Goal: Task Accomplishment & Management: Manage account settings

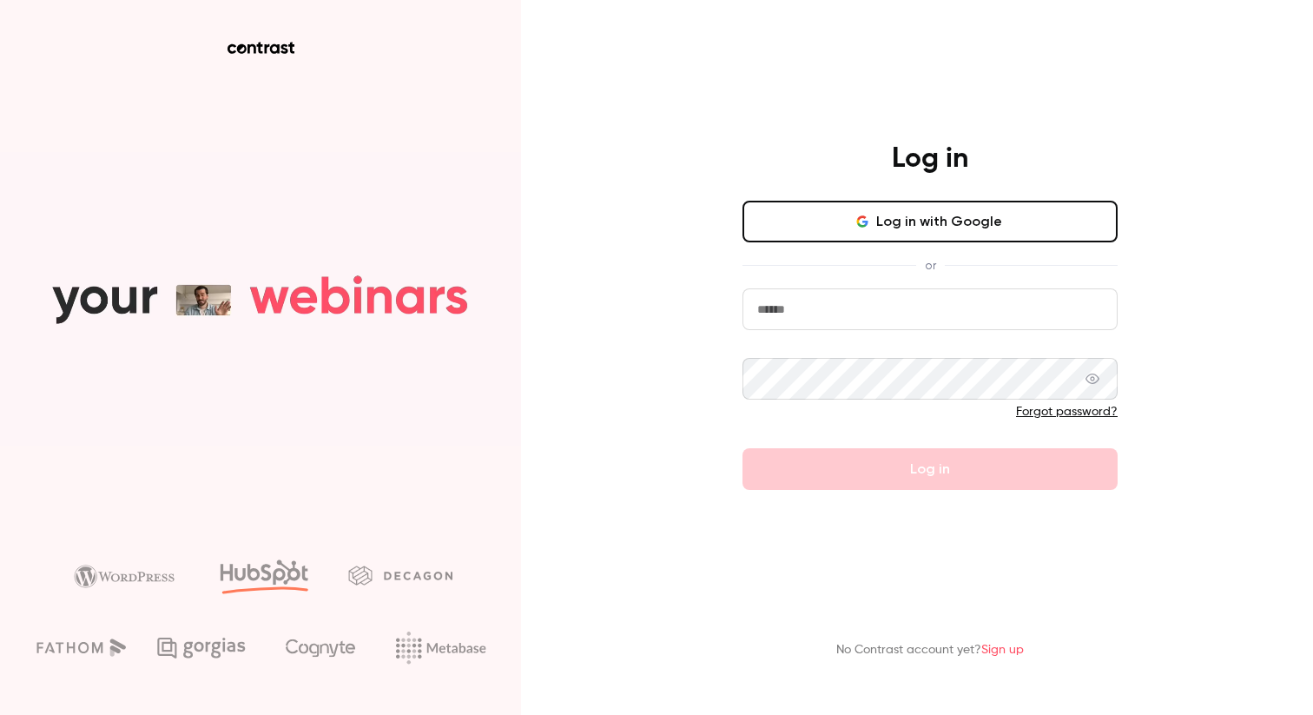
click at [818, 222] on button "Log in with Google" at bounding box center [929, 222] width 375 height 42
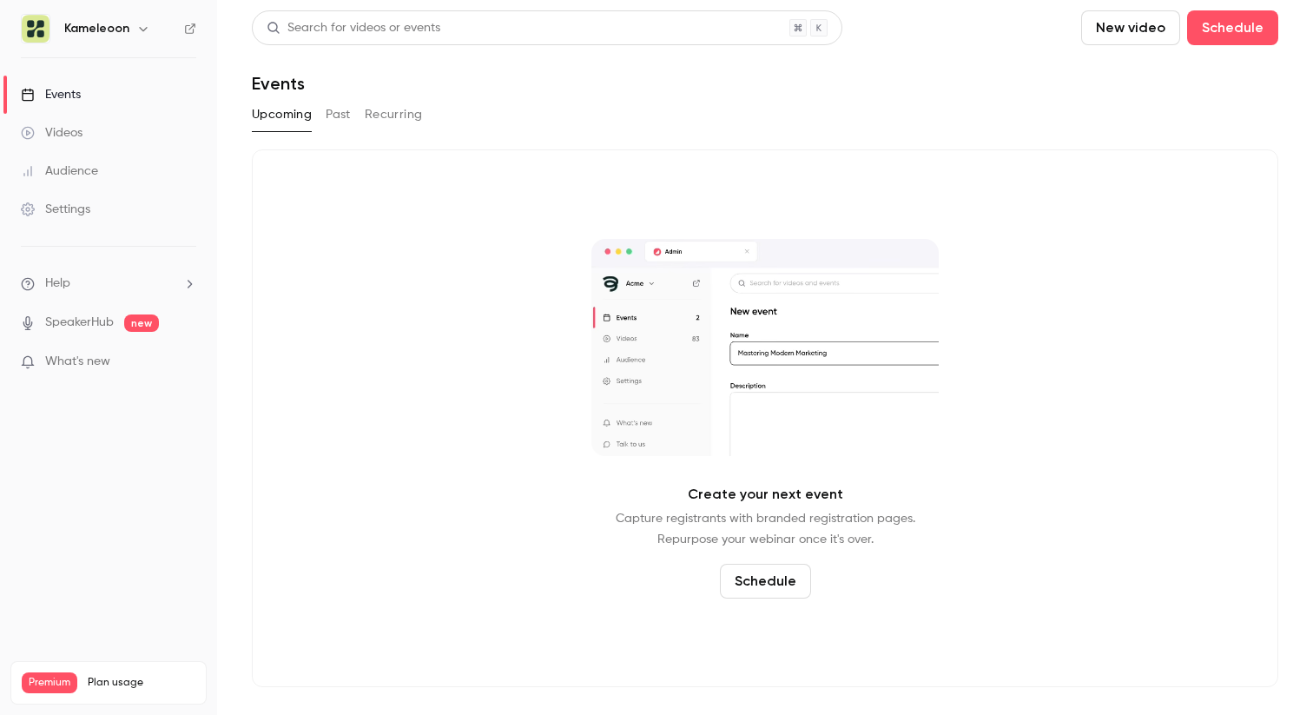
click at [99, 129] on link "Videos" at bounding box center [108, 133] width 217 height 38
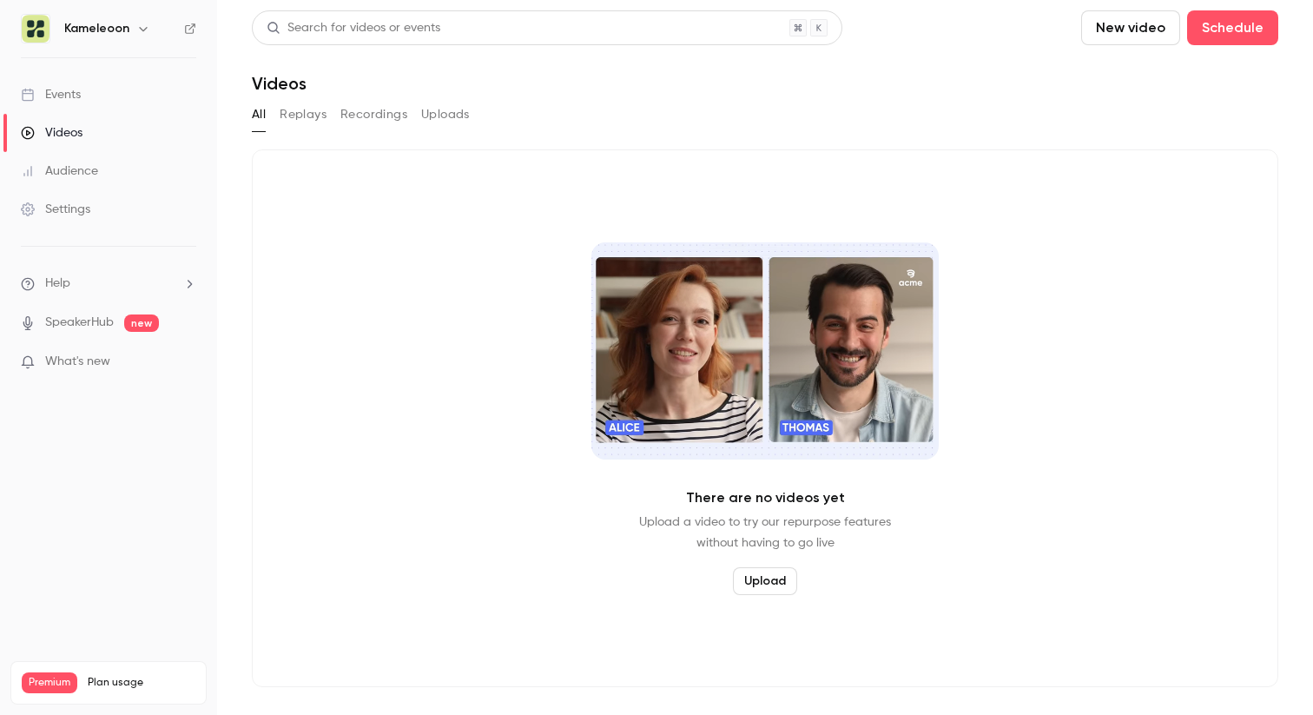
click at [96, 181] on link "Audience" at bounding box center [108, 171] width 217 height 38
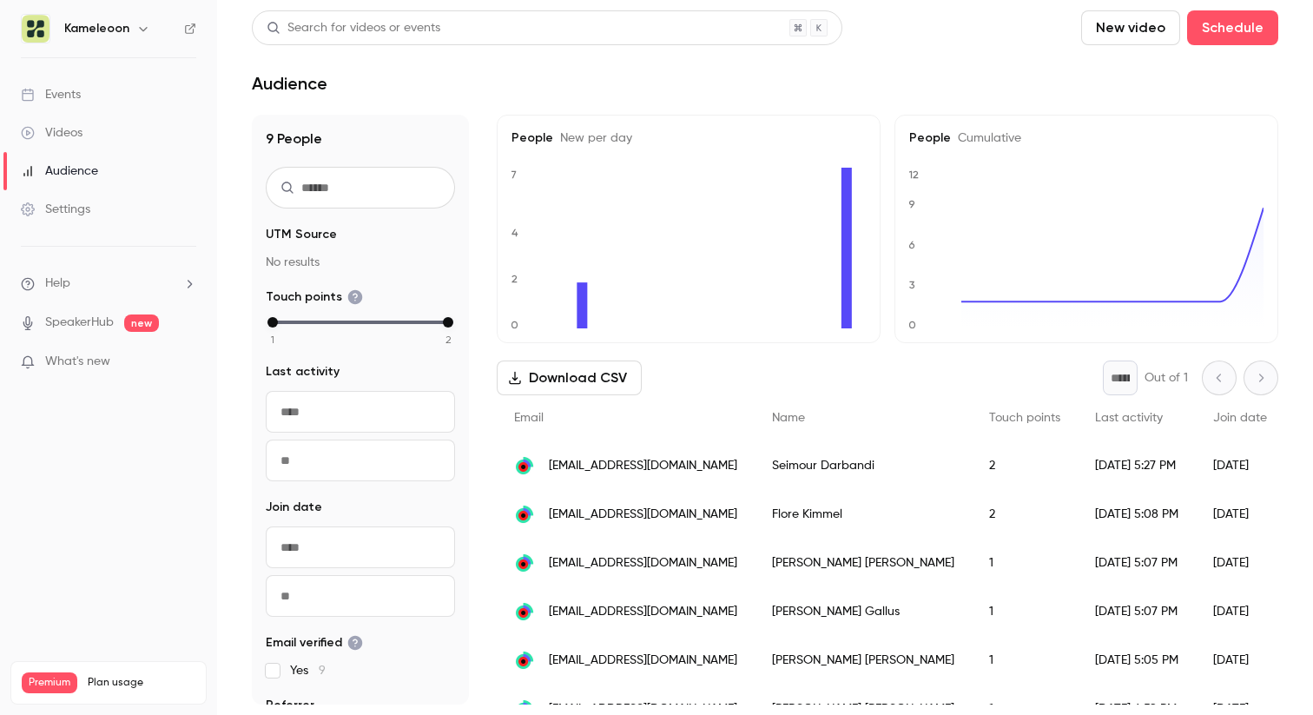
click at [88, 204] on div "Settings" at bounding box center [55, 209] width 69 height 17
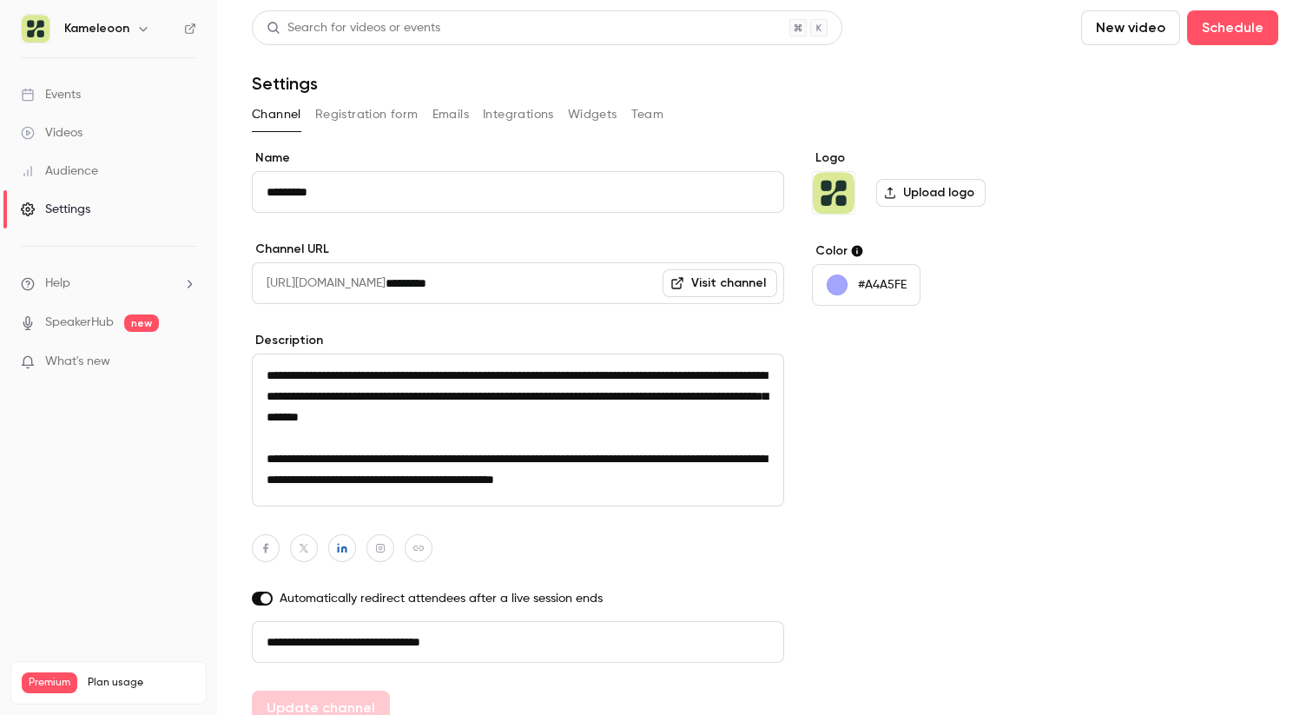
click at [718, 286] on link "Visit channel" at bounding box center [720, 283] width 115 height 28
click at [261, 115] on button "Channel" at bounding box center [276, 115] width 49 height 28
click at [378, 103] on button "Registration form" at bounding box center [366, 115] width 103 height 28
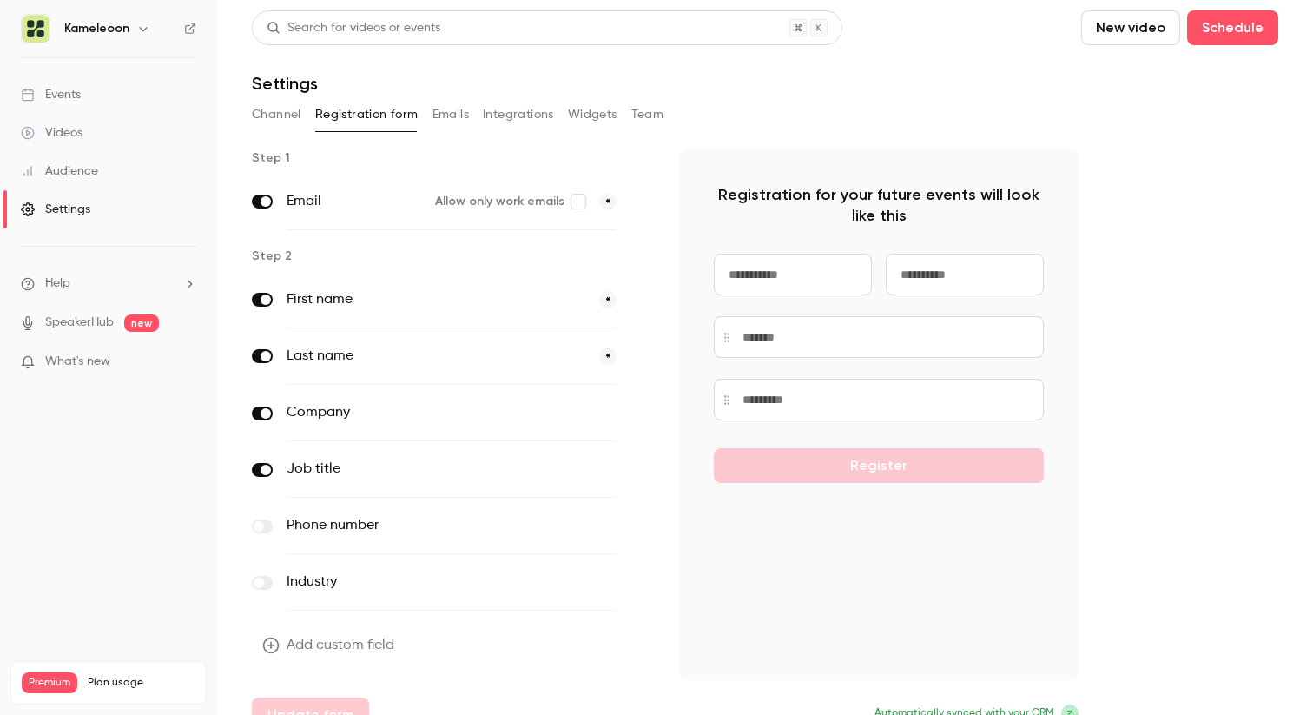
click at [278, 115] on button "Channel" at bounding box center [276, 115] width 49 height 28
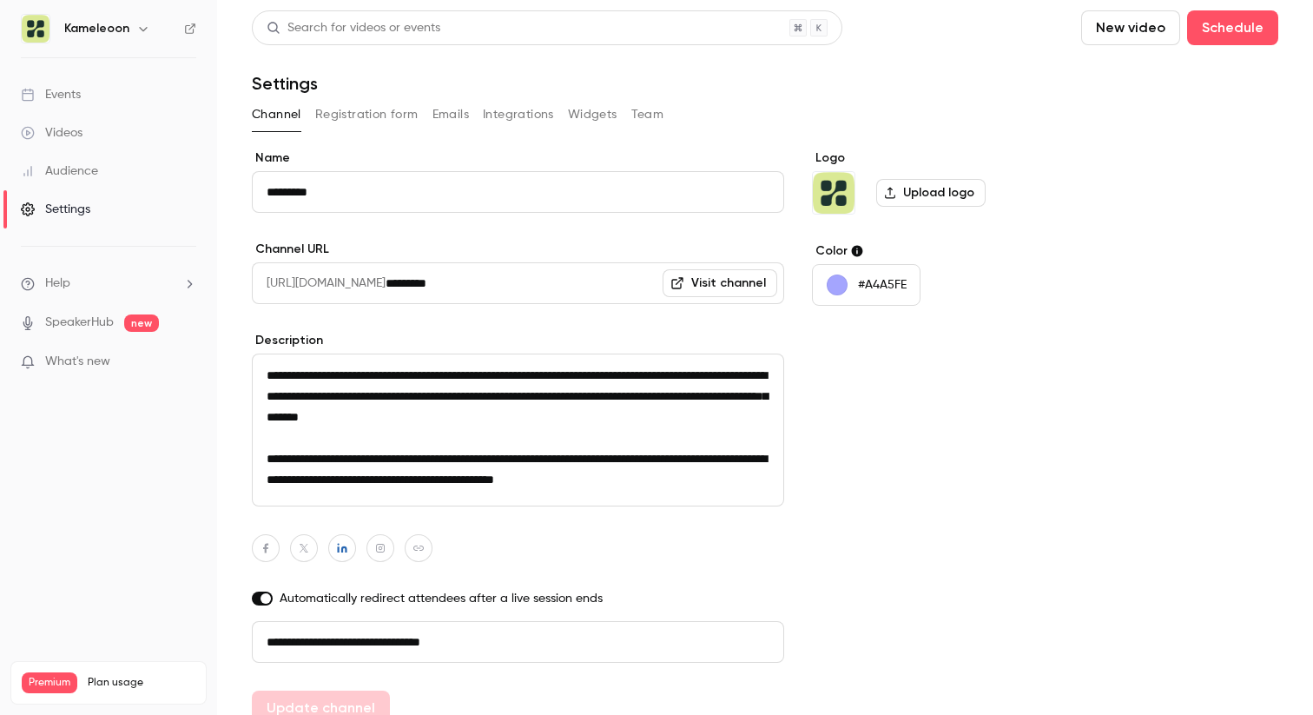
click at [82, 323] on link "SpeakerHub" at bounding box center [79, 322] width 69 height 18
click at [132, 90] on link "Events" at bounding box center [108, 95] width 217 height 38
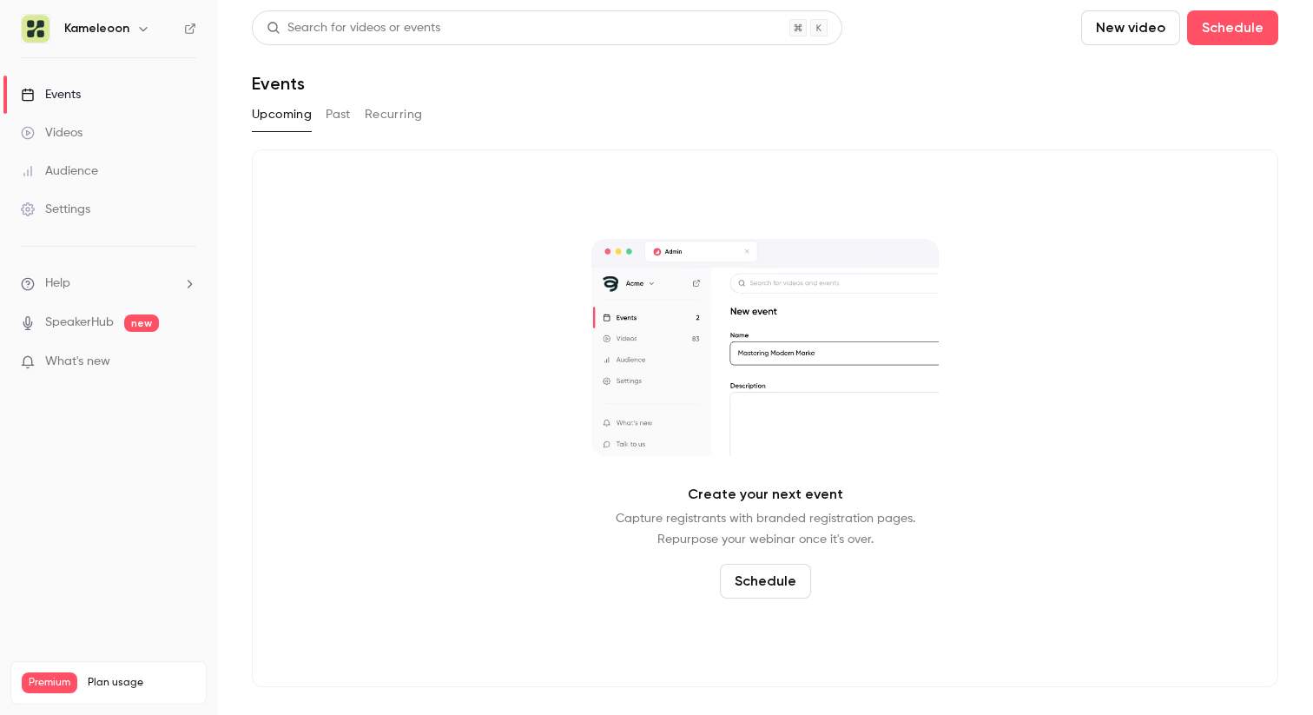
click at [122, 115] on link "Videos" at bounding box center [108, 133] width 217 height 38
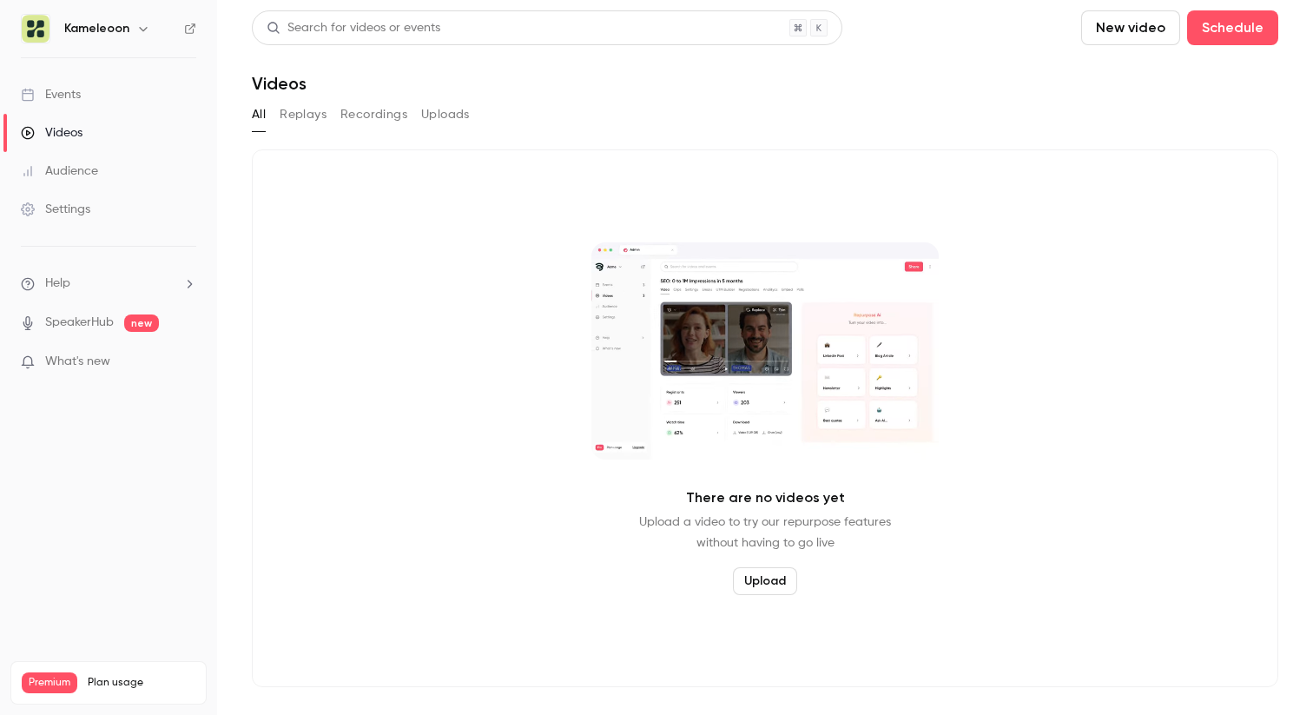
click at [86, 164] on div "Audience" at bounding box center [59, 170] width 77 height 17
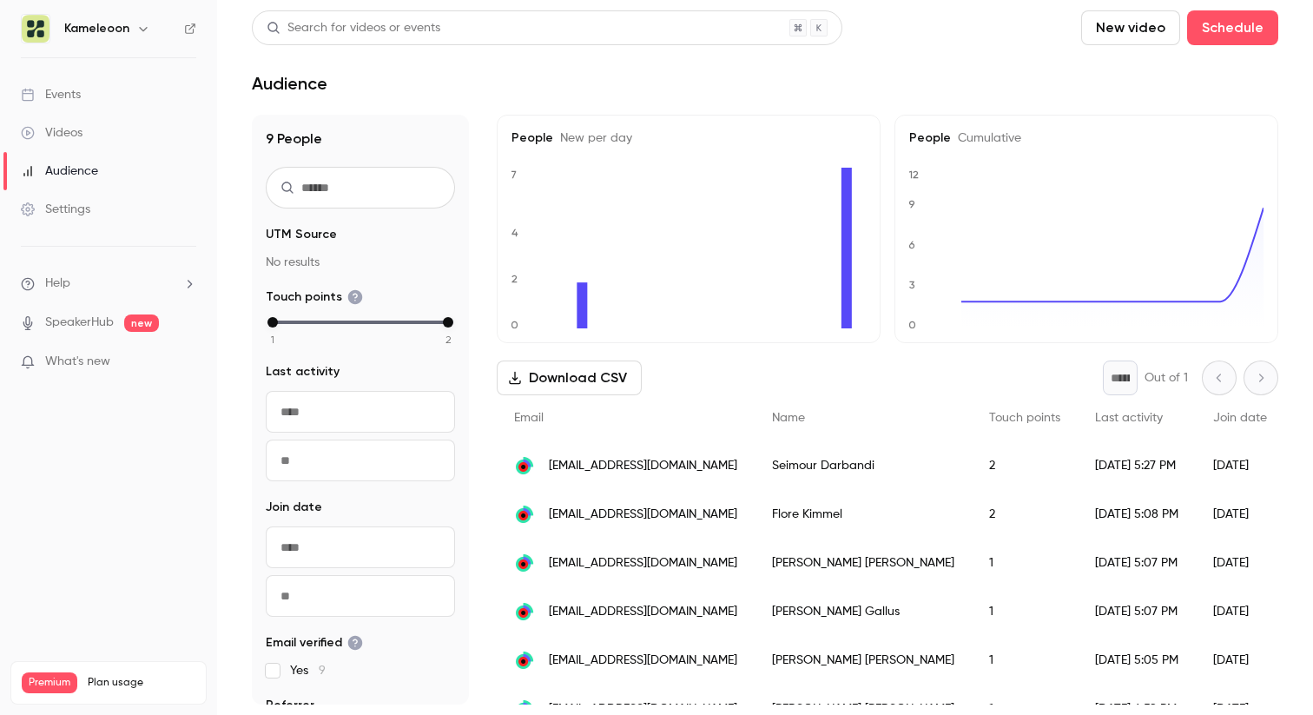
click at [71, 215] on div "Settings" at bounding box center [55, 209] width 69 height 17
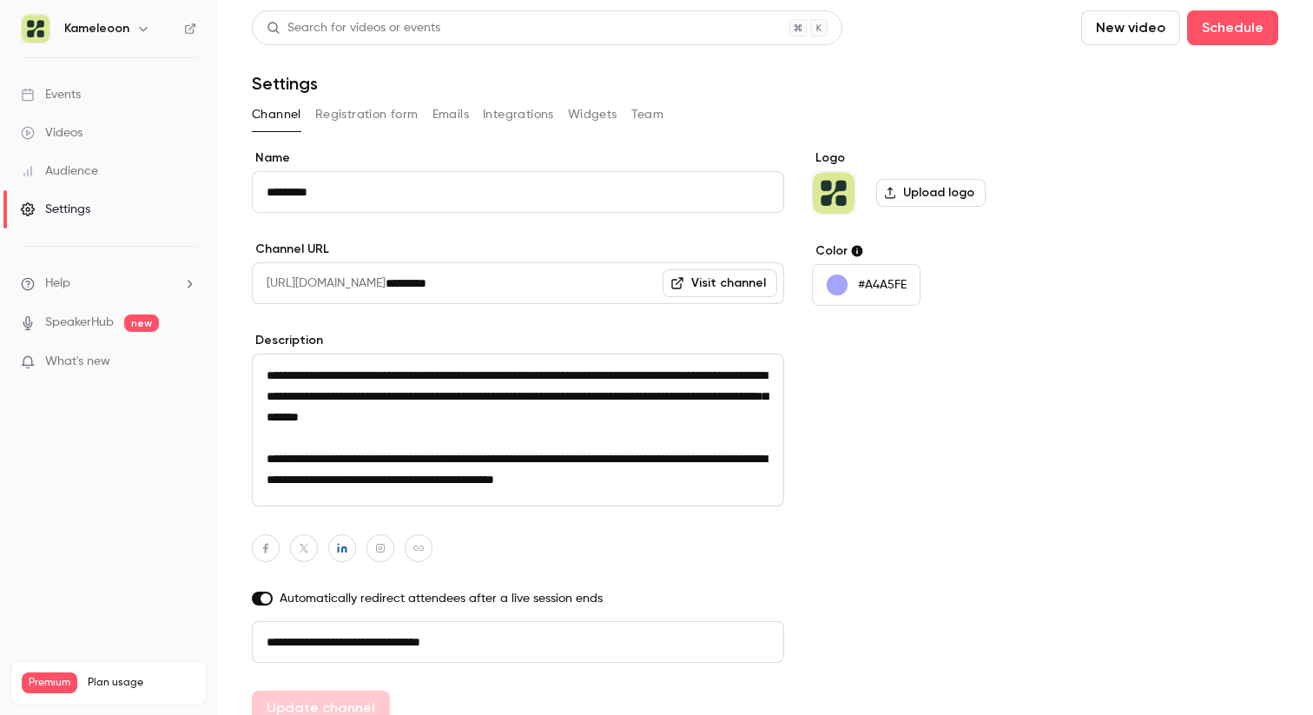
scroll to position [76, 0]
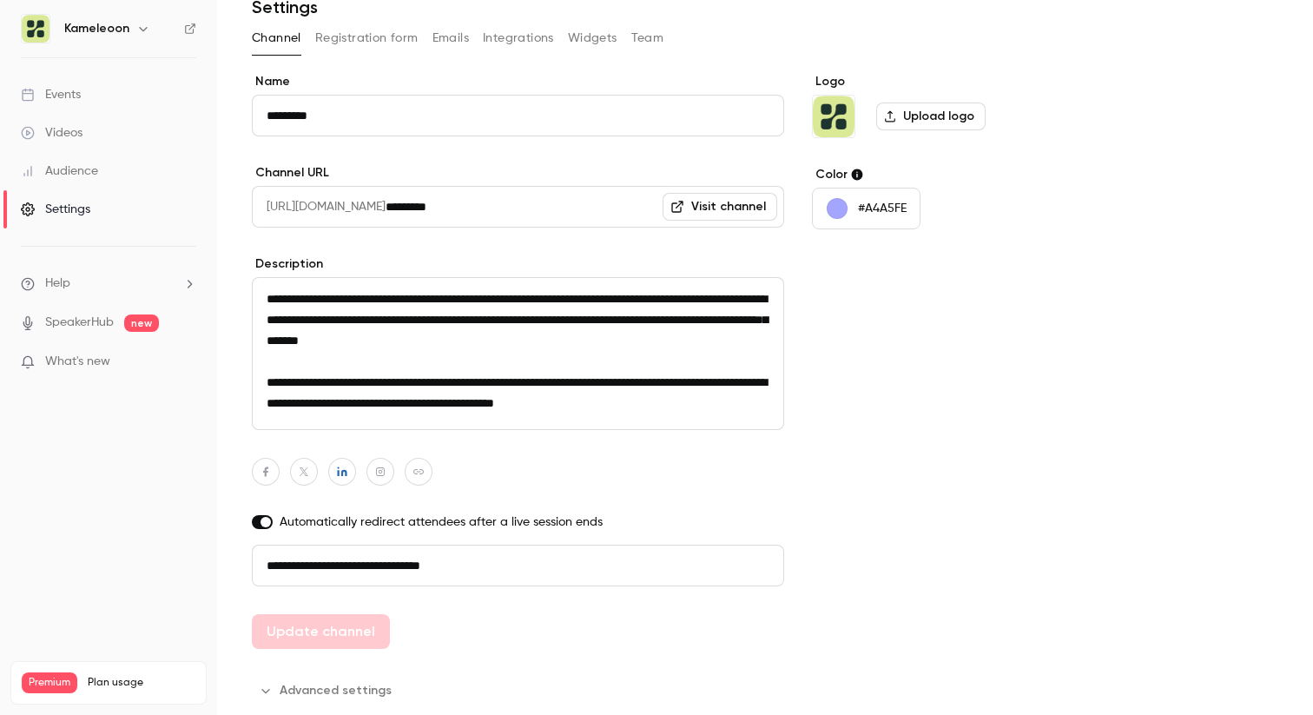
click at [131, 90] on link "Events" at bounding box center [108, 95] width 217 height 38
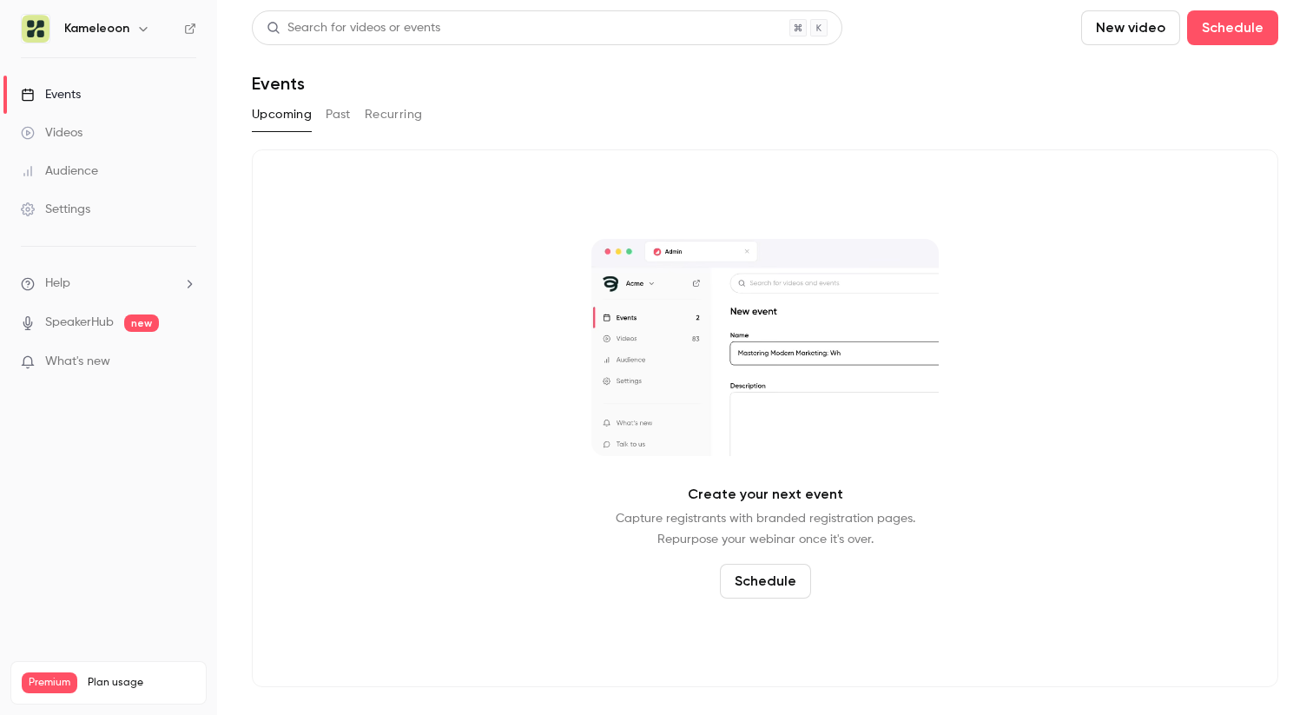
click at [341, 115] on button "Past" at bounding box center [338, 115] width 25 height 28
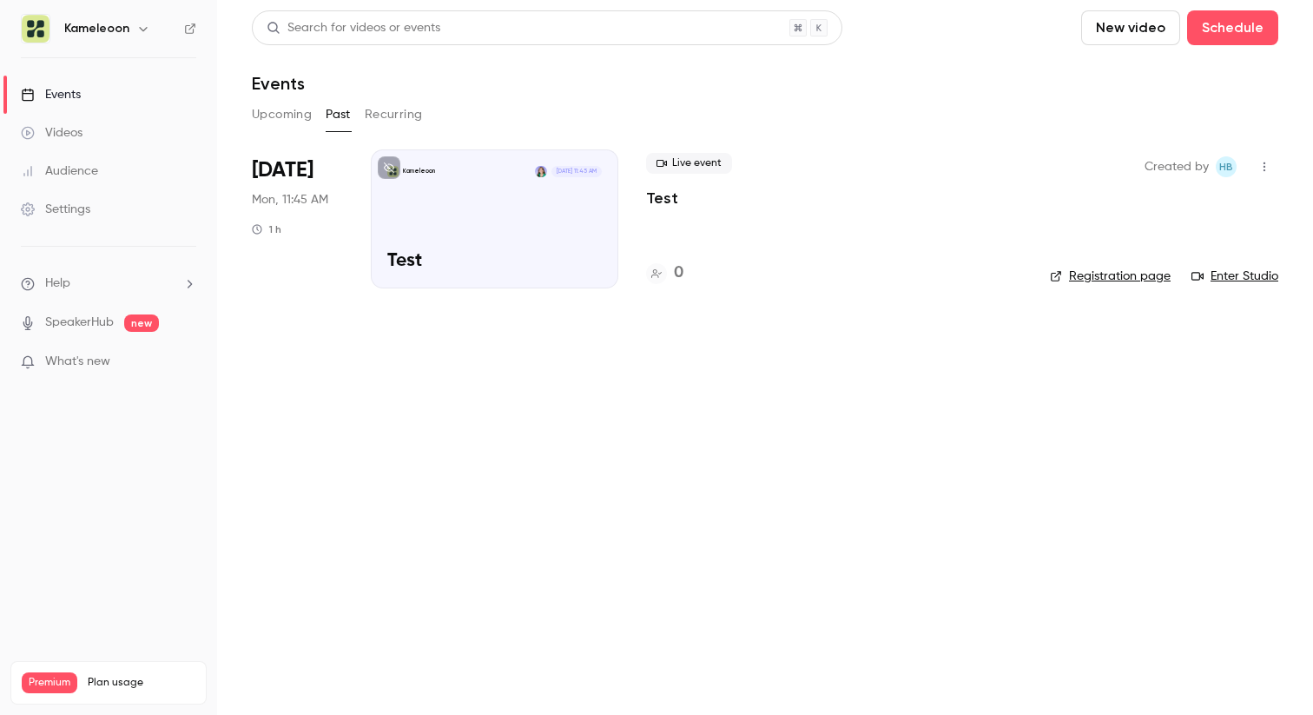
click at [414, 113] on button "Recurring" at bounding box center [394, 115] width 58 height 28
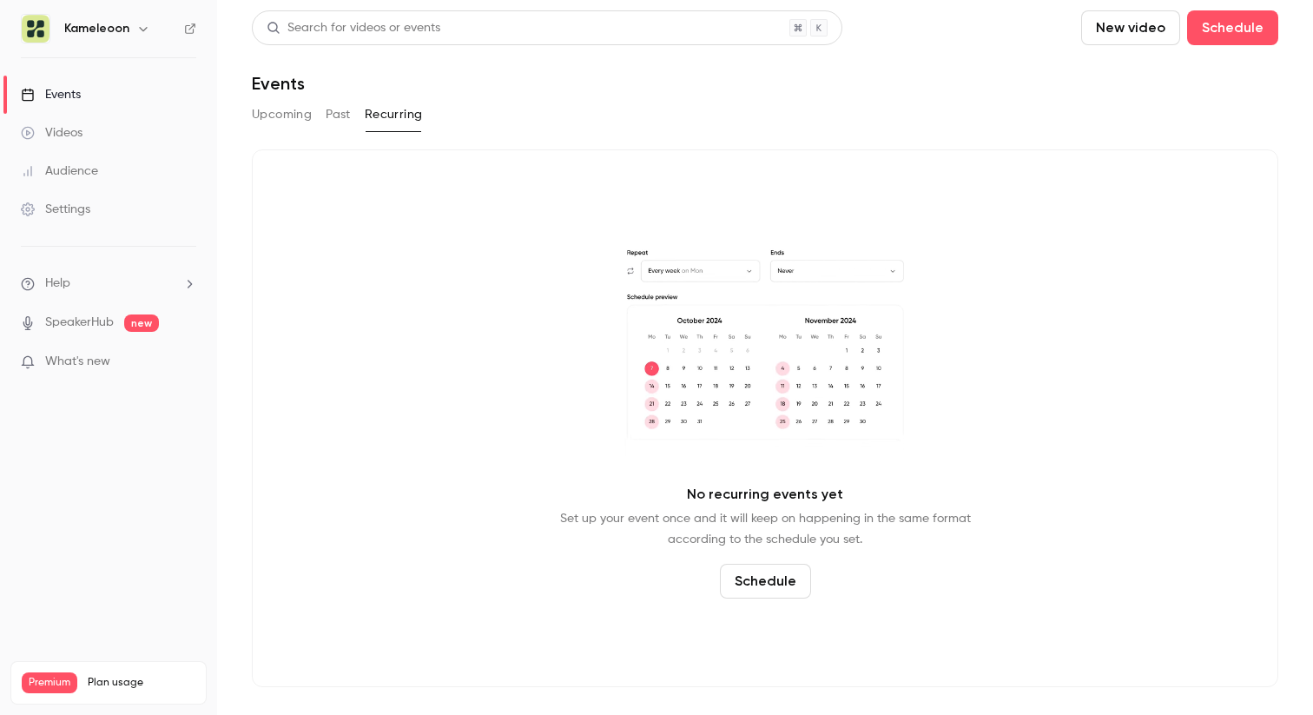
click at [340, 124] on button "Past" at bounding box center [338, 115] width 25 height 28
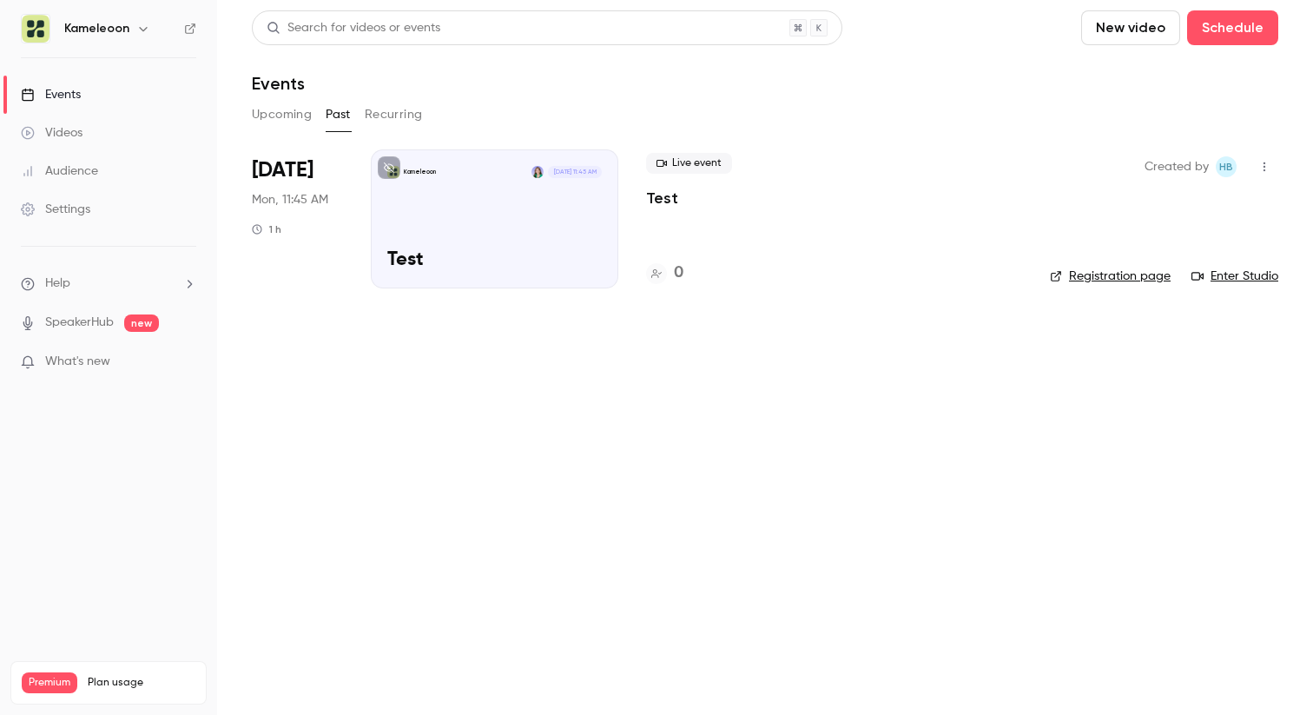
click at [488, 215] on div "Kameleoon [DATE] 11:45 AM Test" at bounding box center [494, 218] width 247 height 139
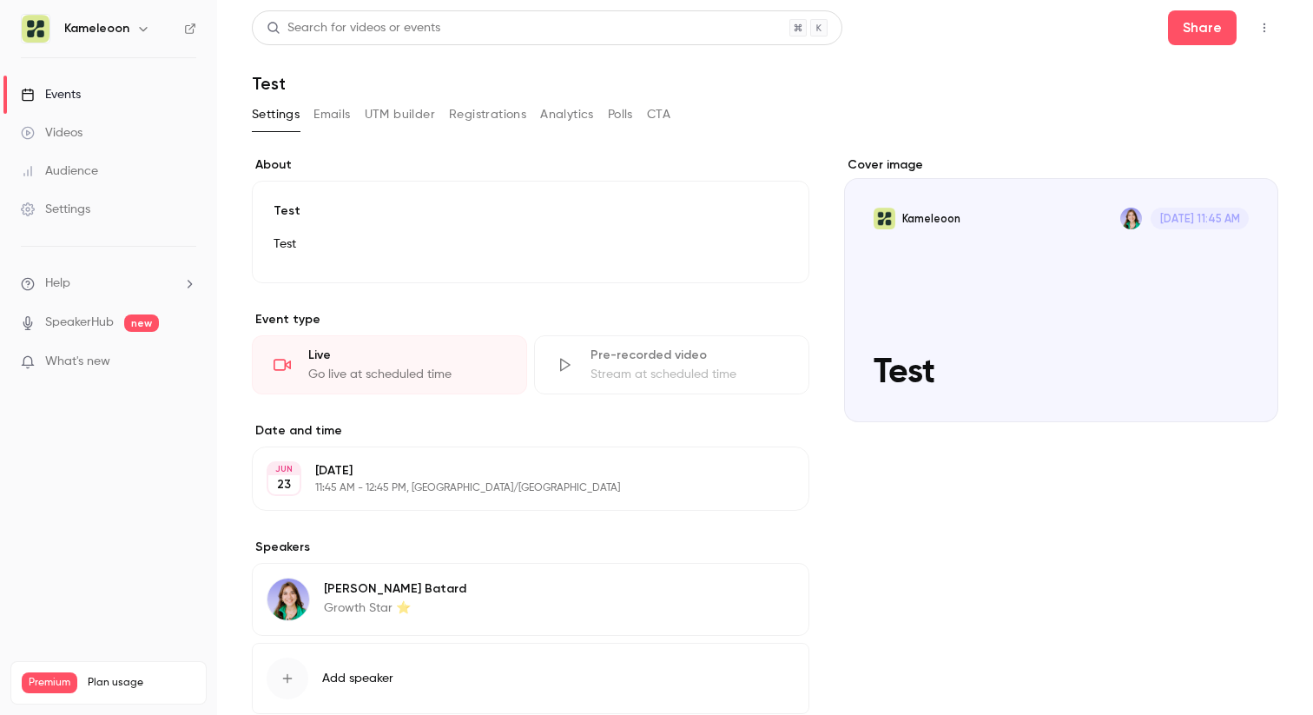
scroll to position [107, 0]
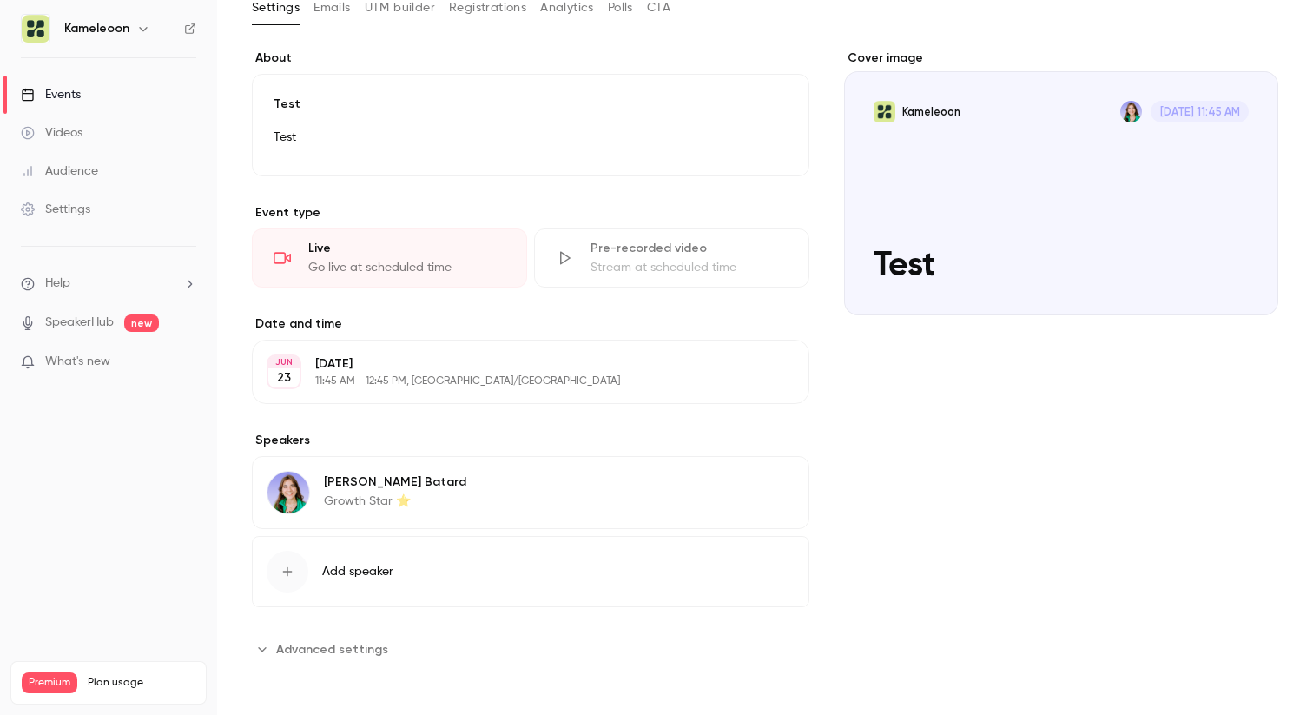
click at [933, 164] on div "Cover image" at bounding box center [1061, 182] width 434 height 266
click at [0, 0] on input "Kameleoon [DATE] 11:45 AM Test" at bounding box center [0, 0] width 0 height 0
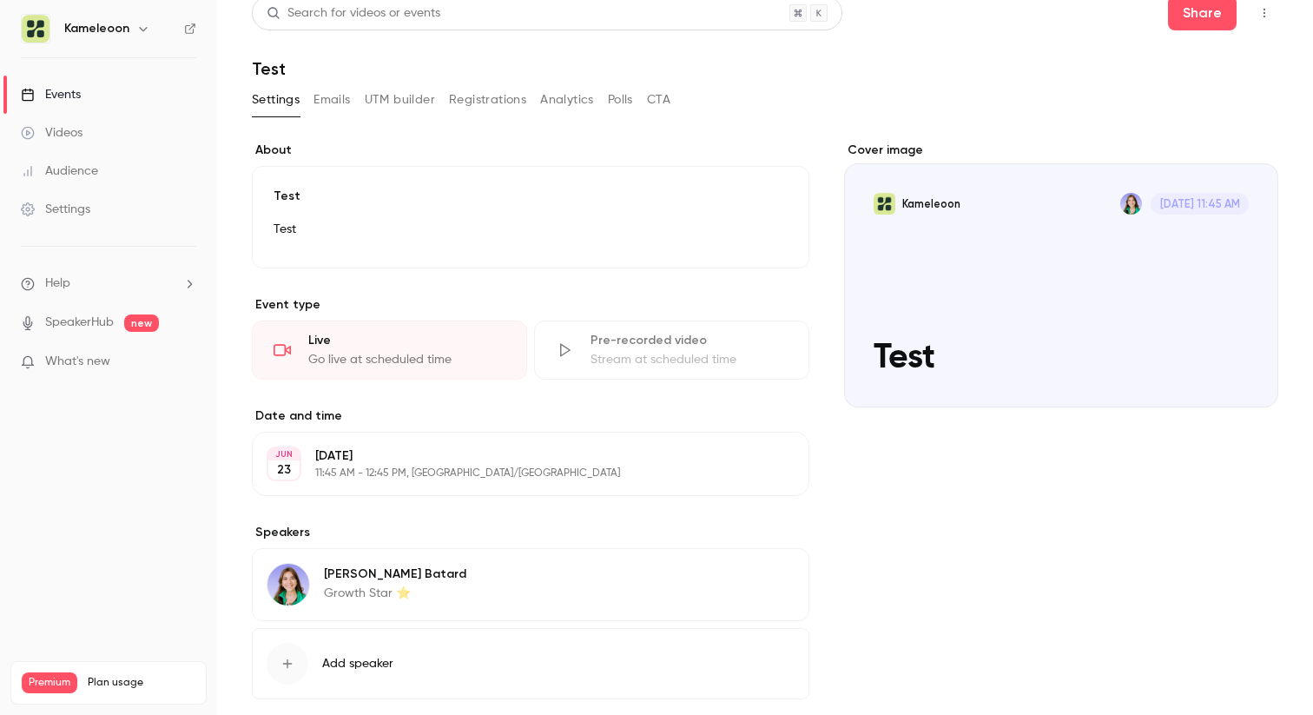
scroll to position [0, 0]
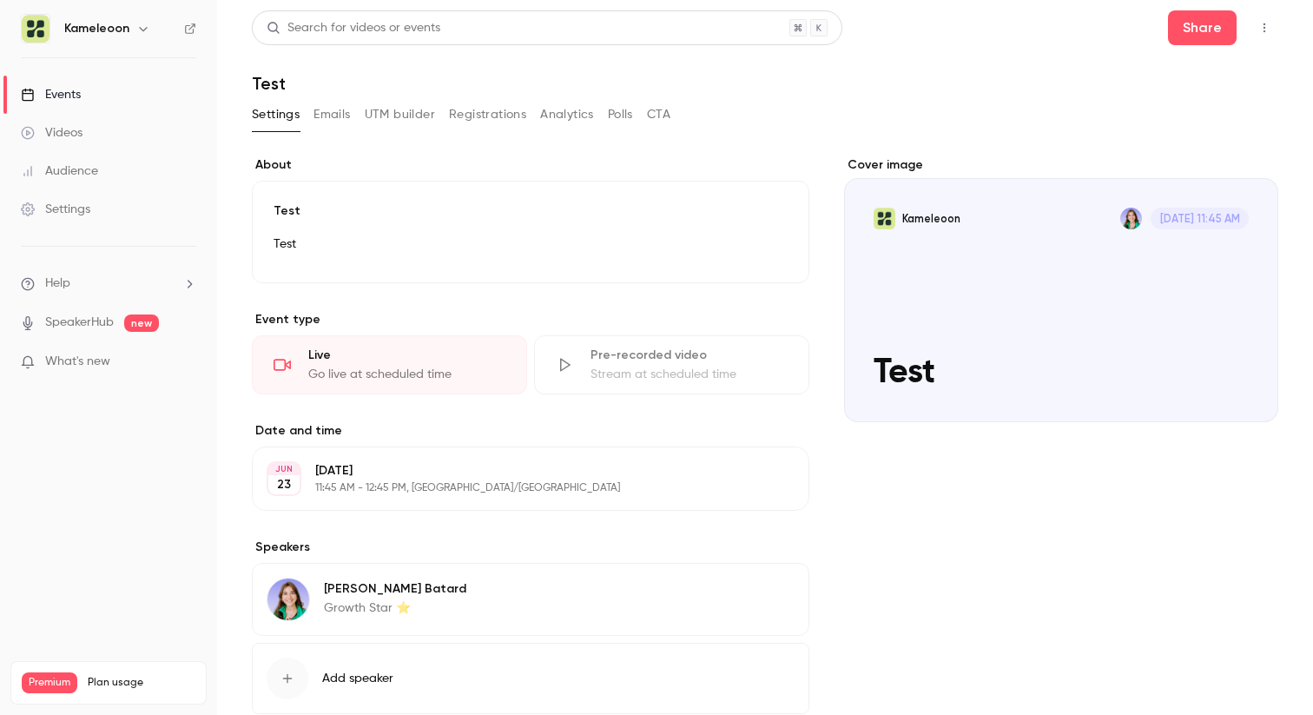
click at [400, 371] on div "Go live at scheduled time" at bounding box center [406, 374] width 197 height 17
click at [750, 241] on button "Edit" at bounding box center [756, 248] width 63 height 28
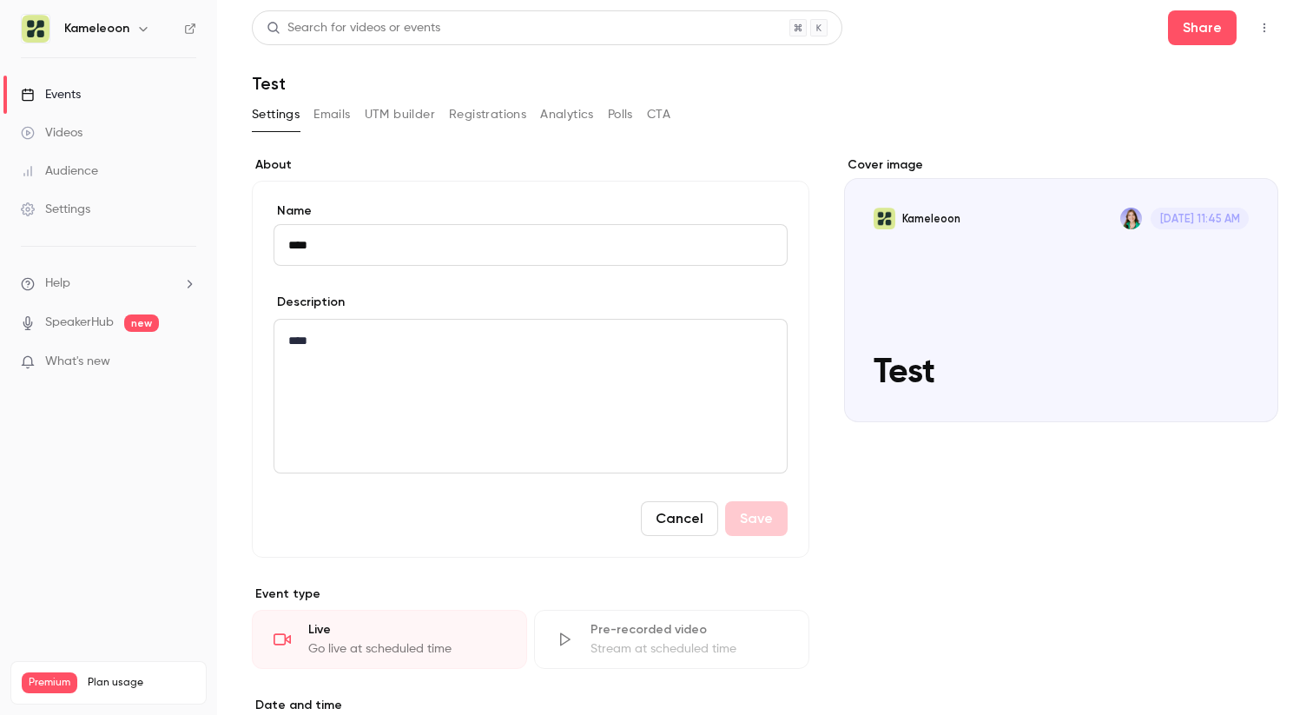
click at [766, 168] on label "About" at bounding box center [531, 164] width 558 height 17
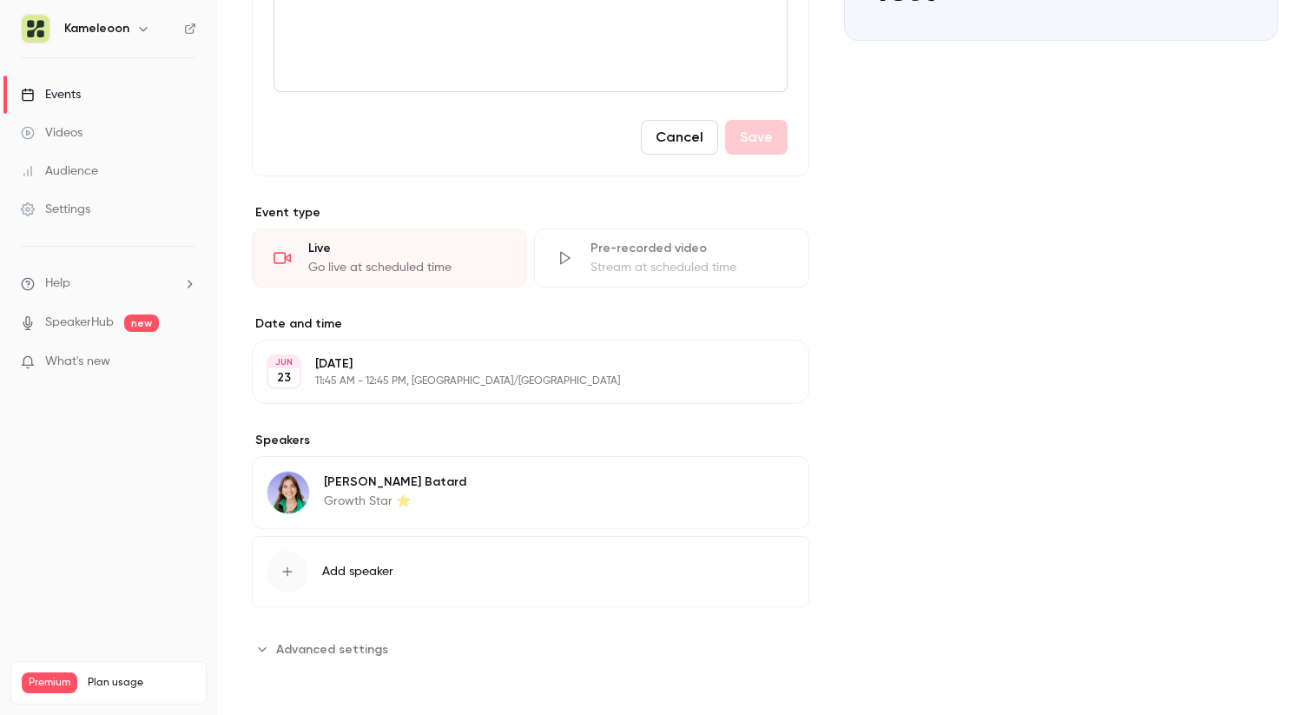
click at [428, 256] on div "Live" at bounding box center [406, 248] width 197 height 17
click at [661, 255] on div "Pre-recorded video" at bounding box center [689, 248] width 197 height 17
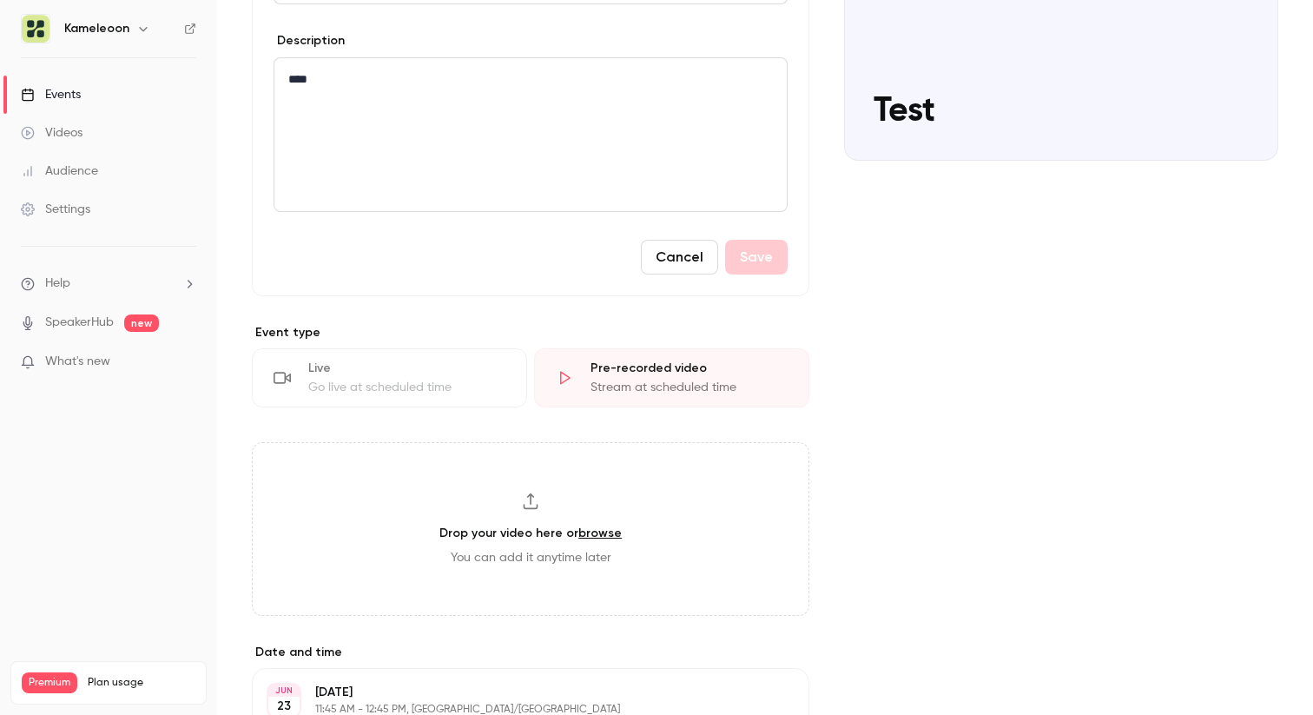
scroll to position [0, 0]
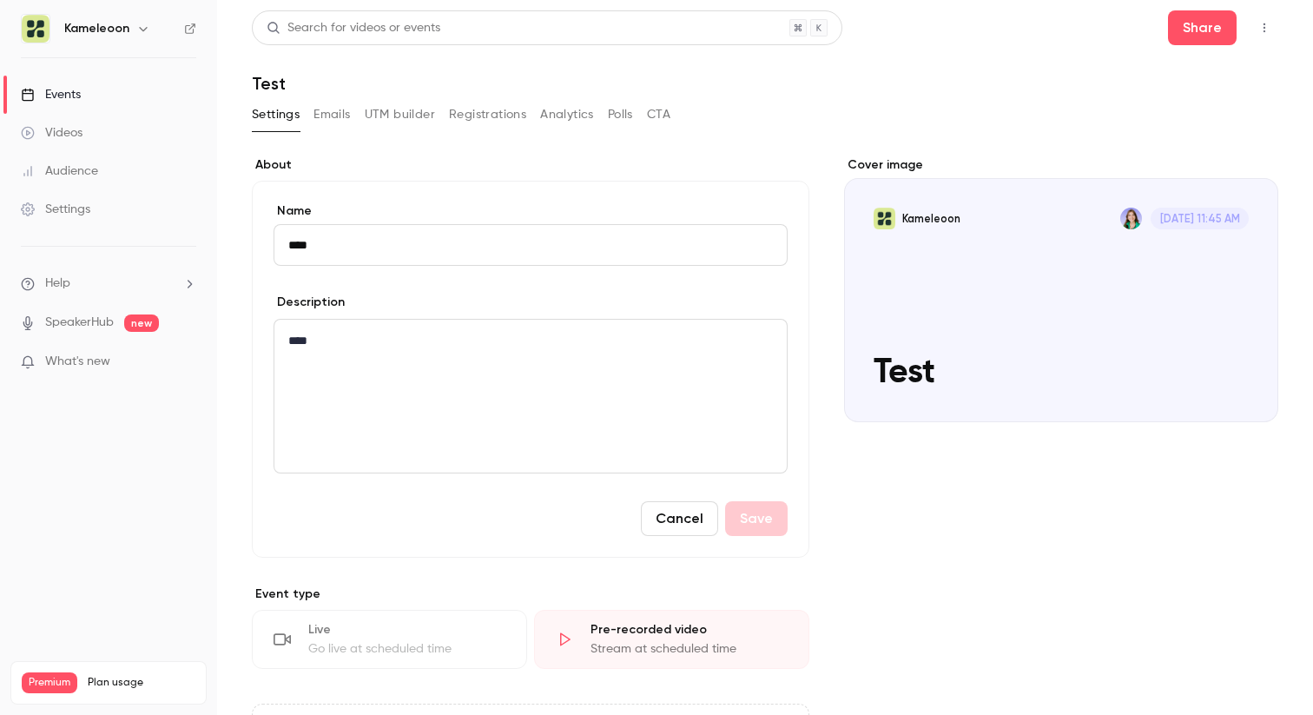
click at [75, 87] on div "Events" at bounding box center [51, 94] width 60 height 17
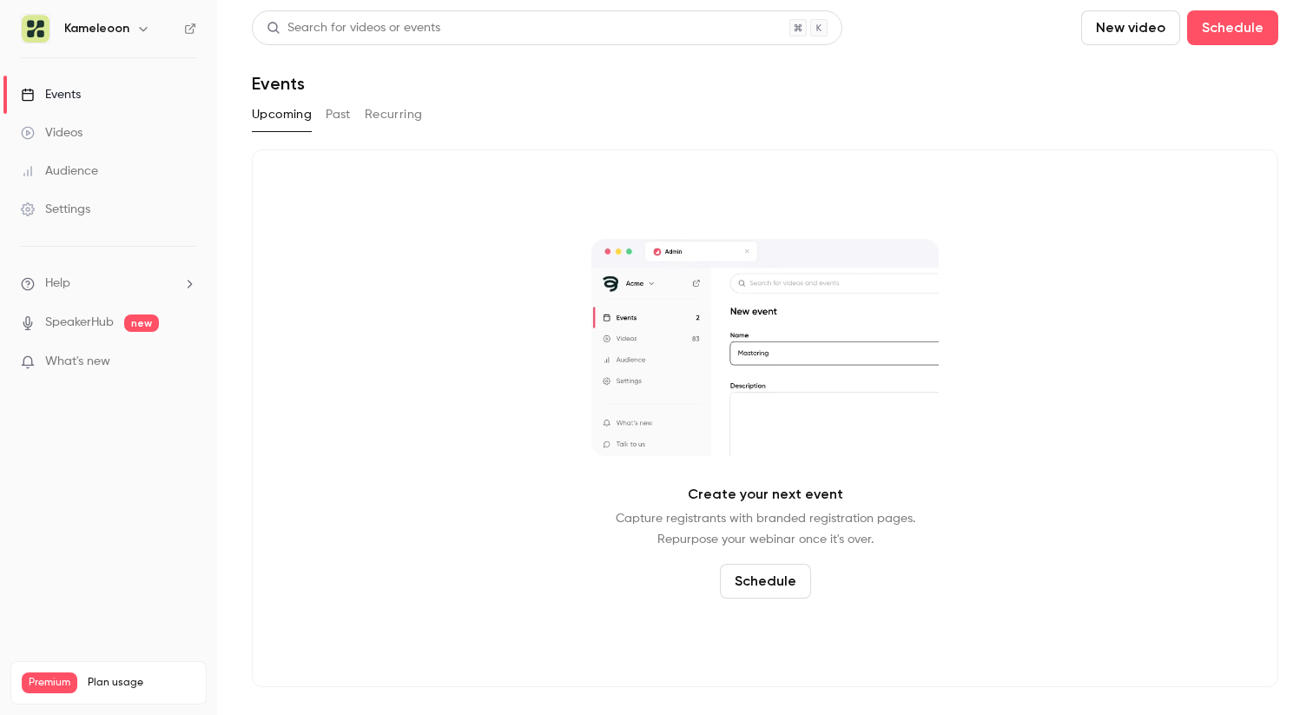
click at [320, 118] on div "Upcoming Past Recurring" at bounding box center [765, 115] width 1026 height 28
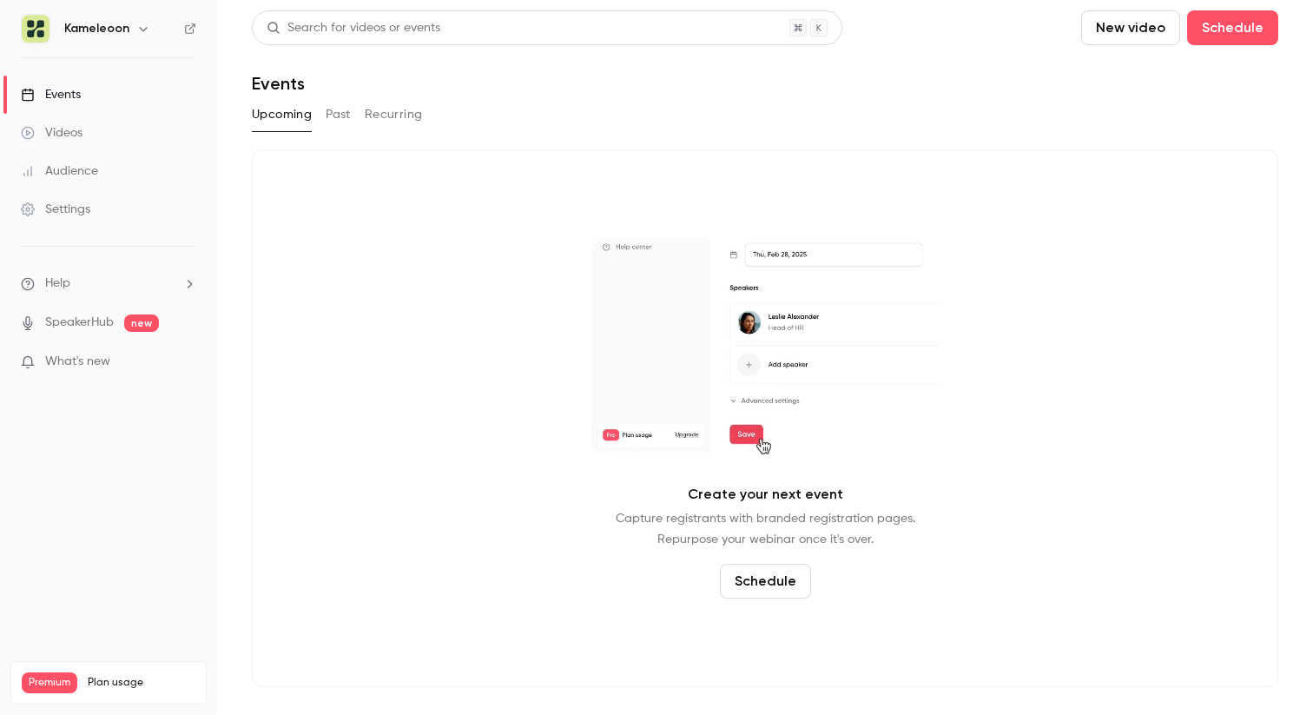
click at [331, 115] on button "Past" at bounding box center [338, 115] width 25 height 28
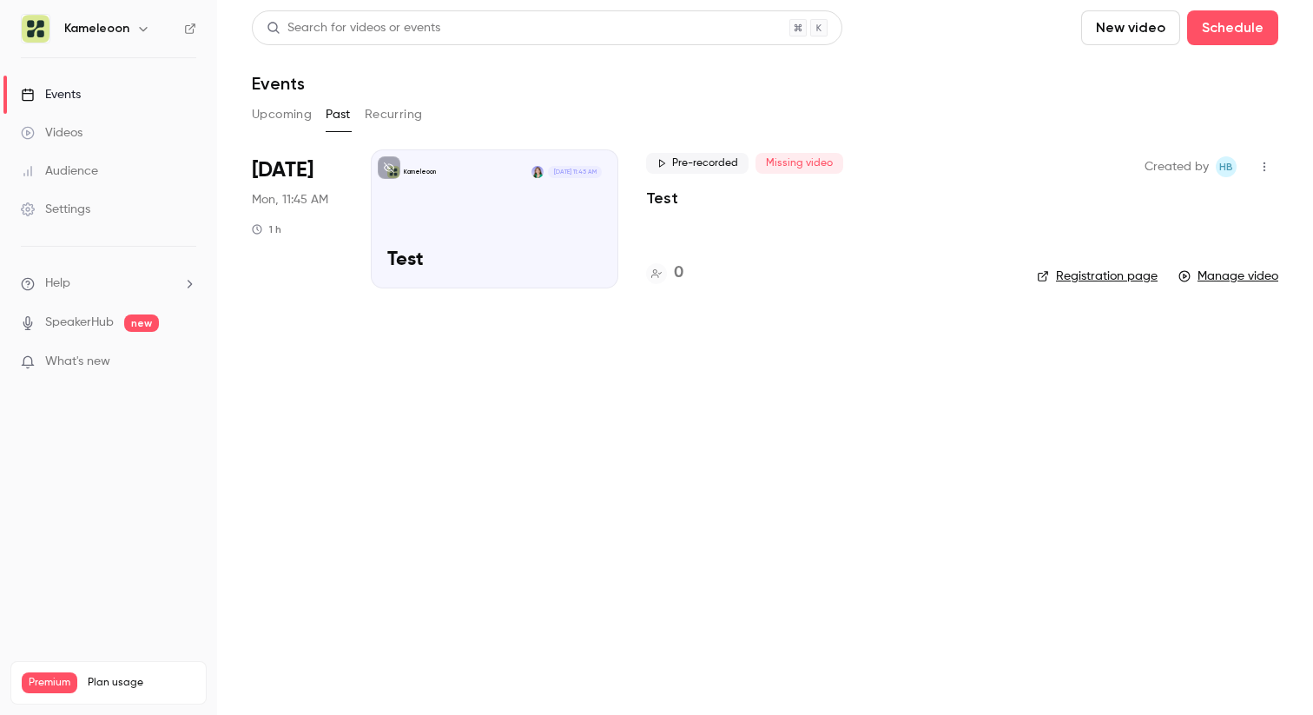
click at [1118, 30] on button "New video" at bounding box center [1130, 27] width 99 height 35
click at [1152, 81] on div "Record" at bounding box center [1194, 75] width 132 height 17
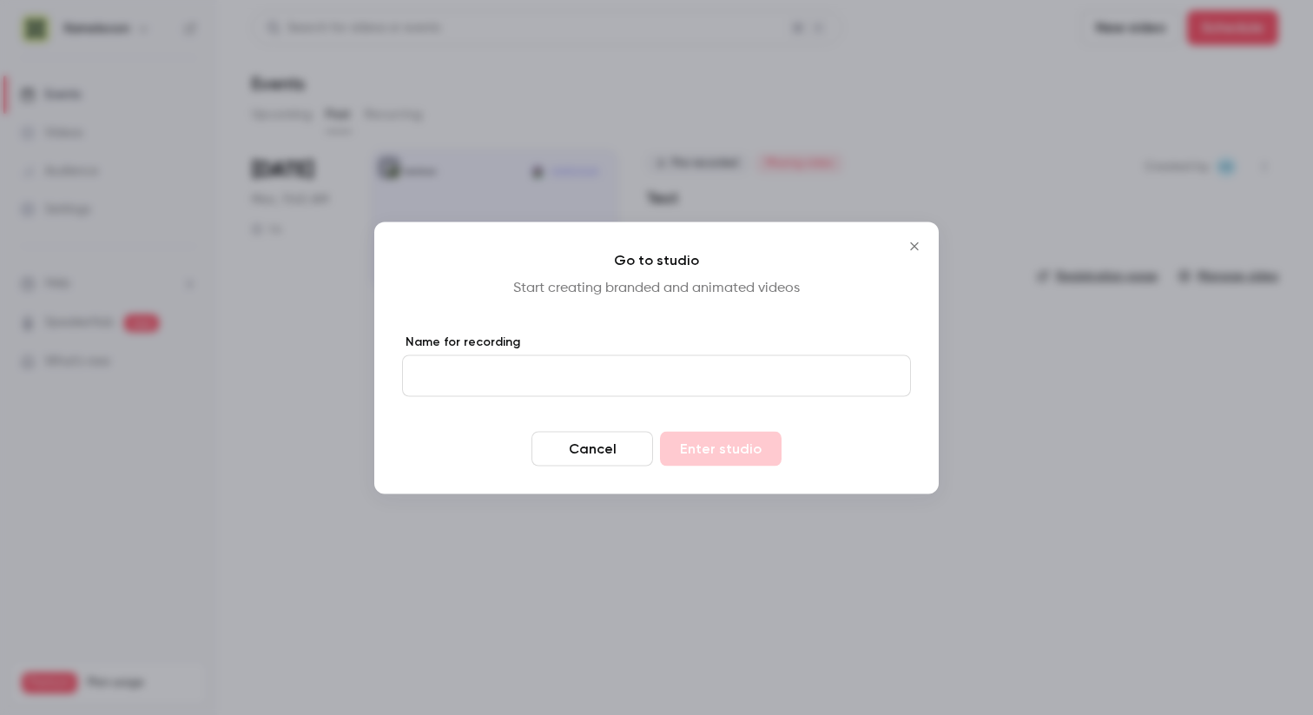
click at [587, 380] on input "Name for recording" at bounding box center [656, 375] width 509 height 42
type input "****"
click at [716, 452] on button "Enter studio" at bounding box center [721, 448] width 122 height 35
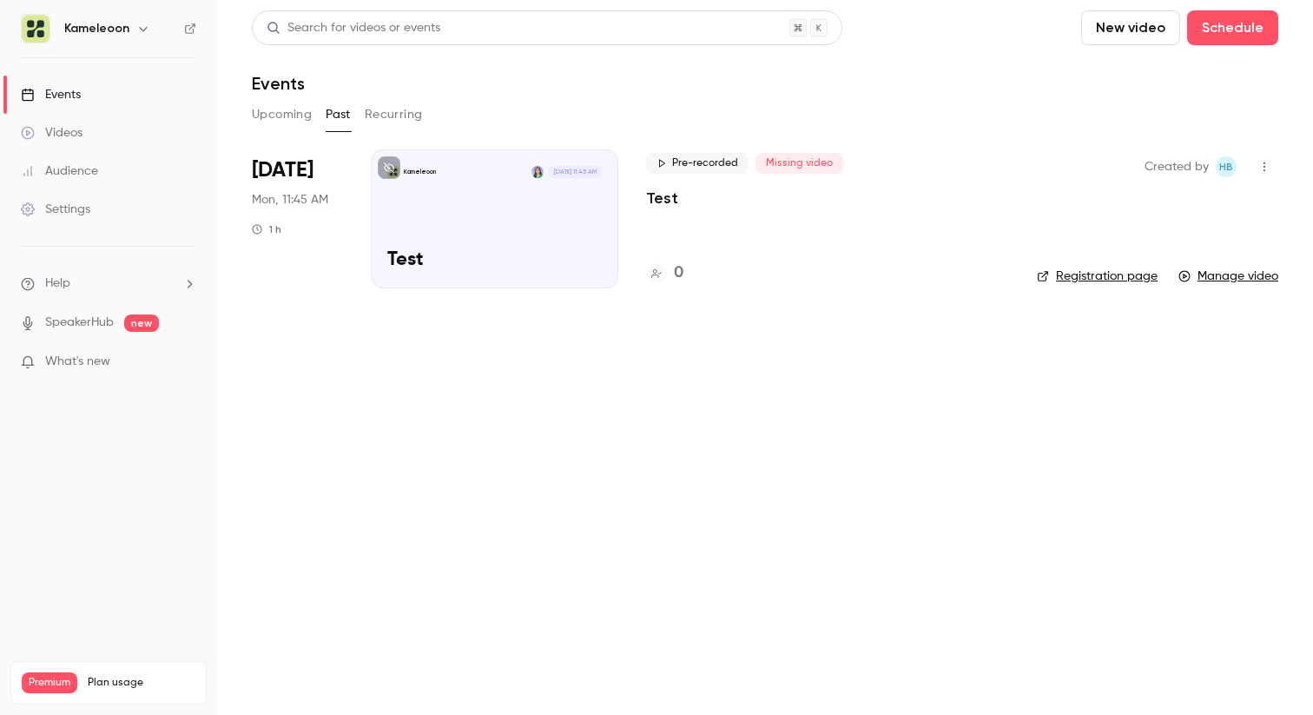
click at [781, 294] on li "[DATE] Mon, 11:45 AM 1 h Kameleoon [DATE] 11:45 AM Test Pre-recorded Missing vi…" at bounding box center [765, 229] width 1026 height 160
click at [1126, 27] on button "New video" at bounding box center [1130, 27] width 99 height 35
click at [1142, 68] on div "Record" at bounding box center [1194, 75] width 132 height 17
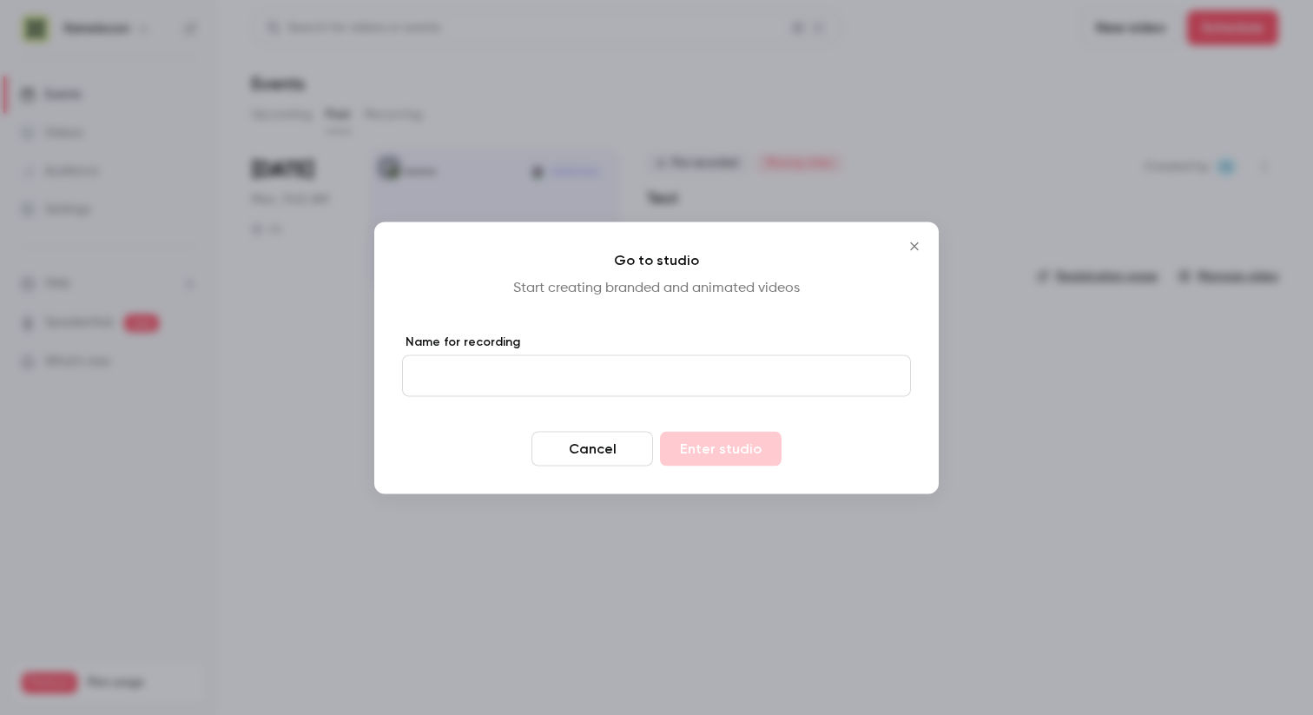
click at [505, 365] on input "Name for recording" at bounding box center [656, 375] width 509 height 42
type input "**********"
click at [717, 449] on button "Enter studio" at bounding box center [721, 448] width 122 height 35
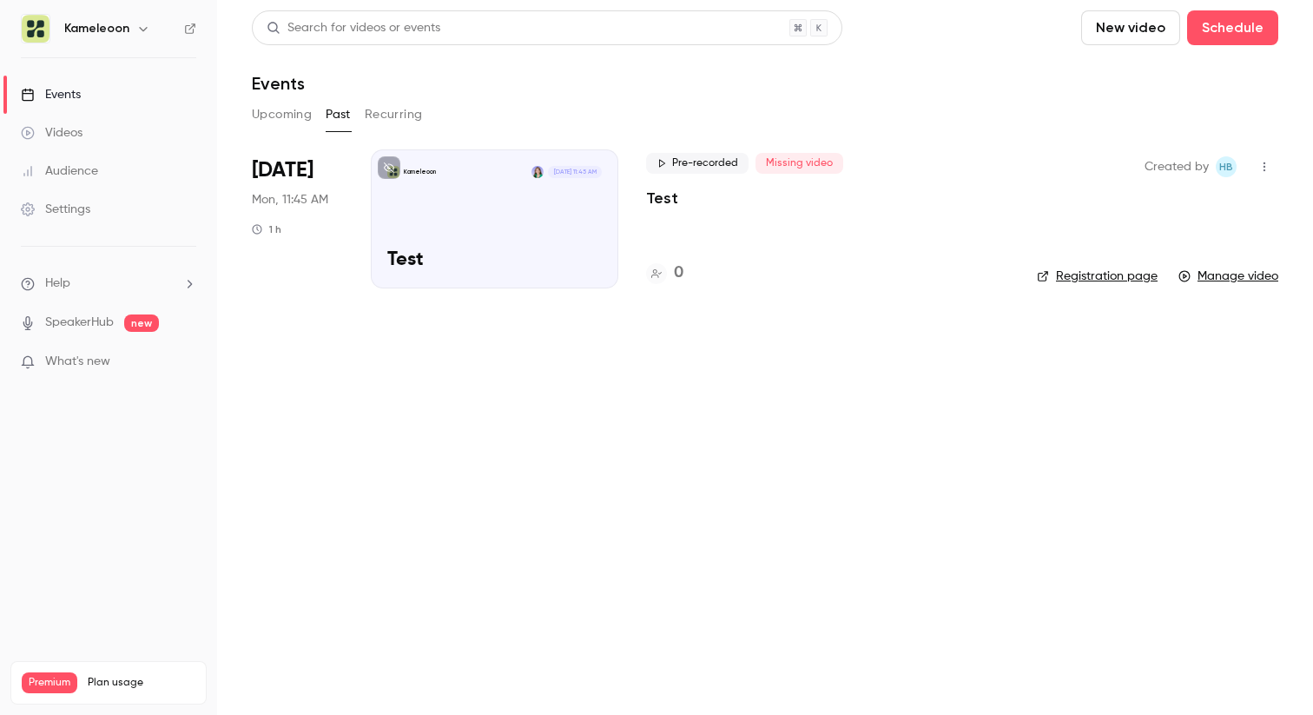
click at [727, 350] on main "Search for videos or events New video Schedule Events Upcoming Past Recurring […" at bounding box center [765, 357] width 1096 height 715
click at [771, 248] on div "Pre-recorded Missing video Test 0" at bounding box center [827, 218] width 363 height 139
click at [692, 164] on span "Pre-recorded" at bounding box center [697, 163] width 102 height 21
click at [744, 259] on div "Pre-recorded Missing video Test 0" at bounding box center [827, 218] width 363 height 139
click at [776, 254] on div "Pre-recorded Missing video Test 0" at bounding box center [827, 218] width 363 height 139
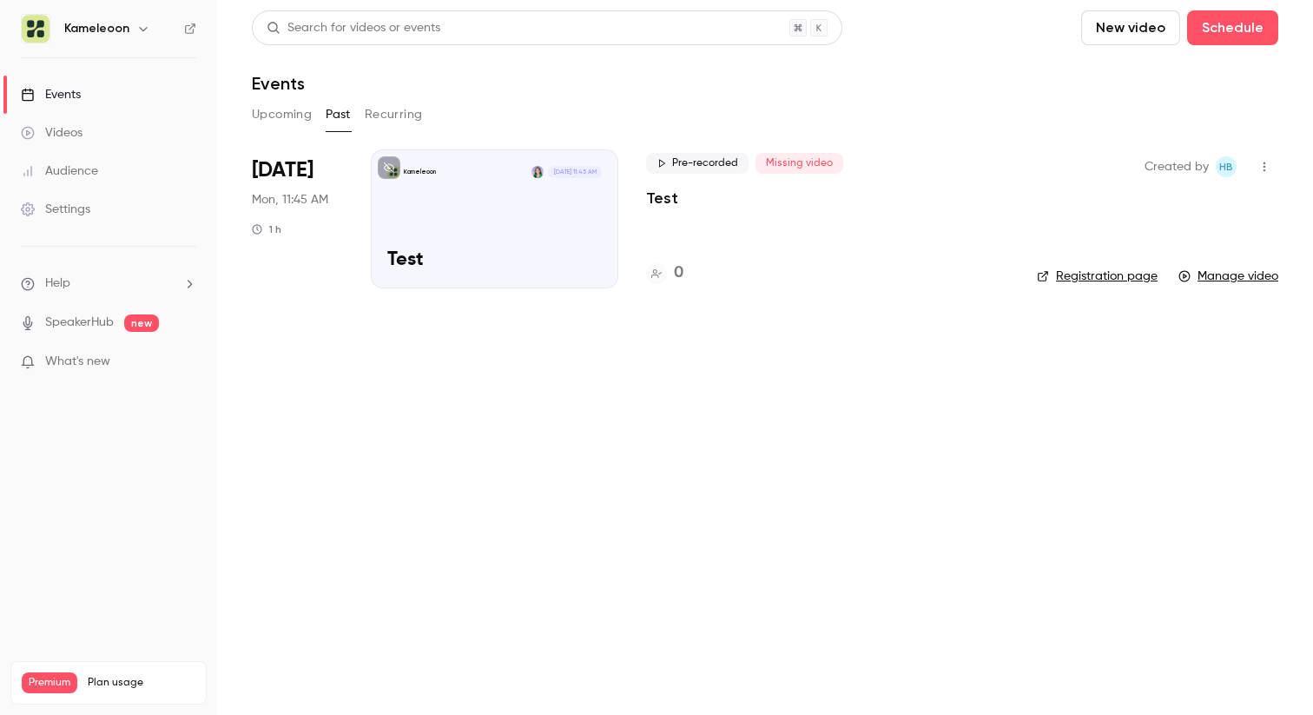
click at [715, 173] on span "Pre-recorded" at bounding box center [697, 163] width 102 height 21
click at [799, 168] on span "Missing video" at bounding box center [800, 163] width 88 height 21
click at [454, 172] on div "Kameleoon [DATE] 11:45 AM" at bounding box center [494, 172] width 214 height 12
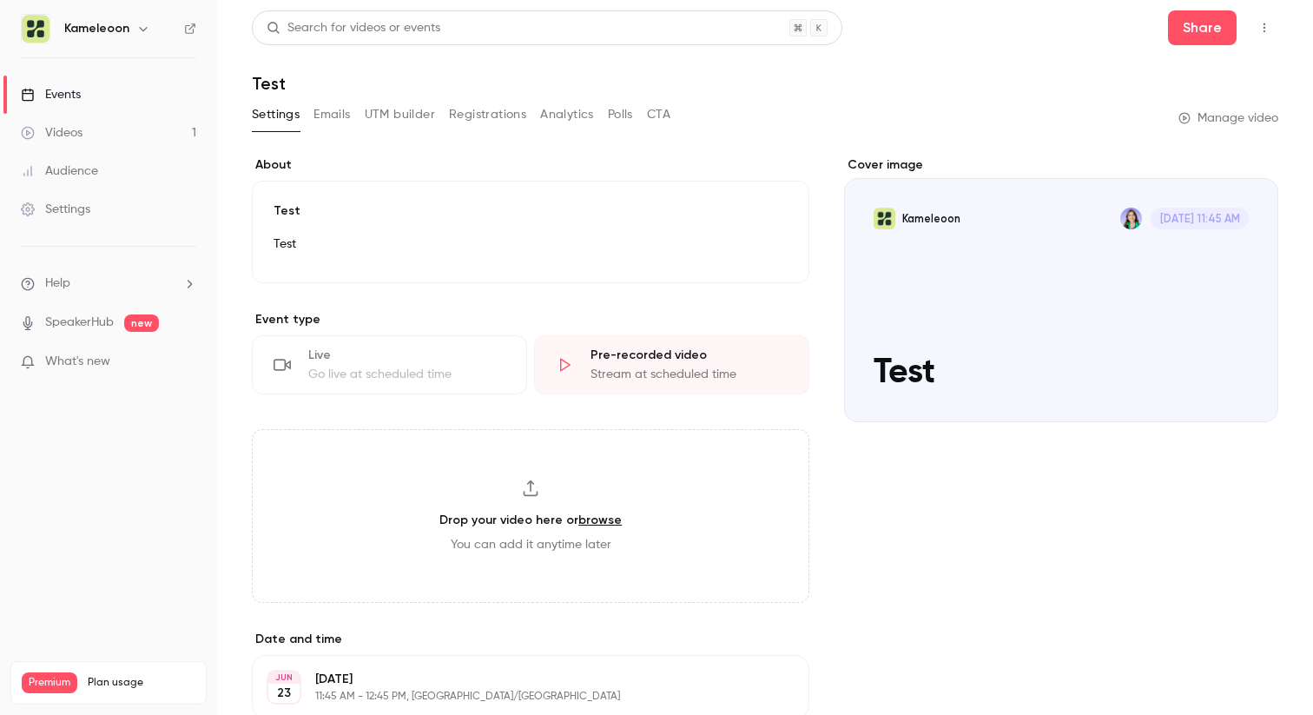
click at [115, 89] on link "Events" at bounding box center [108, 95] width 217 height 38
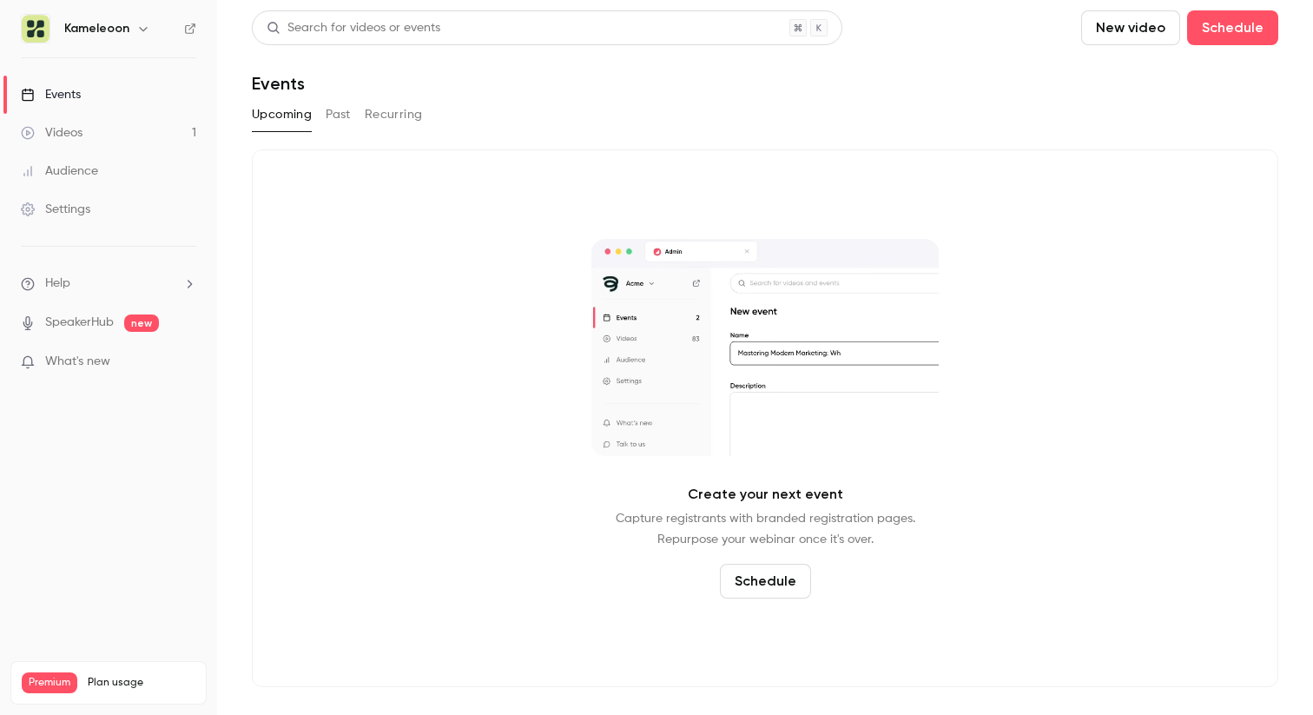
click at [339, 114] on button "Past" at bounding box center [338, 115] width 25 height 28
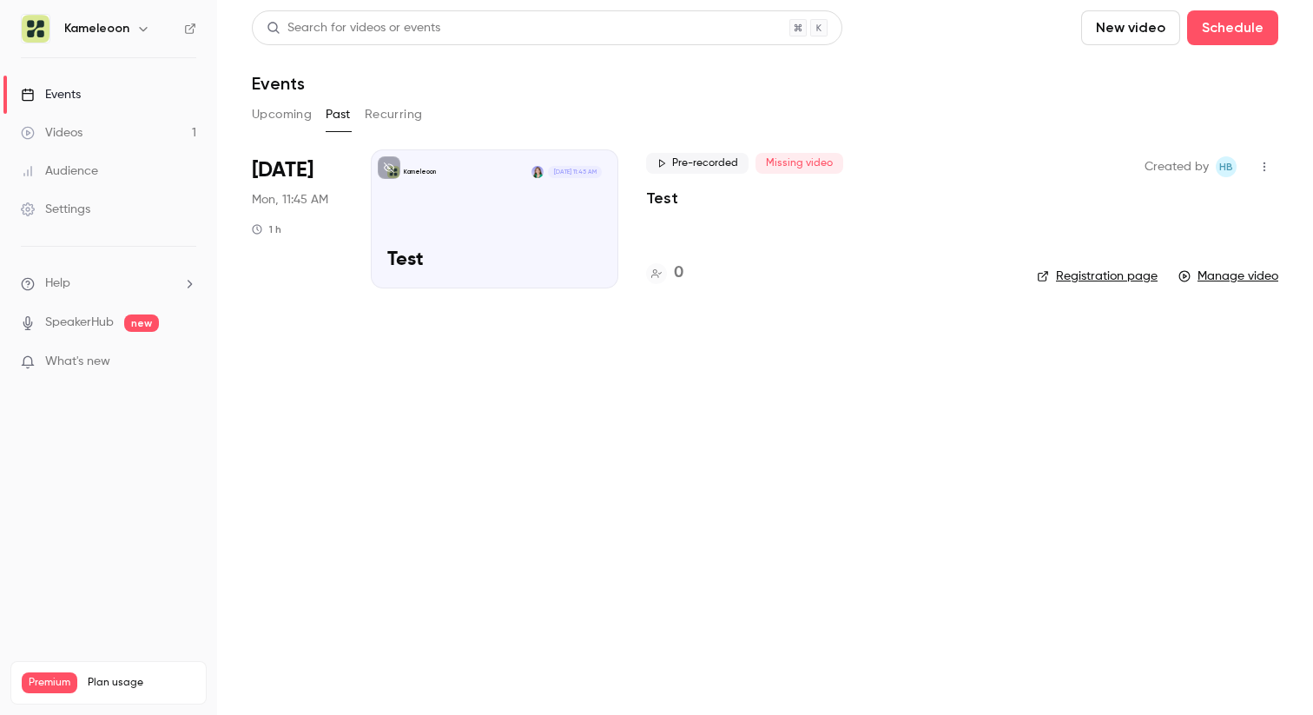
click at [683, 158] on span "Pre-recorded" at bounding box center [697, 163] width 102 height 21
click at [621, 215] on li "[DATE] Mon, 11:45 AM 1 h Kameleoon [DATE] 11:45 AM Test Pre-recorded Missing vi…" at bounding box center [765, 229] width 1026 height 160
click at [819, 165] on span "Missing video" at bounding box center [800, 163] width 88 height 21
click at [815, 163] on span "Missing video" at bounding box center [800, 163] width 88 height 21
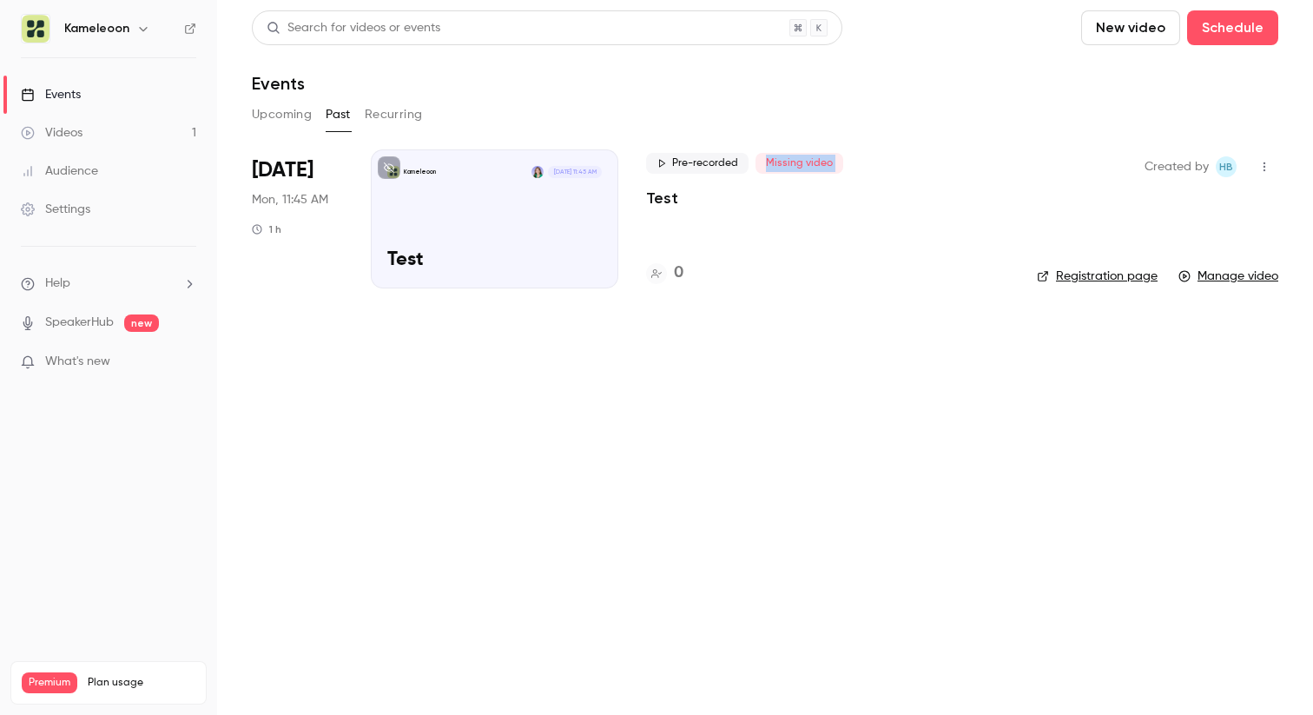
click at [815, 163] on span "Missing video" at bounding box center [800, 163] width 88 height 21
click at [835, 225] on div "Pre-recorded Missing video Test 0" at bounding box center [827, 218] width 363 height 139
click at [1092, 279] on link "Registration page" at bounding box center [1097, 275] width 121 height 17
click at [694, 163] on span "Pre-recorded" at bounding box center [697, 163] width 102 height 21
click at [85, 365] on span "What's new" at bounding box center [77, 362] width 65 height 18
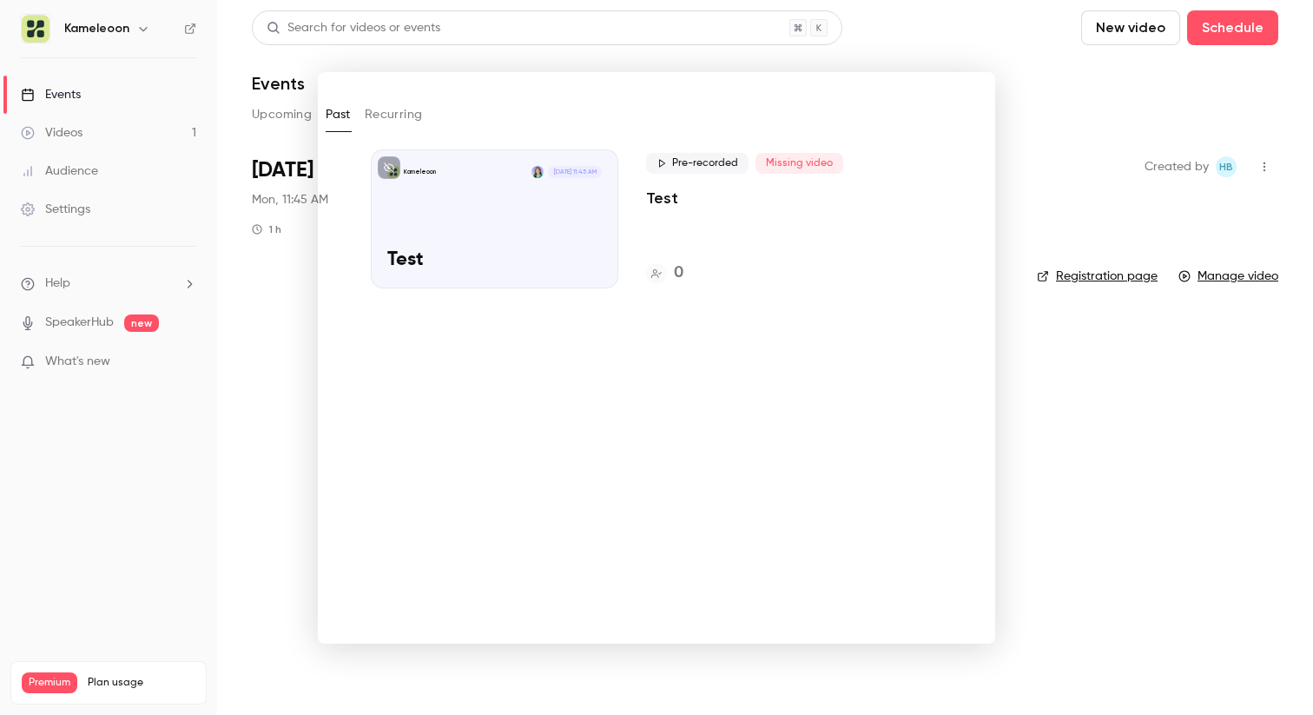
click at [281, 346] on div at bounding box center [656, 357] width 1313 height 715
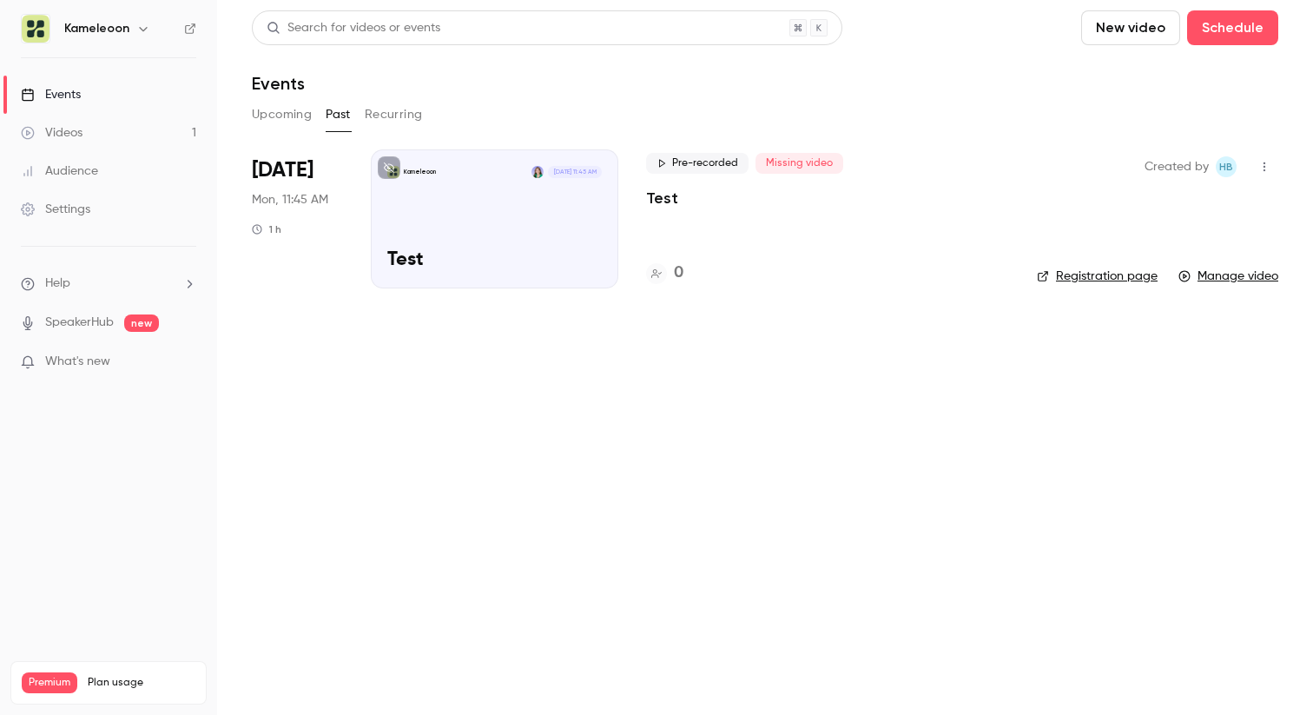
click at [83, 321] on link "SpeakerHub" at bounding box center [79, 322] width 69 height 18
click at [96, 98] on link "Events" at bounding box center [108, 95] width 217 height 38
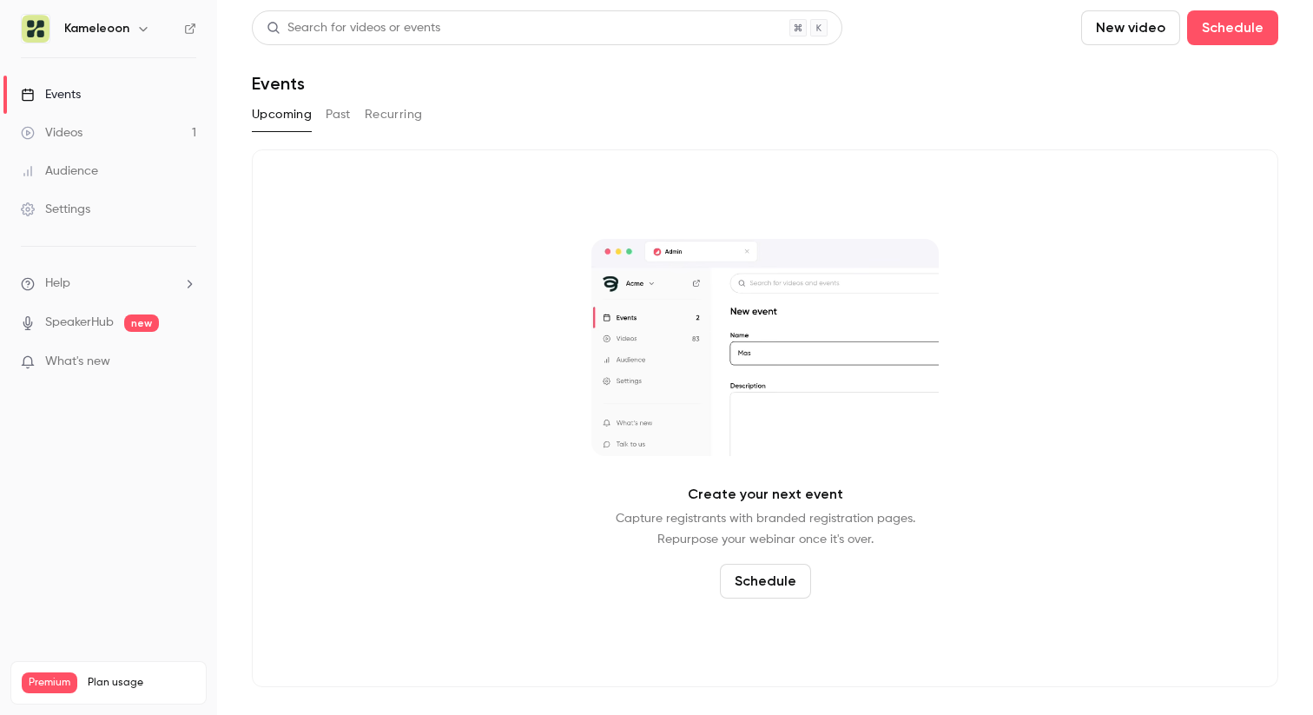
click at [100, 138] on link "Videos 1" at bounding box center [108, 133] width 217 height 38
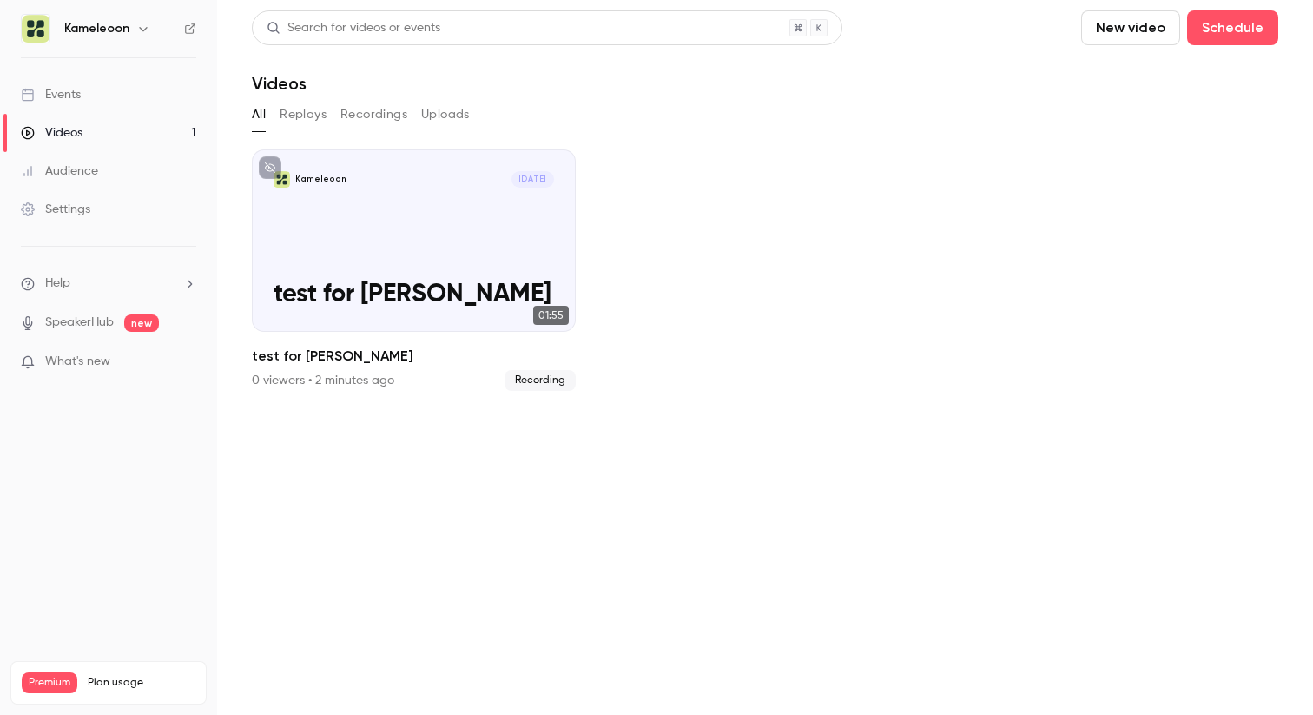
click at [81, 86] on div "Events" at bounding box center [51, 94] width 60 height 17
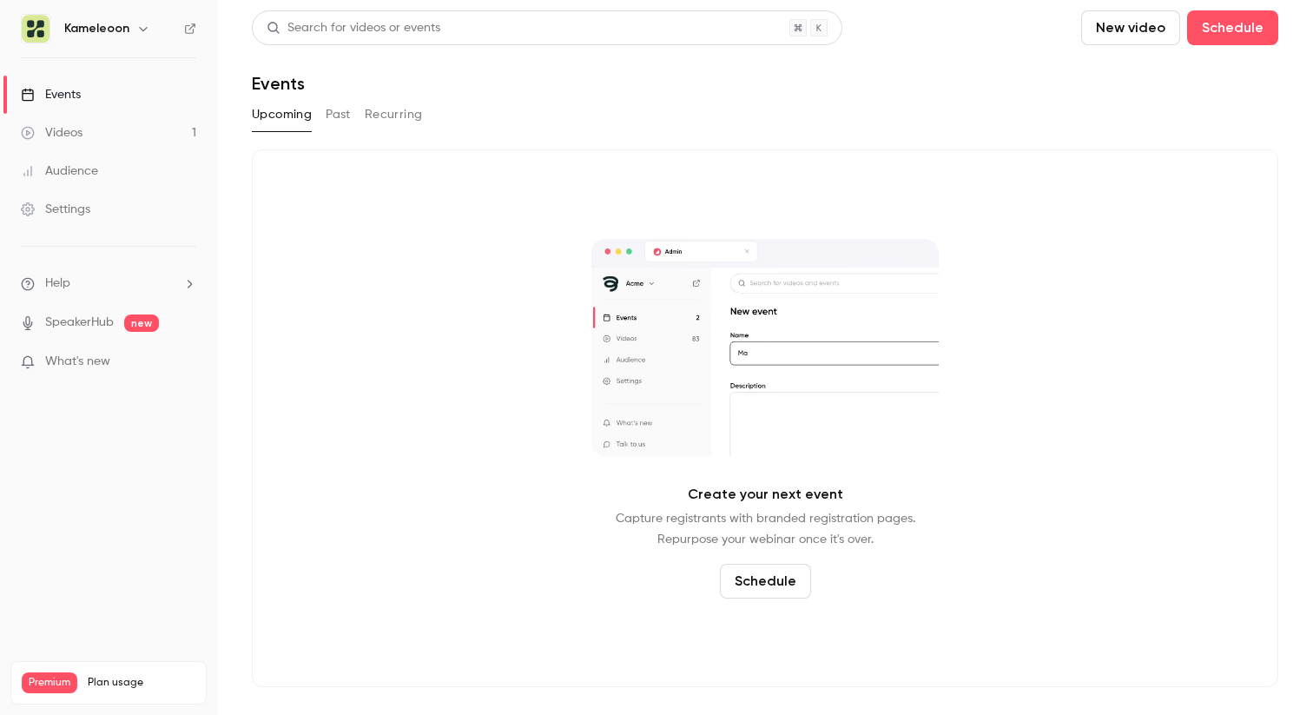
click at [80, 129] on div "Videos" at bounding box center [52, 132] width 62 height 17
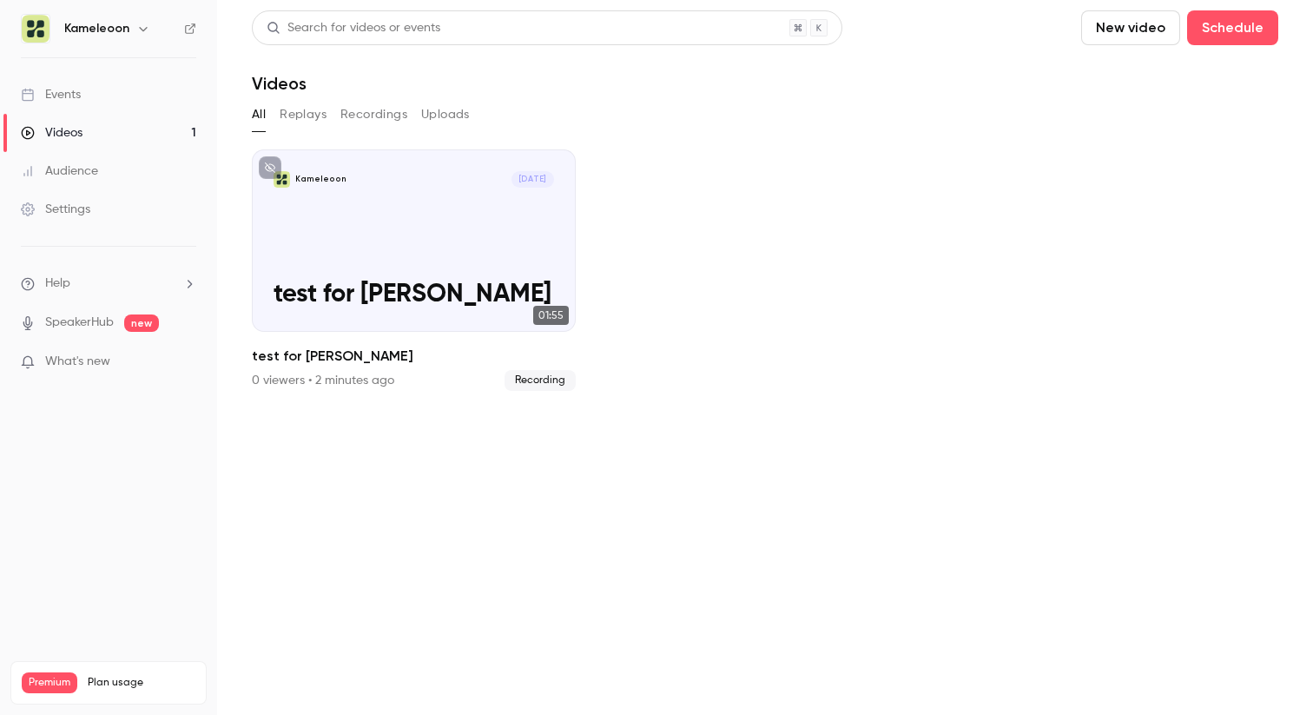
click at [294, 118] on button "Replays" at bounding box center [303, 115] width 47 height 28
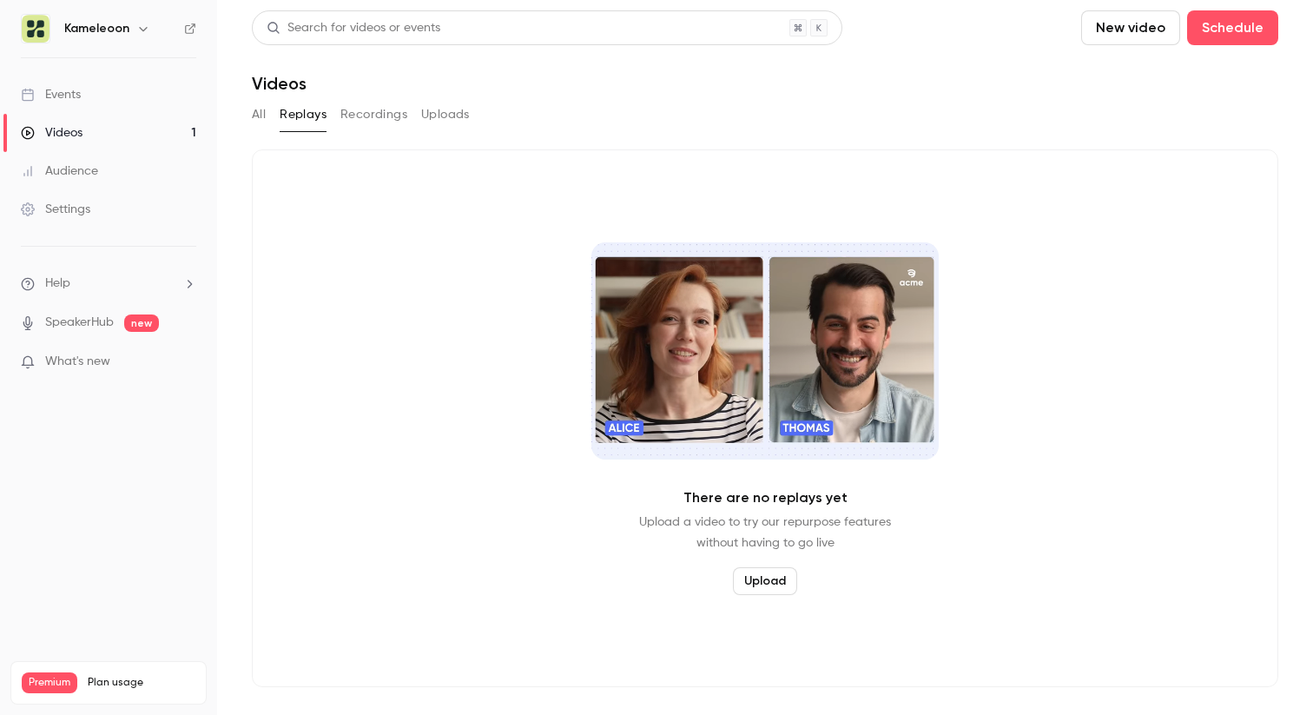
click at [386, 113] on button "Recordings" at bounding box center [373, 115] width 67 height 28
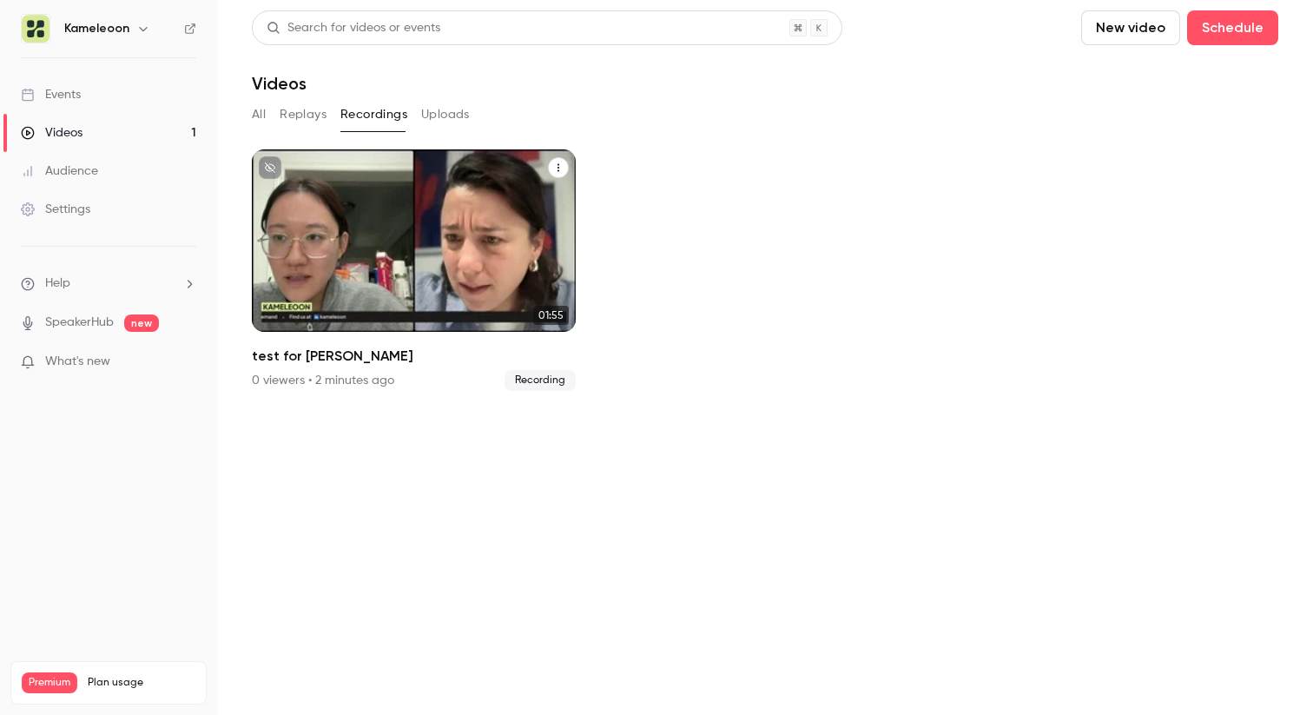
click at [558, 165] on icon "test for shirley" at bounding box center [558, 167] width 10 height 10
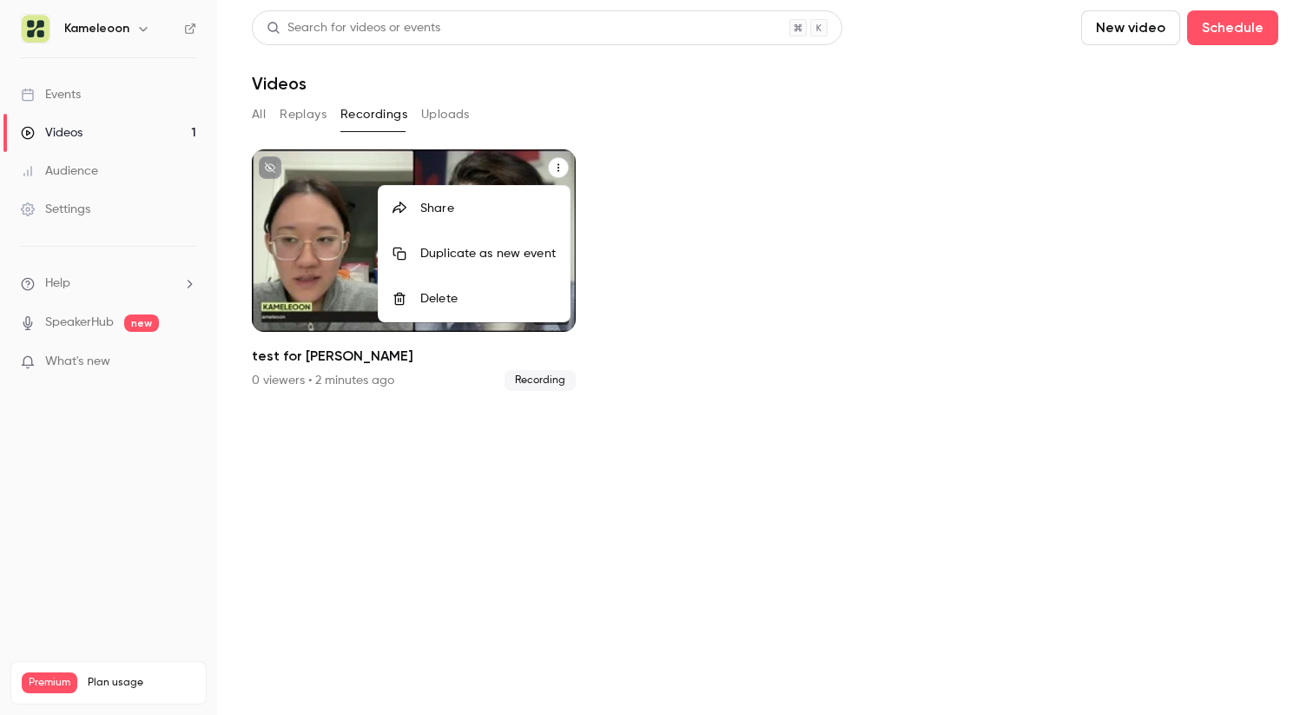
click at [483, 250] on div "Duplicate as new event" at bounding box center [487, 253] width 135 height 17
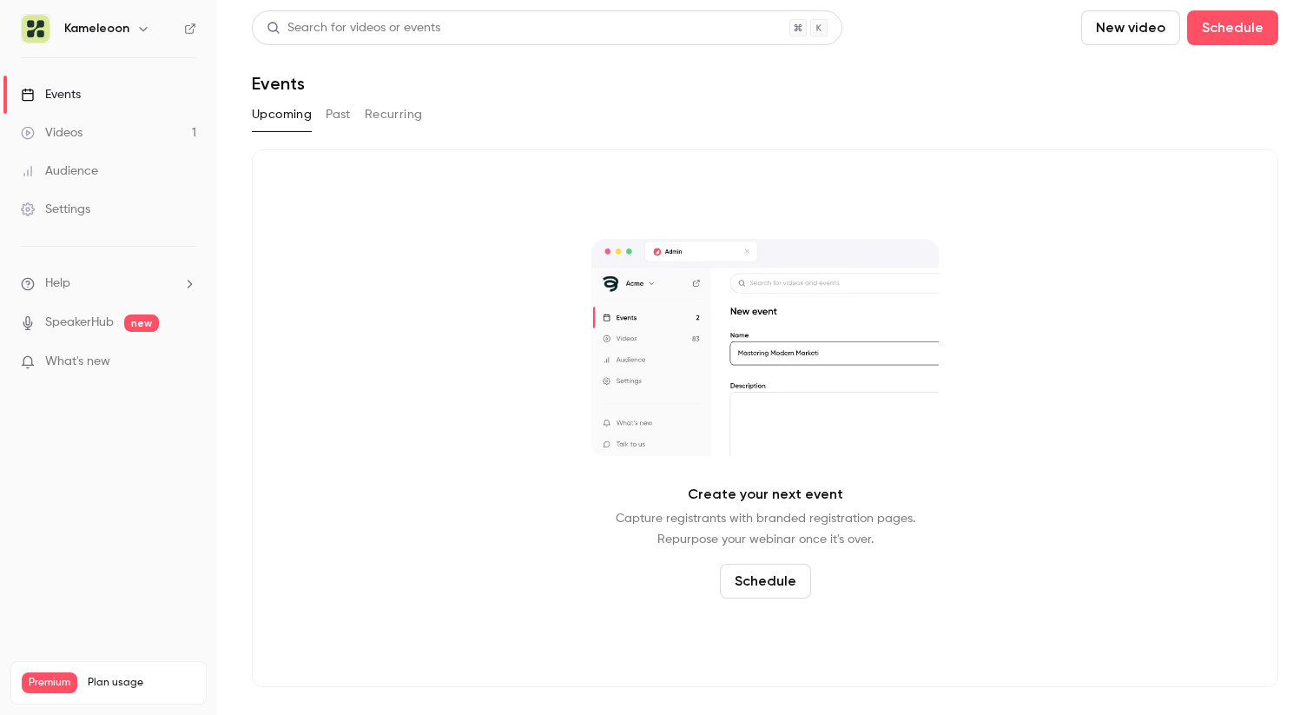
click at [762, 591] on button "Schedule" at bounding box center [765, 581] width 91 height 35
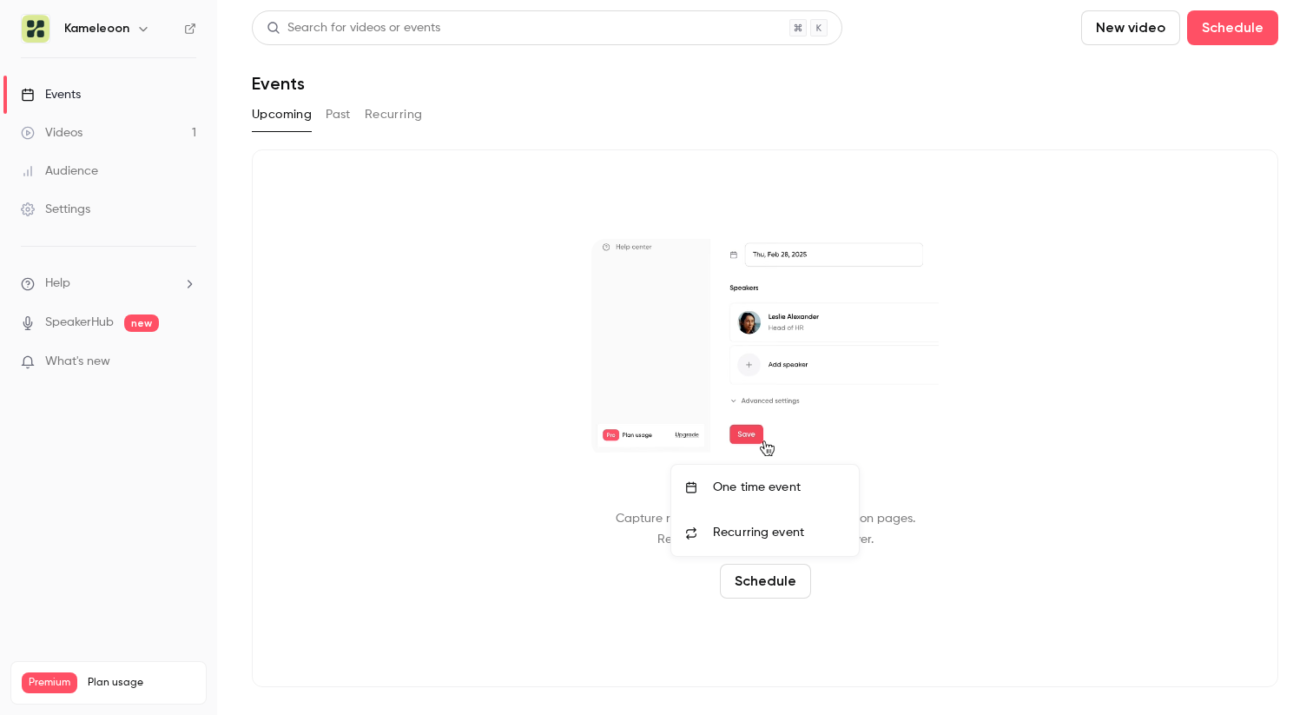
click at [788, 484] on div "One time event" at bounding box center [779, 486] width 132 height 17
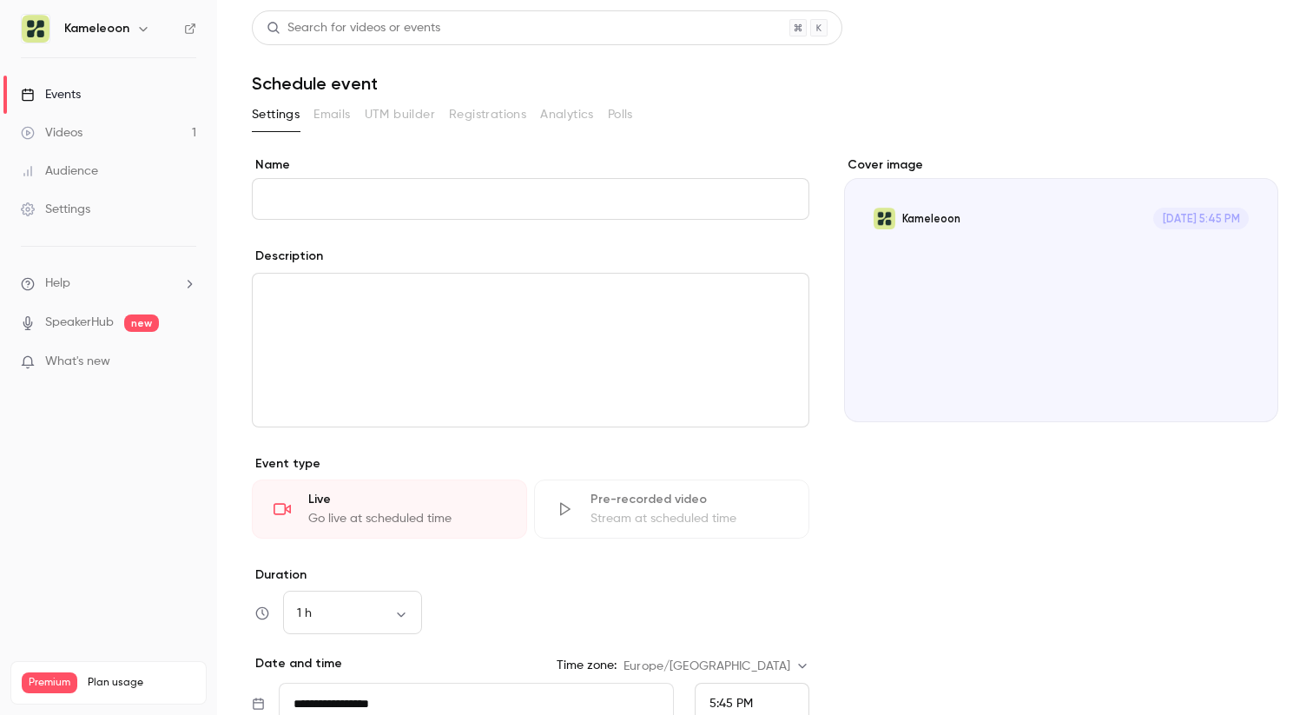
click at [373, 191] on input "Name" at bounding box center [531, 199] width 558 height 42
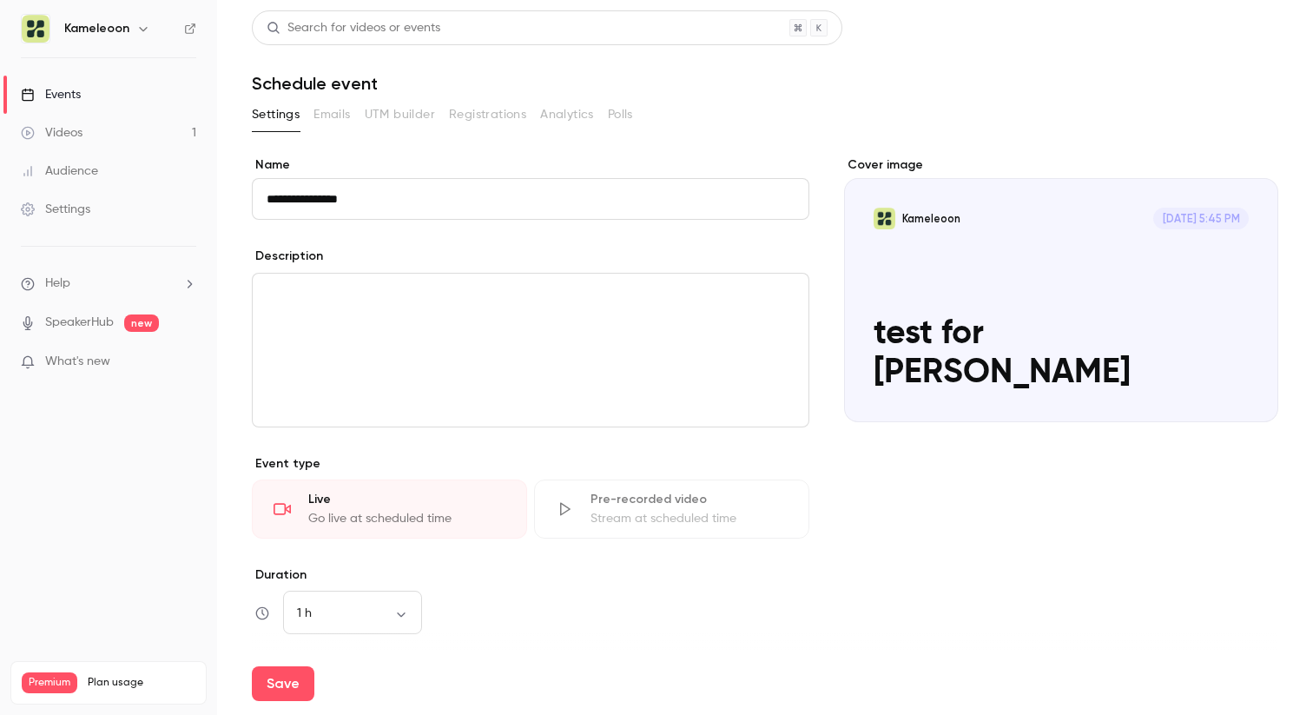
type input "**********"
click at [349, 301] on p "editor" at bounding box center [531, 294] width 528 height 21
click at [683, 510] on div "Stream at scheduled time" at bounding box center [689, 518] width 197 height 17
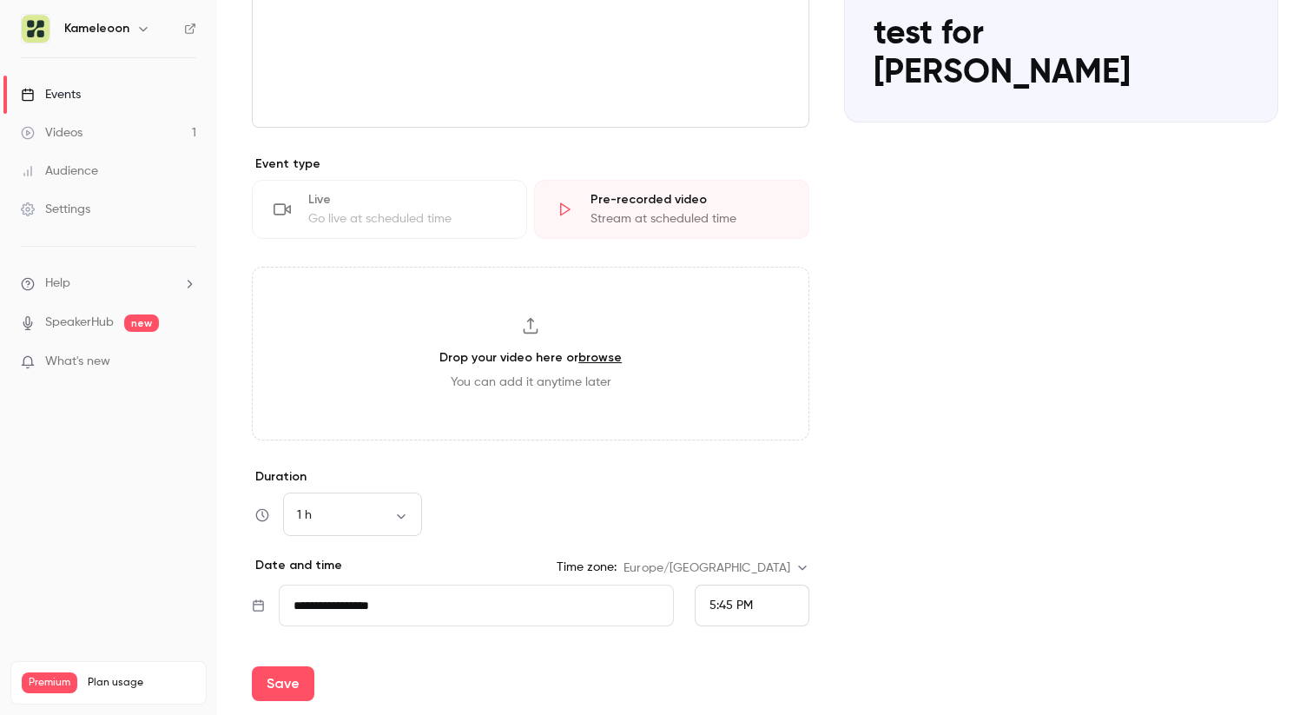
scroll to position [277, 0]
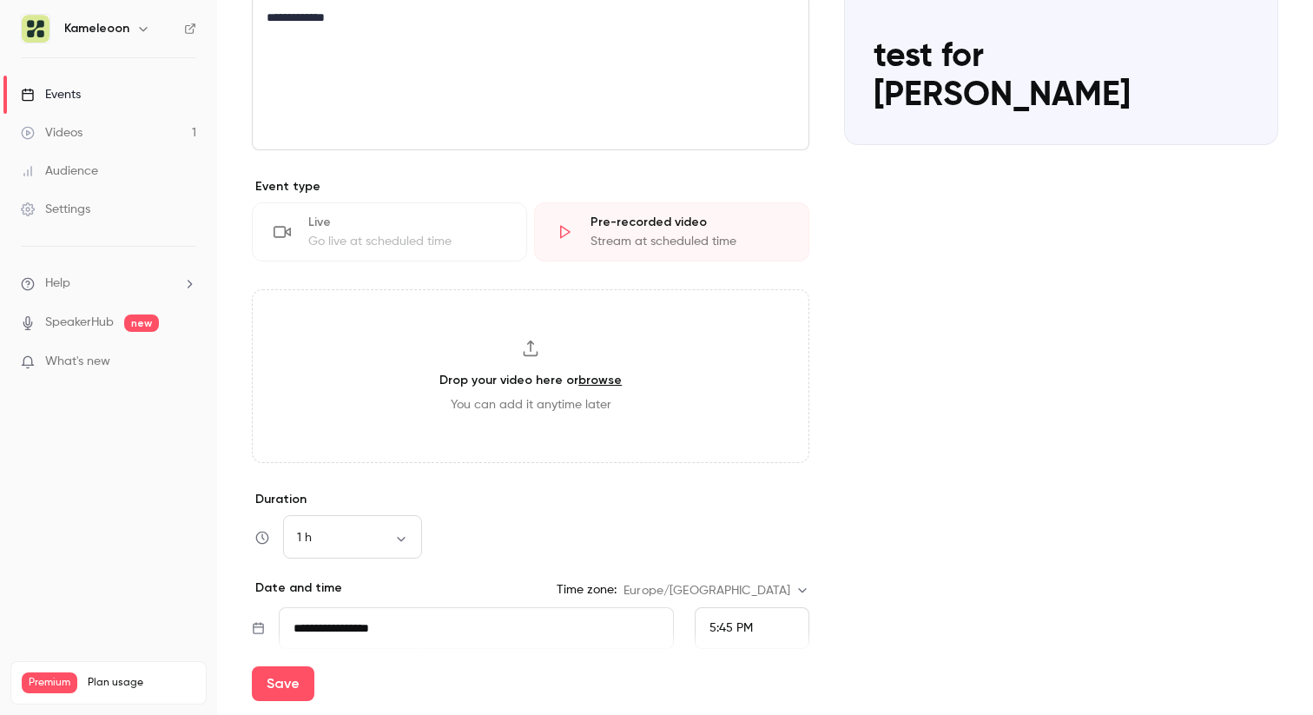
click at [599, 386] on link "browse" at bounding box center [599, 380] width 43 height 15
click at [505, 376] on h3 "Drop your video here or browse" at bounding box center [530, 380] width 182 height 18
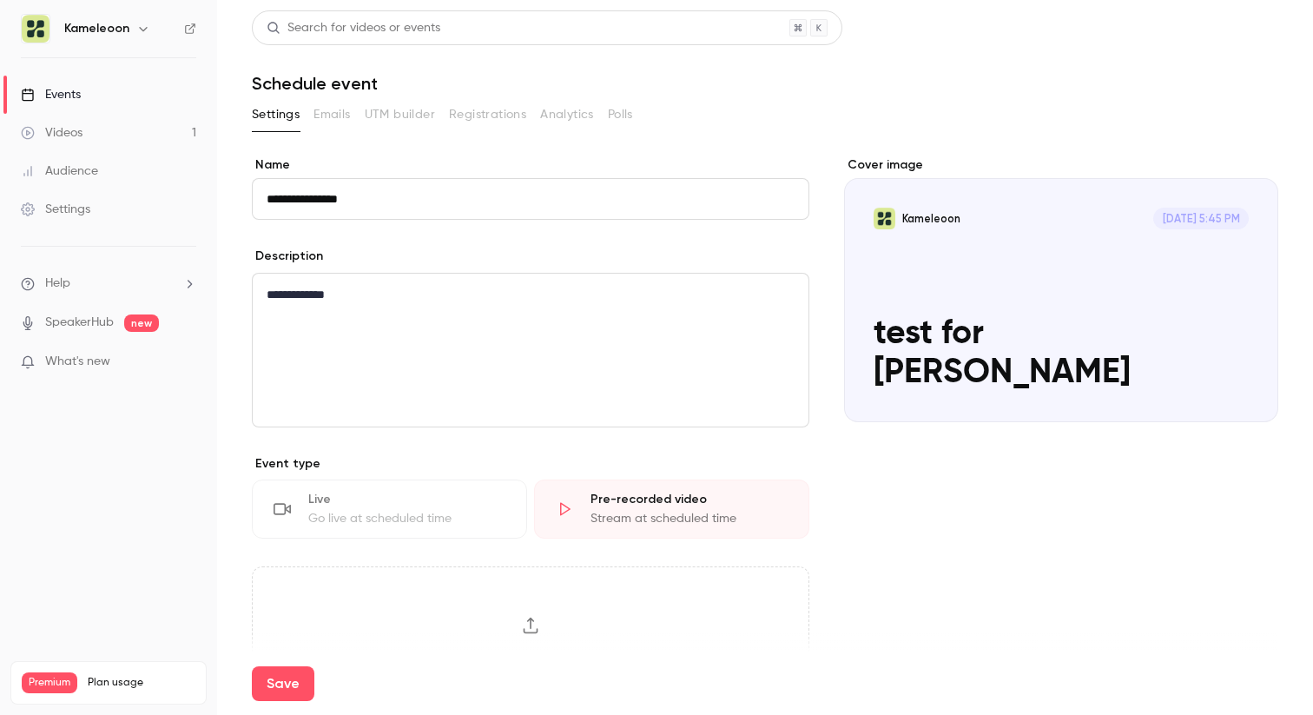
click at [417, 506] on div "Live" at bounding box center [406, 499] width 197 height 17
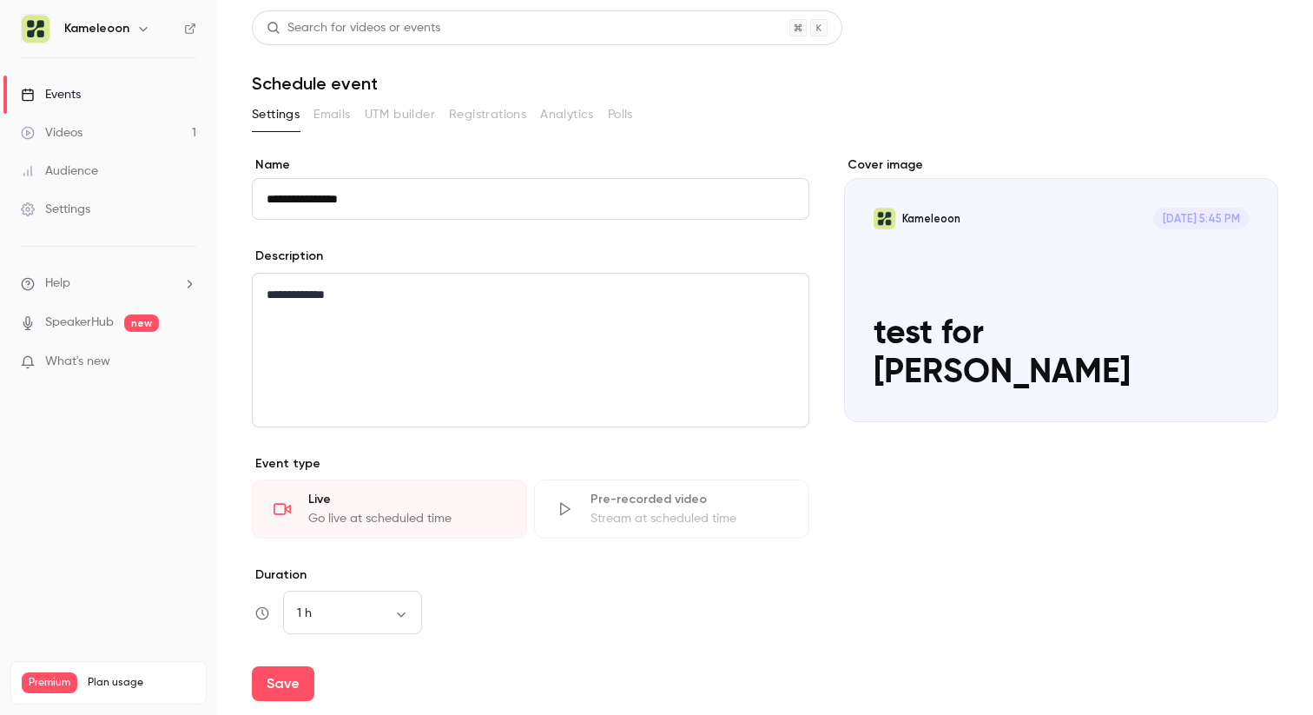
click at [99, 135] on link "Videos 1" at bounding box center [108, 133] width 217 height 38
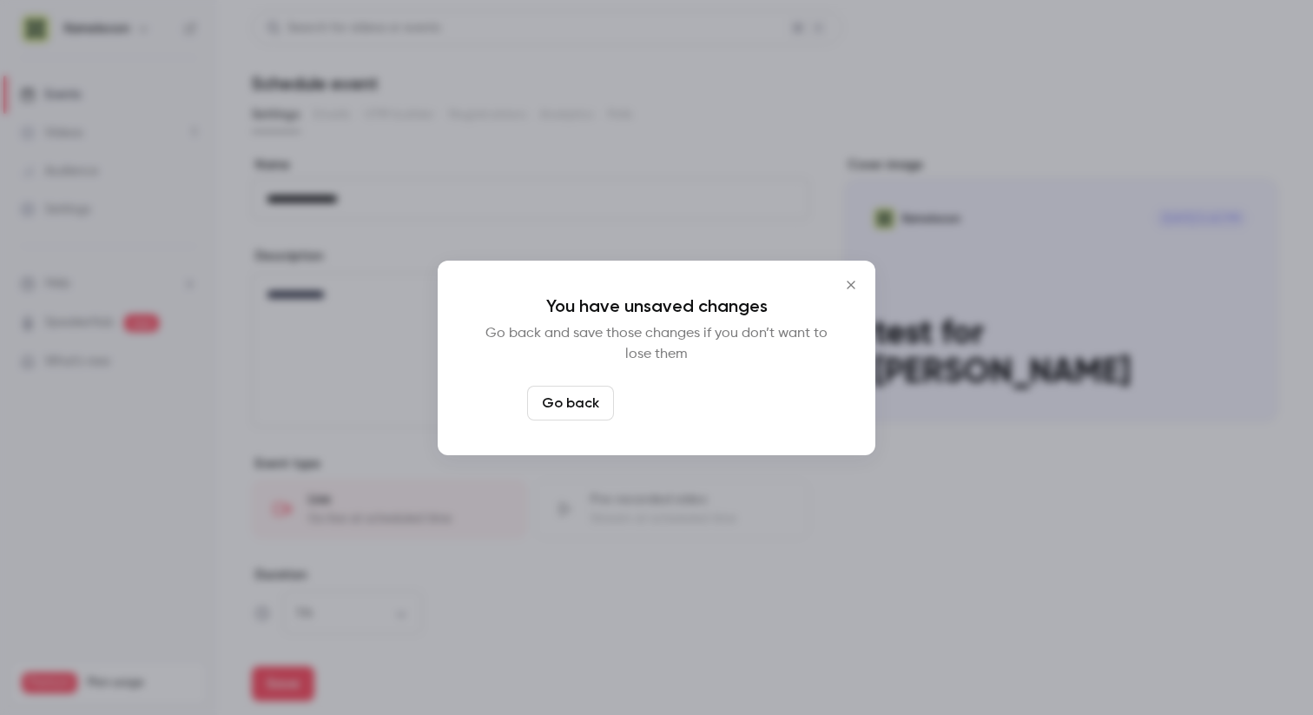
click at [746, 410] on button "Leave page anyway" at bounding box center [703, 403] width 165 height 35
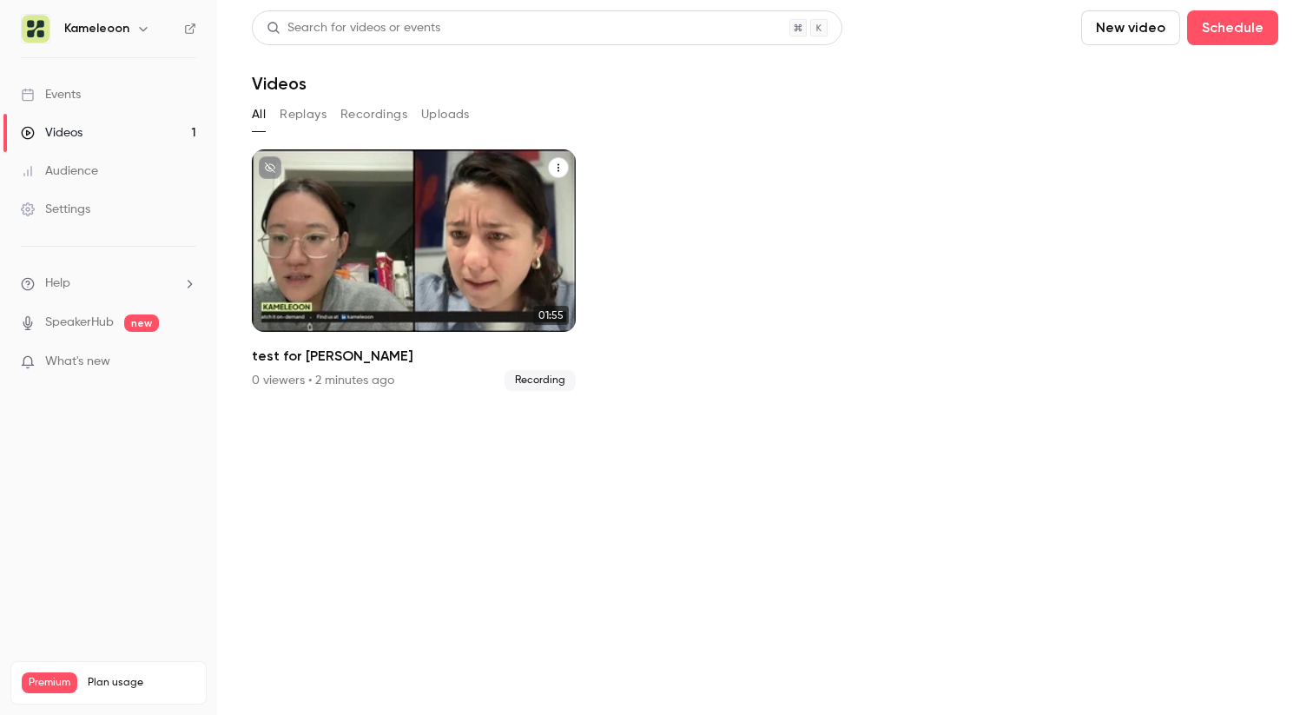
click at [569, 163] on div "Kameleoon [DATE] test for [PERSON_NAME]" at bounding box center [414, 240] width 324 height 182
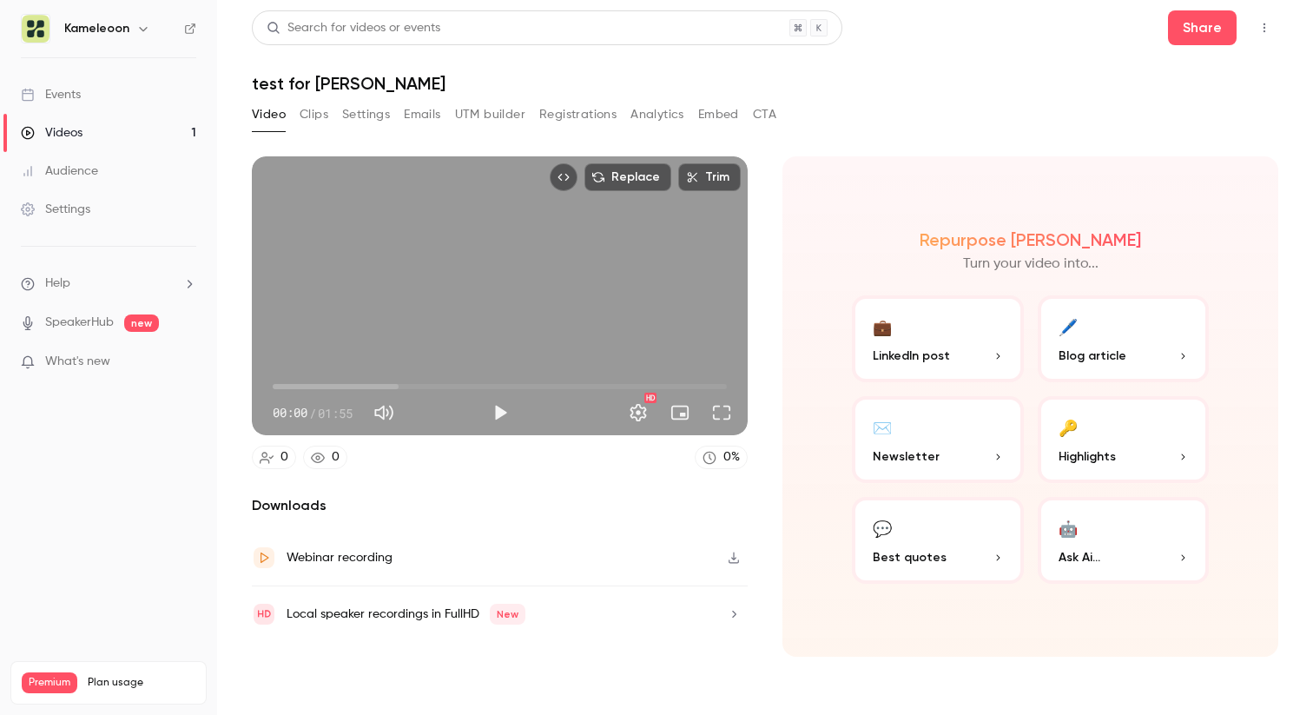
click at [353, 552] on div "Webinar recording" at bounding box center [340, 557] width 106 height 21
click at [783, 159] on section "Replace Trim 00:00 00:00 / 01:55 HD 0 0 0 % Downloads Webinar recording Local s…" at bounding box center [765, 413] width 1026 height 515
click at [1119, 340] on button "🖊️ Blog article" at bounding box center [1124, 338] width 172 height 87
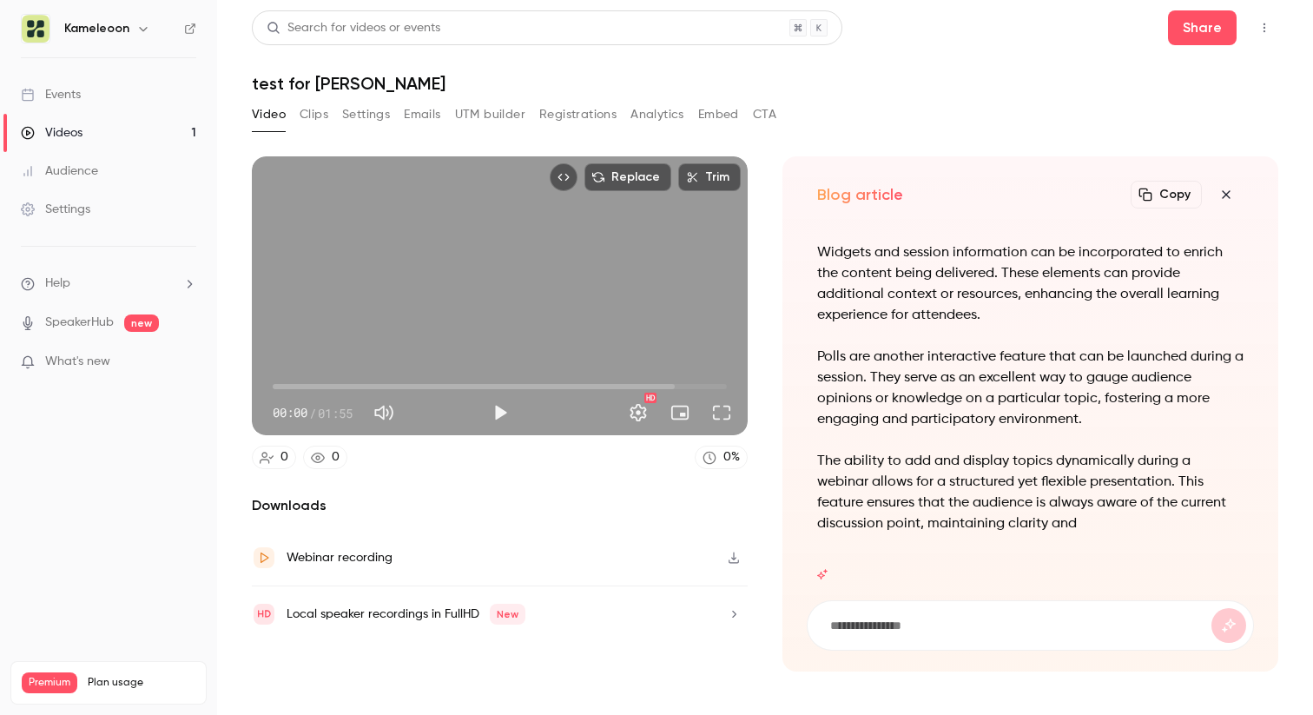
click at [1225, 195] on icon "button" at bounding box center [1226, 194] width 8 height 8
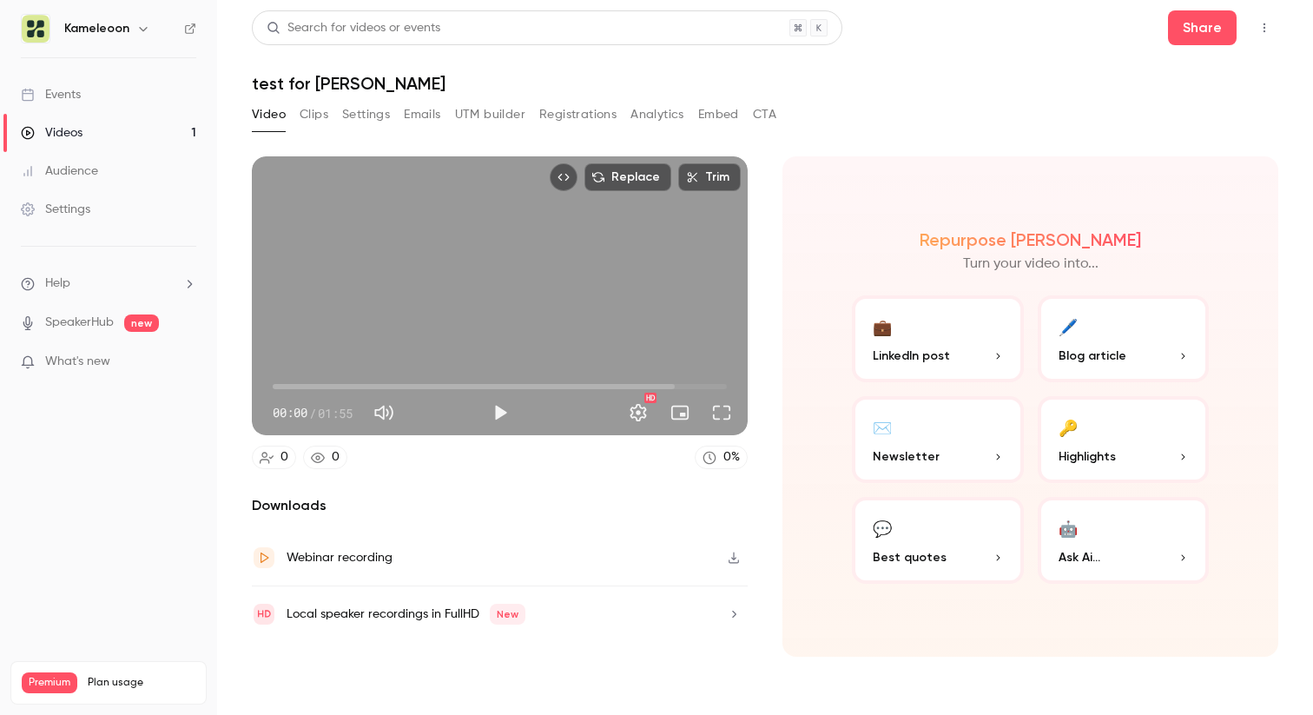
click at [1126, 466] on button "🔑 Highlights" at bounding box center [1124, 439] width 172 height 87
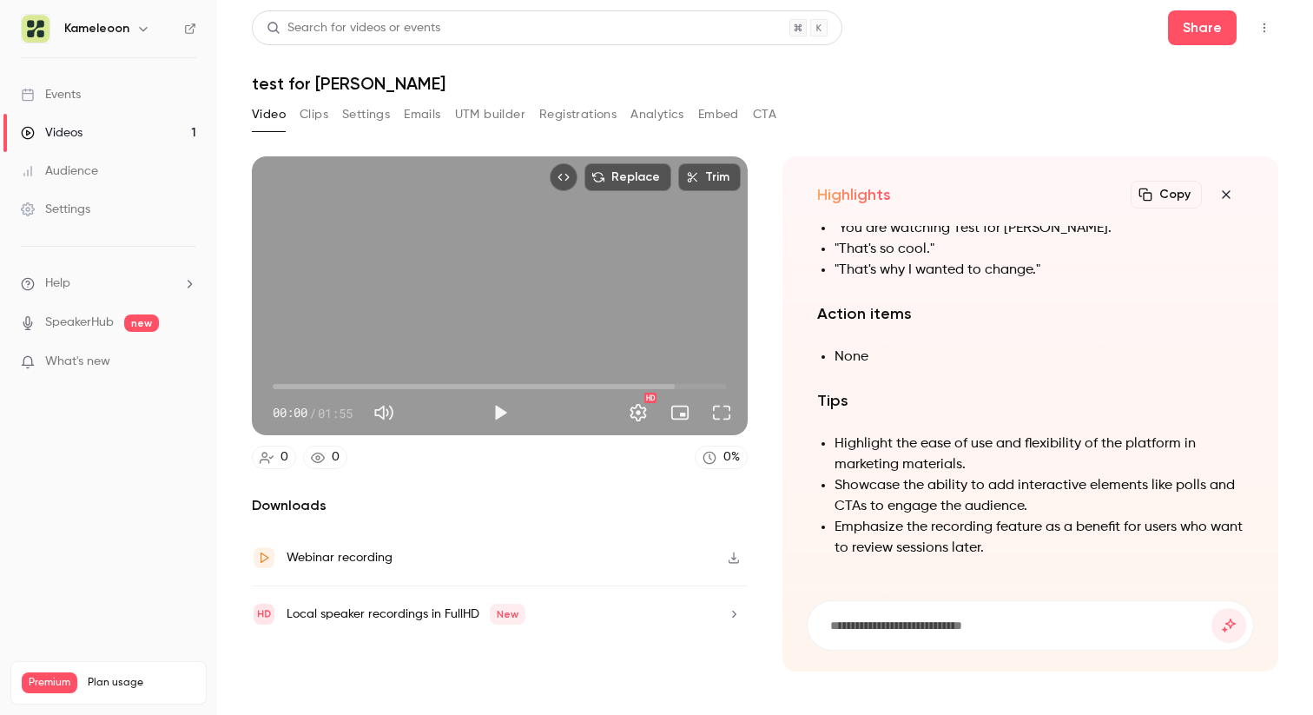
scroll to position [-149, 0]
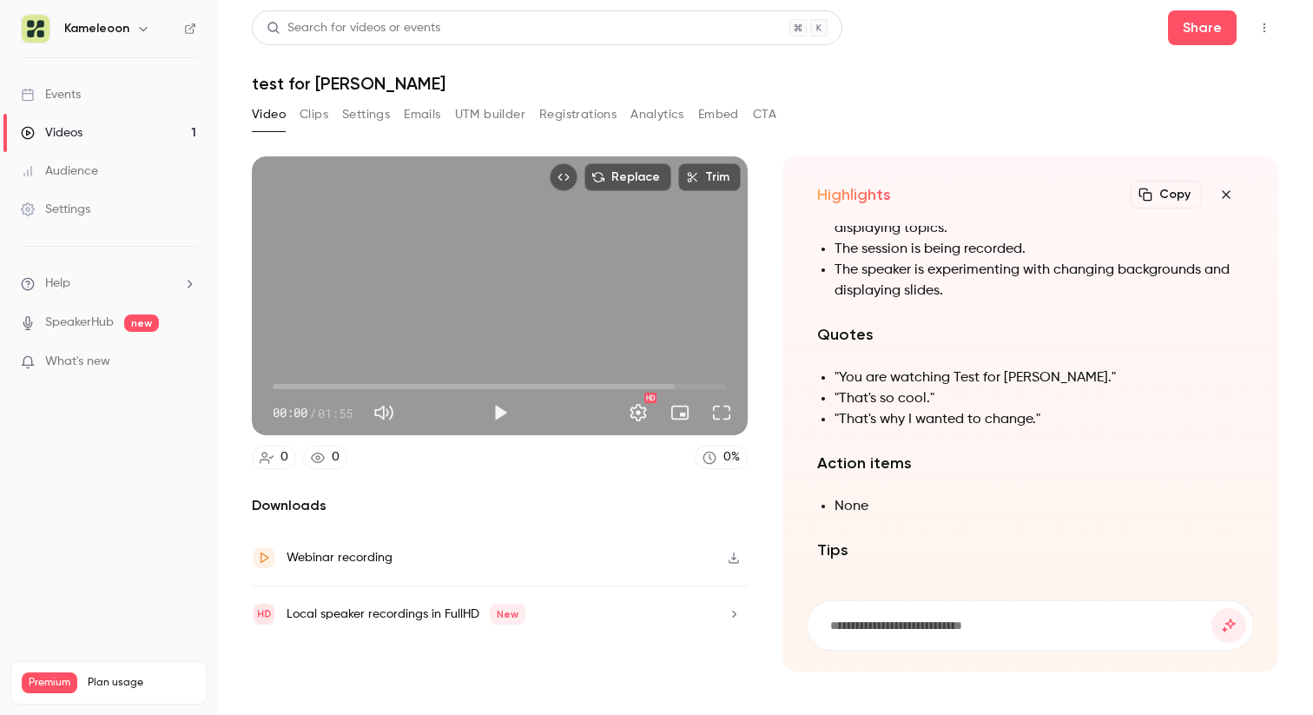
click at [1236, 196] on icon "button" at bounding box center [1226, 195] width 21 height 14
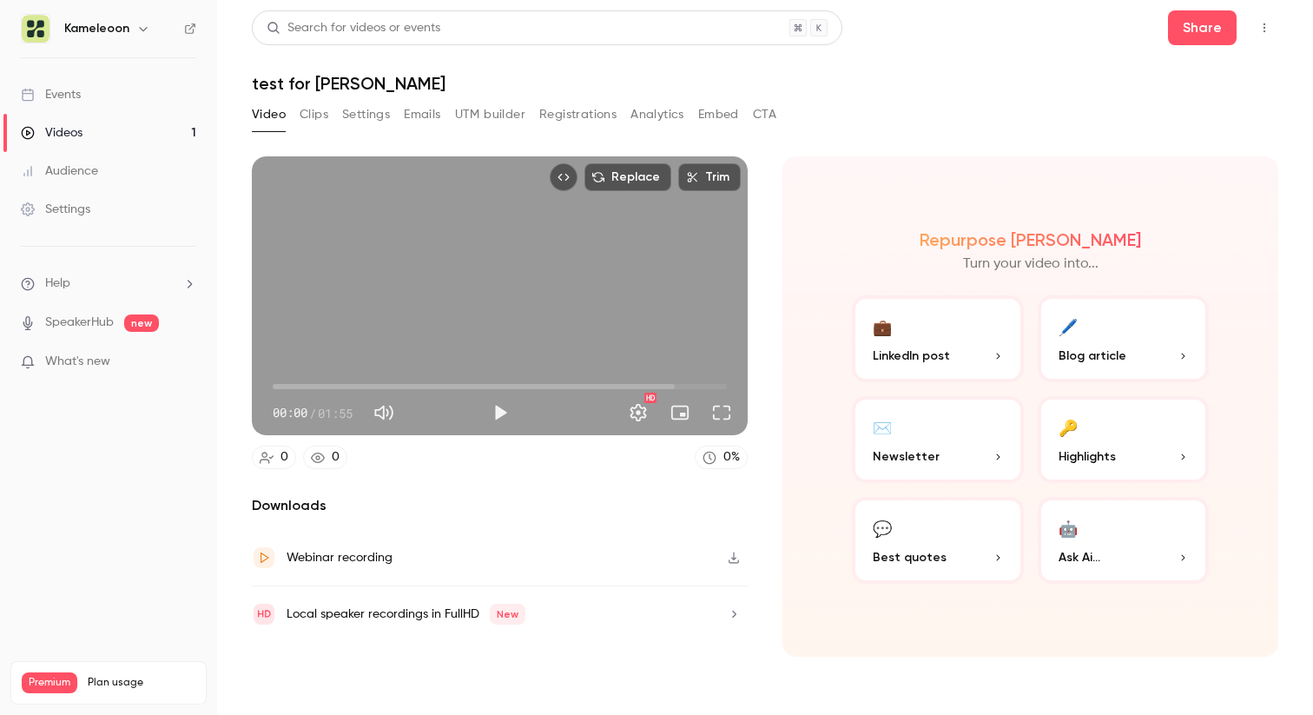
click at [931, 335] on button "💼 LinkedIn post" at bounding box center [938, 338] width 172 height 87
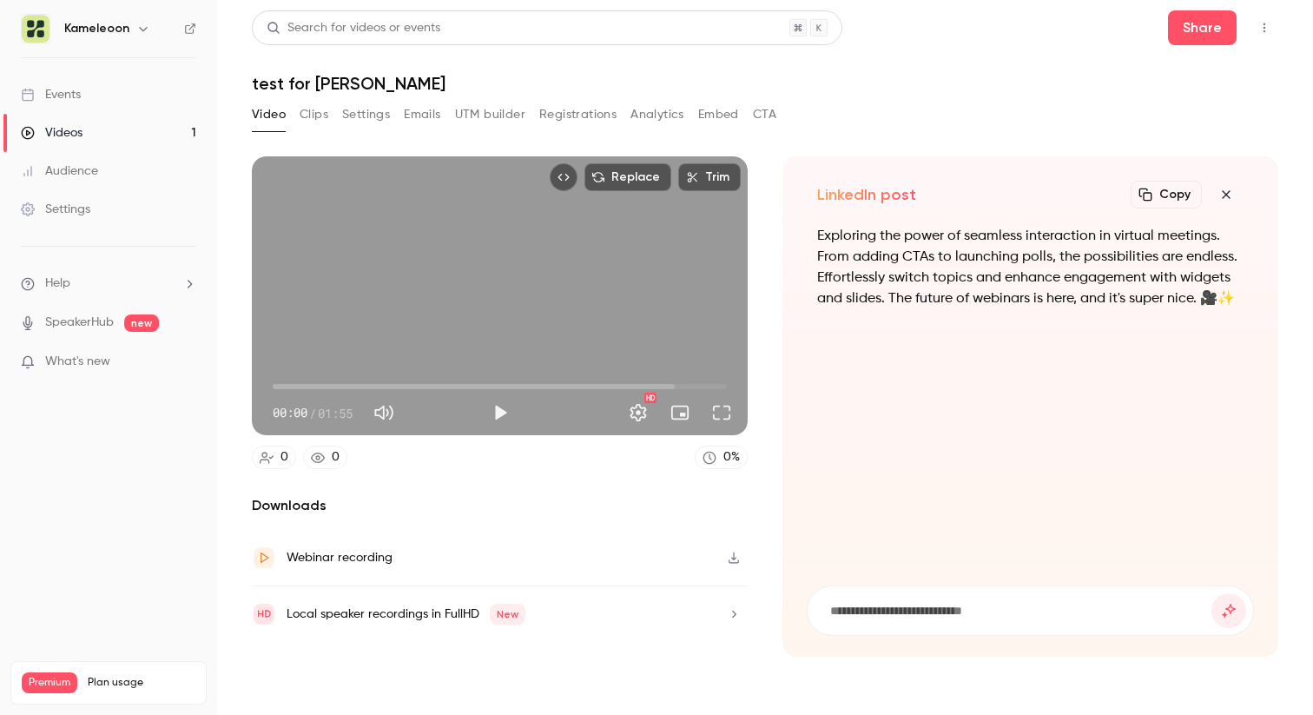
click at [1230, 194] on icon "button" at bounding box center [1226, 195] width 21 height 14
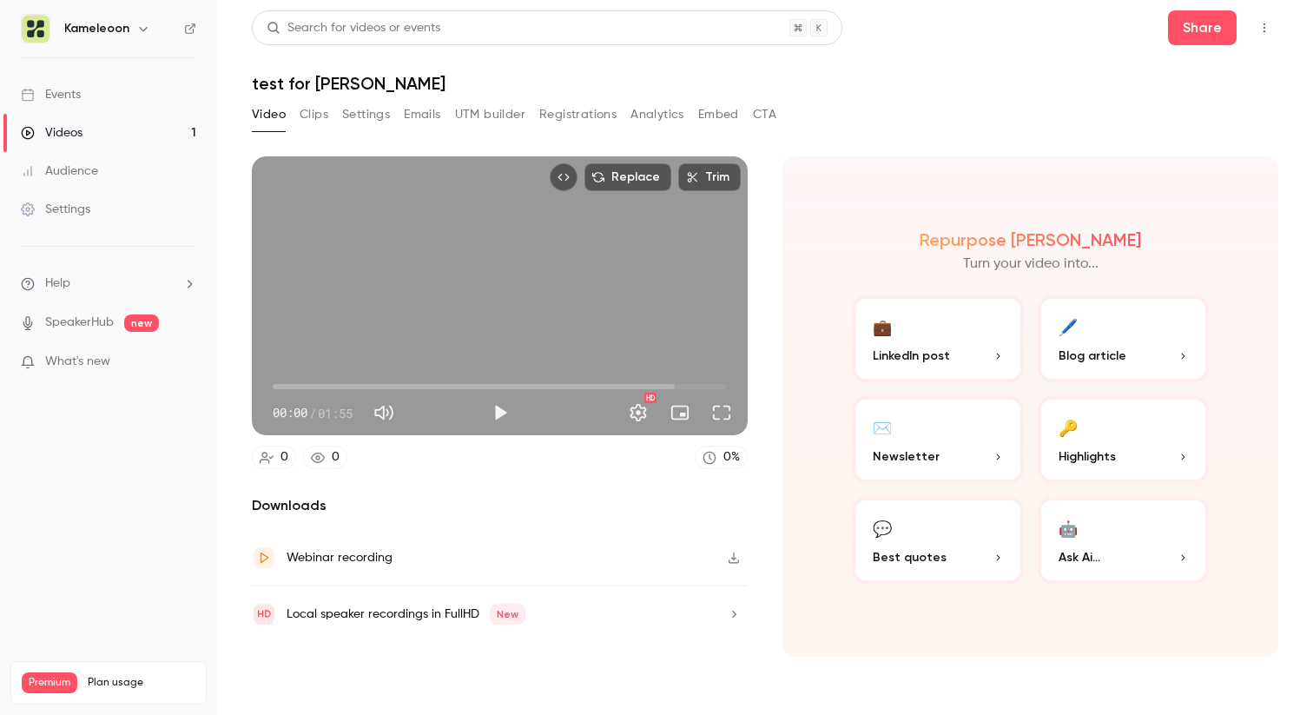
click at [773, 118] on button "CTA" at bounding box center [764, 115] width 23 height 28
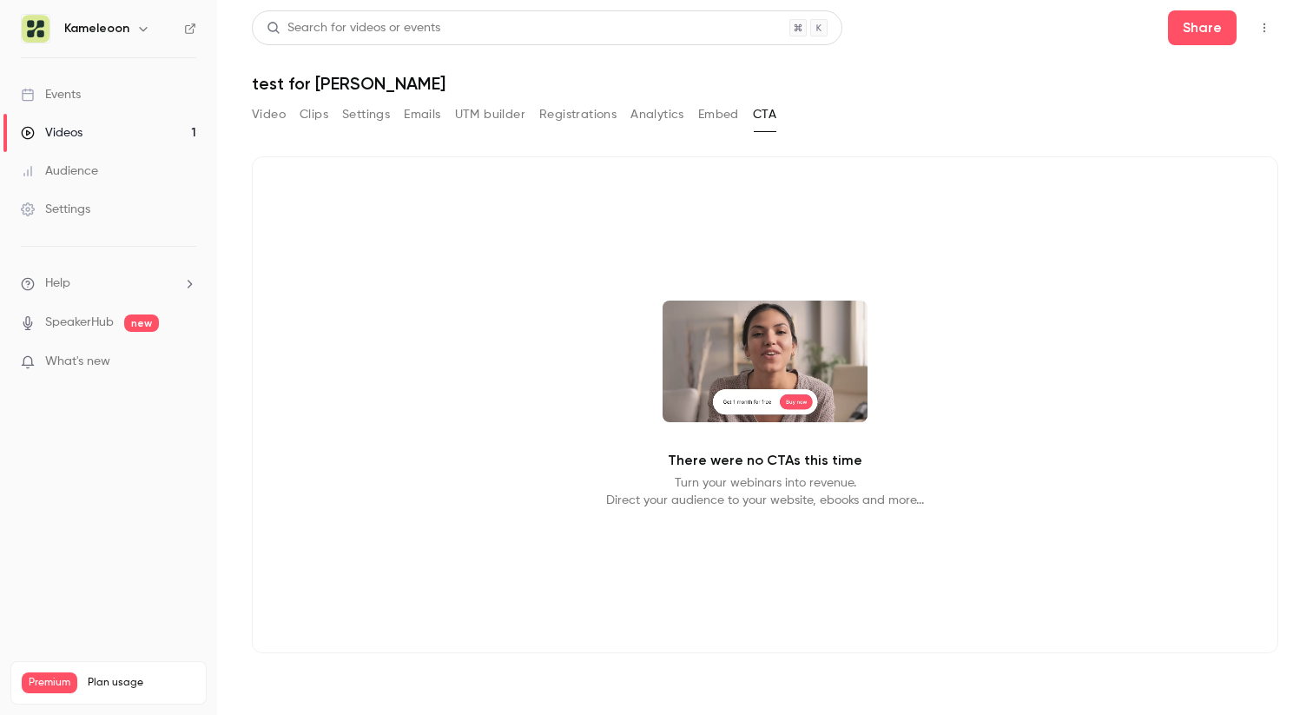
click at [710, 118] on button "Embed" at bounding box center [718, 115] width 41 height 28
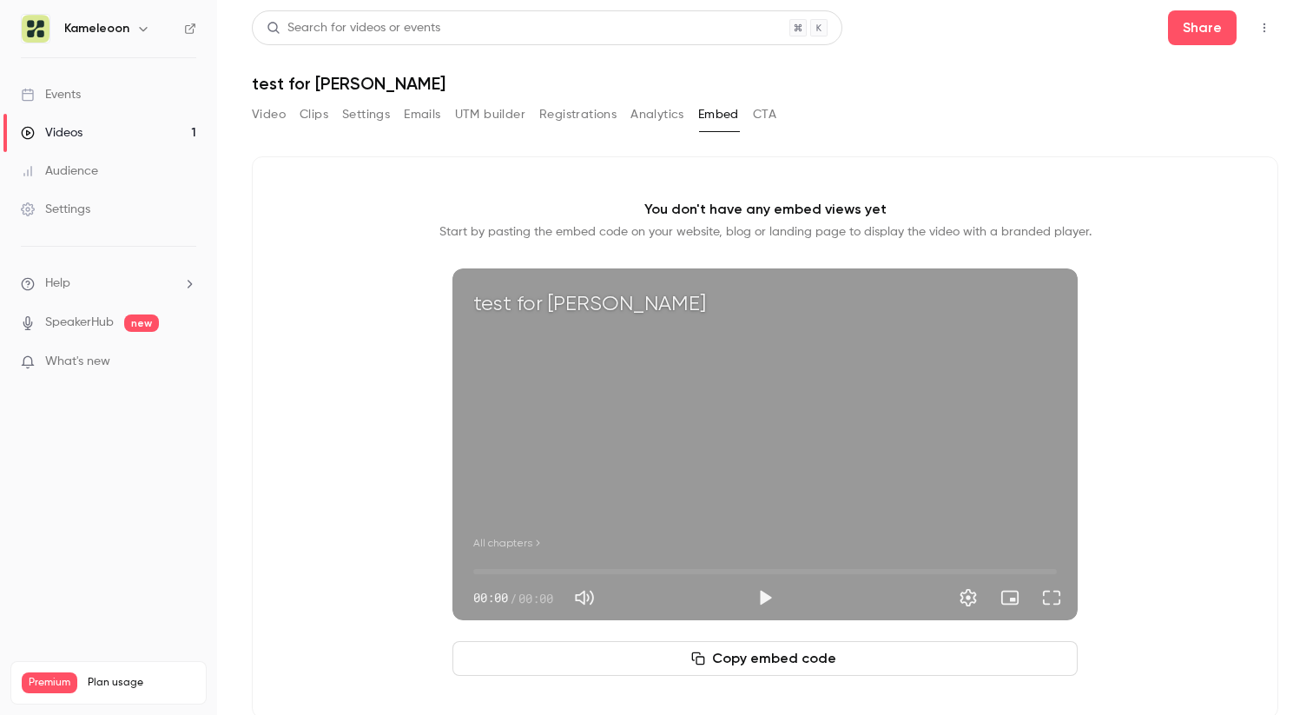
click at [655, 118] on button "Analytics" at bounding box center [657, 115] width 54 height 28
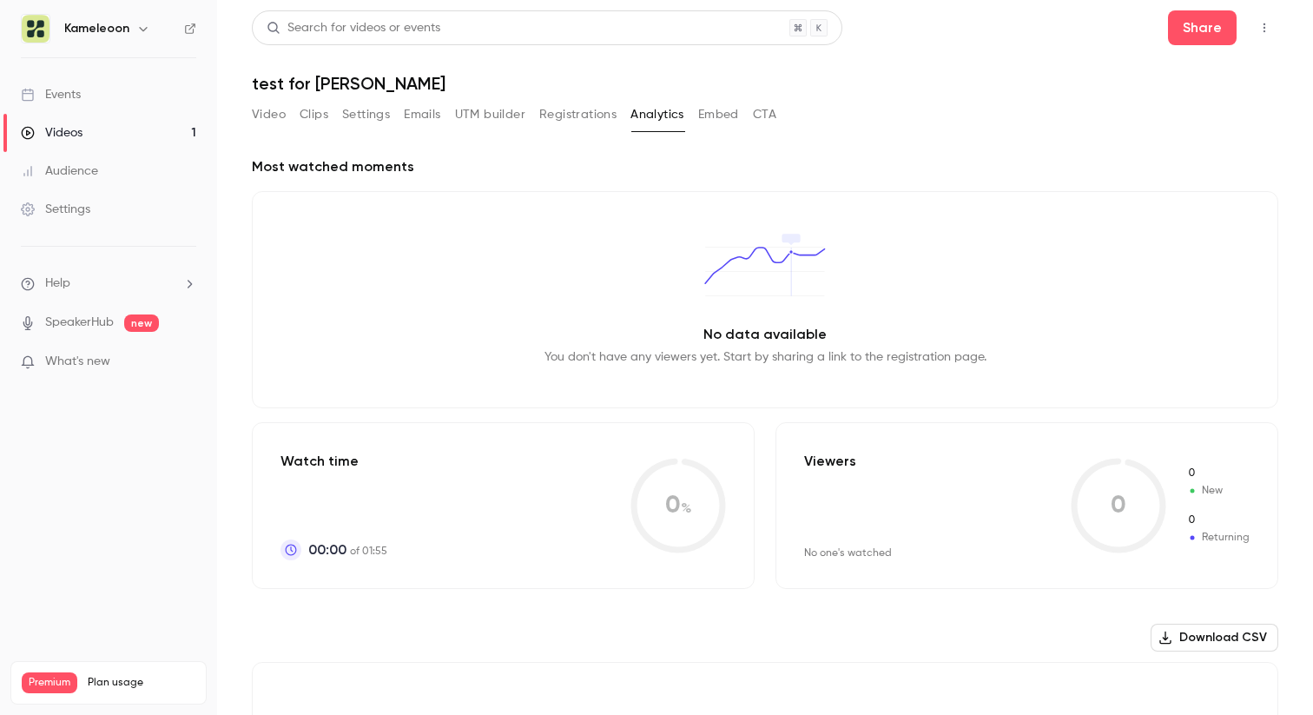
click at [575, 120] on button "Registrations" at bounding box center [577, 115] width 77 height 28
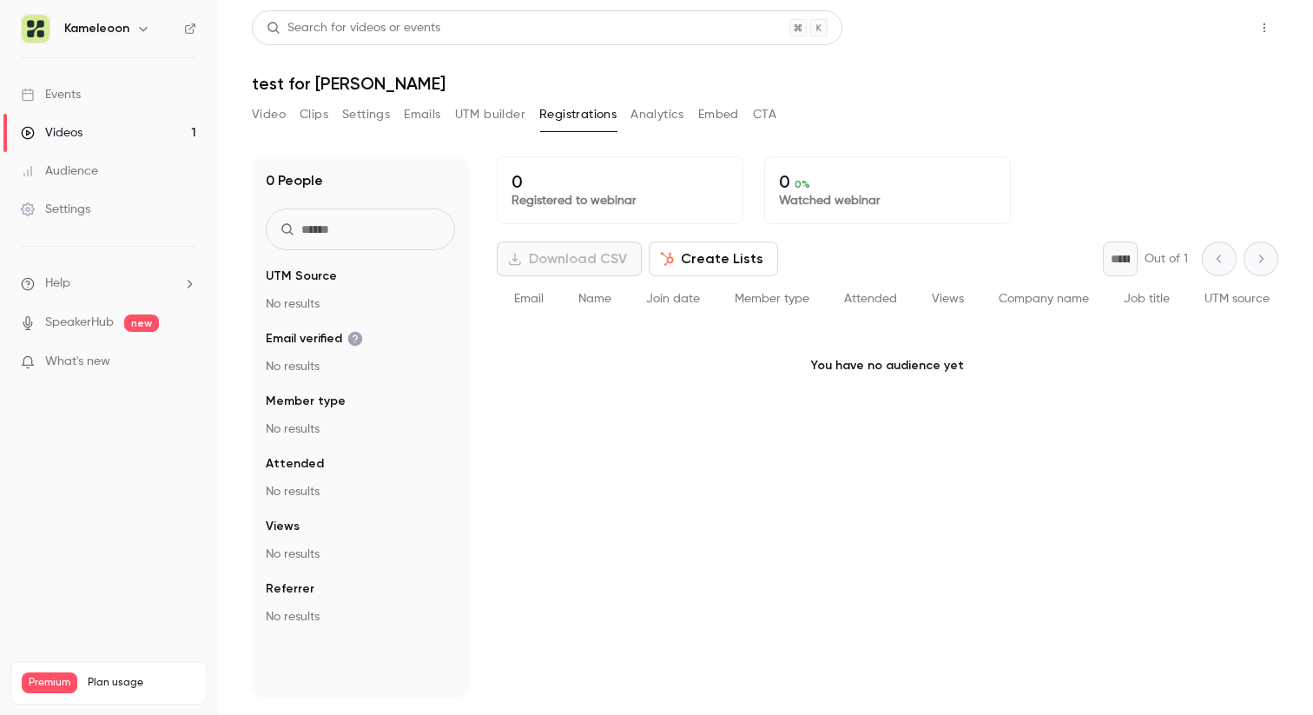
click at [1216, 21] on button "Share" at bounding box center [1202, 27] width 69 height 35
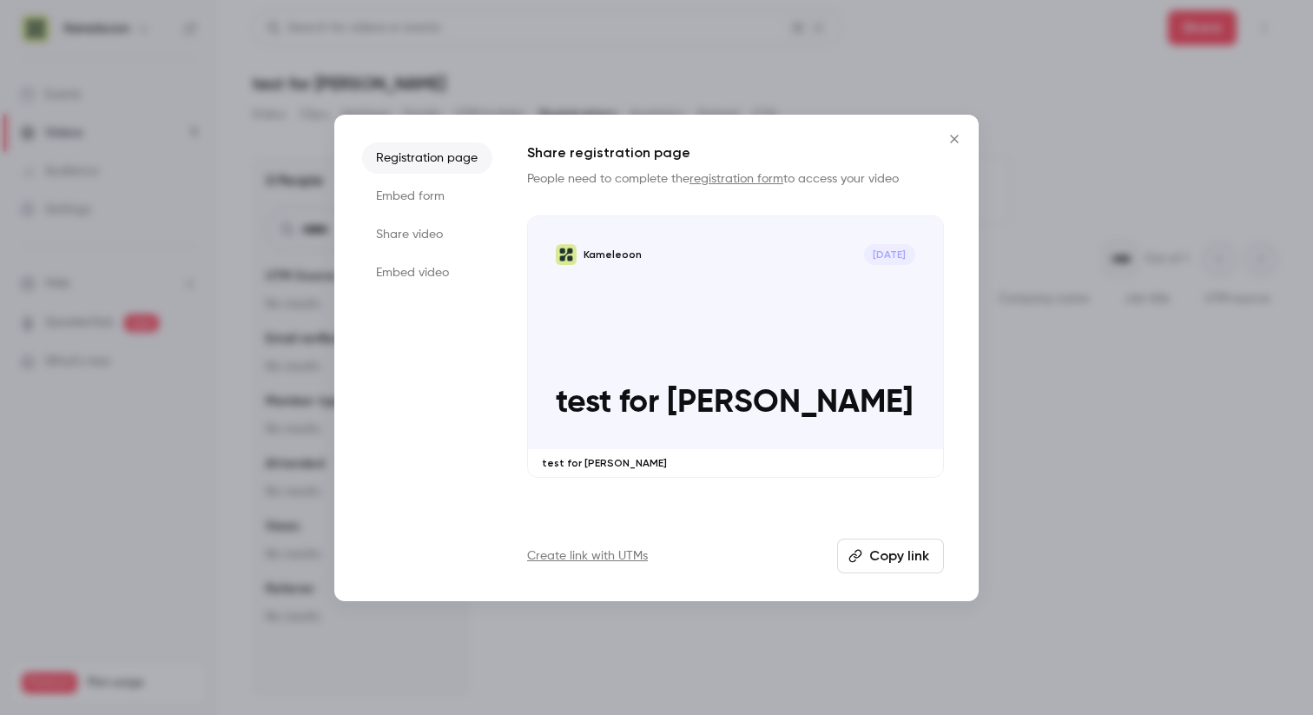
click at [950, 139] on icon "Close" at bounding box center [954, 139] width 21 height 14
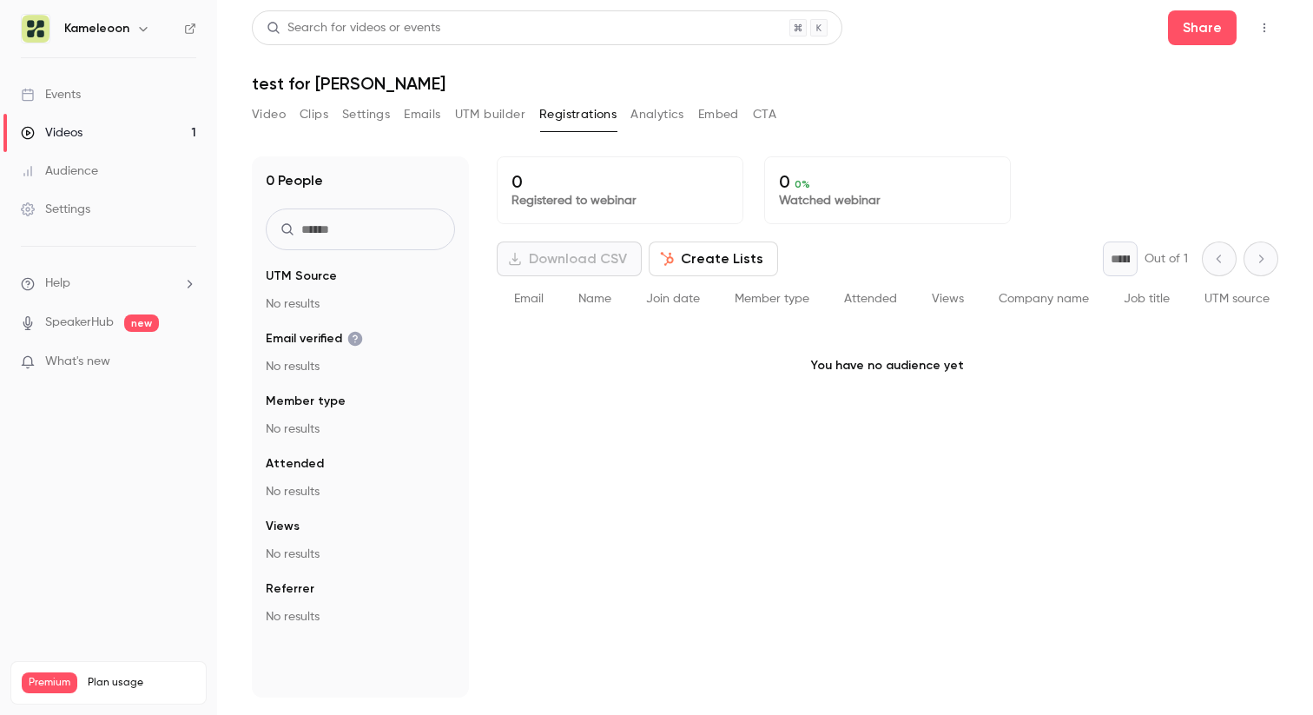
click at [1274, 23] on button "Top Bar Actions" at bounding box center [1265, 28] width 28 height 28
click at [1215, 75] on div "Publish on Channel" at bounding box center [1197, 71] width 135 height 17
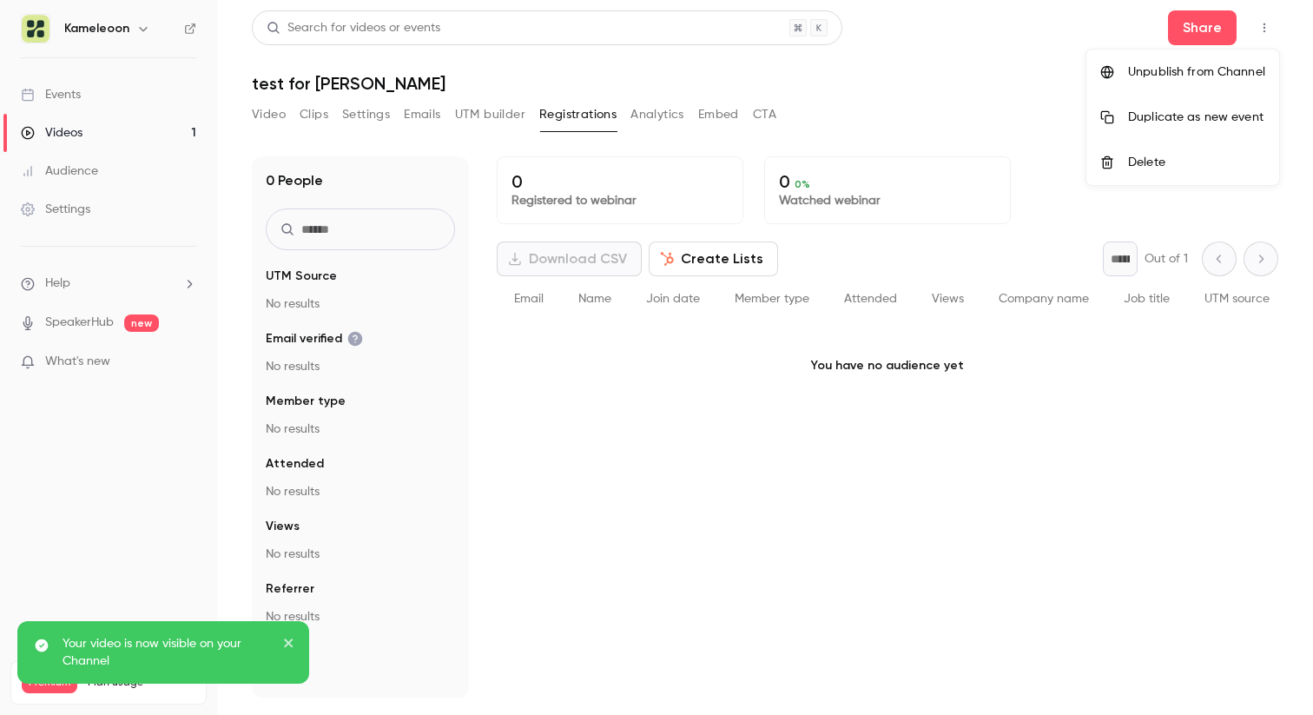
click at [1203, 75] on div "Unpublish from Channel" at bounding box center [1196, 71] width 137 height 17
click at [311, 111] on div at bounding box center [656, 357] width 1313 height 715
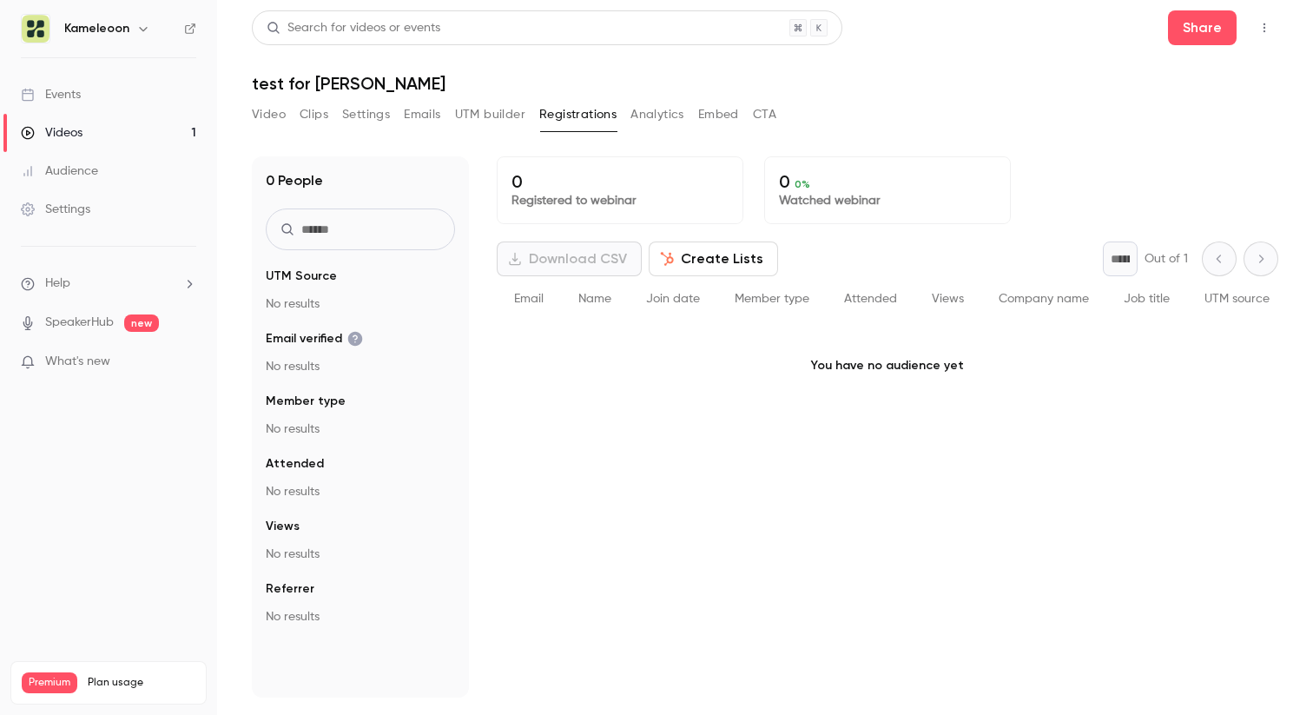
click at [312, 116] on button "Clips" at bounding box center [314, 115] width 29 height 28
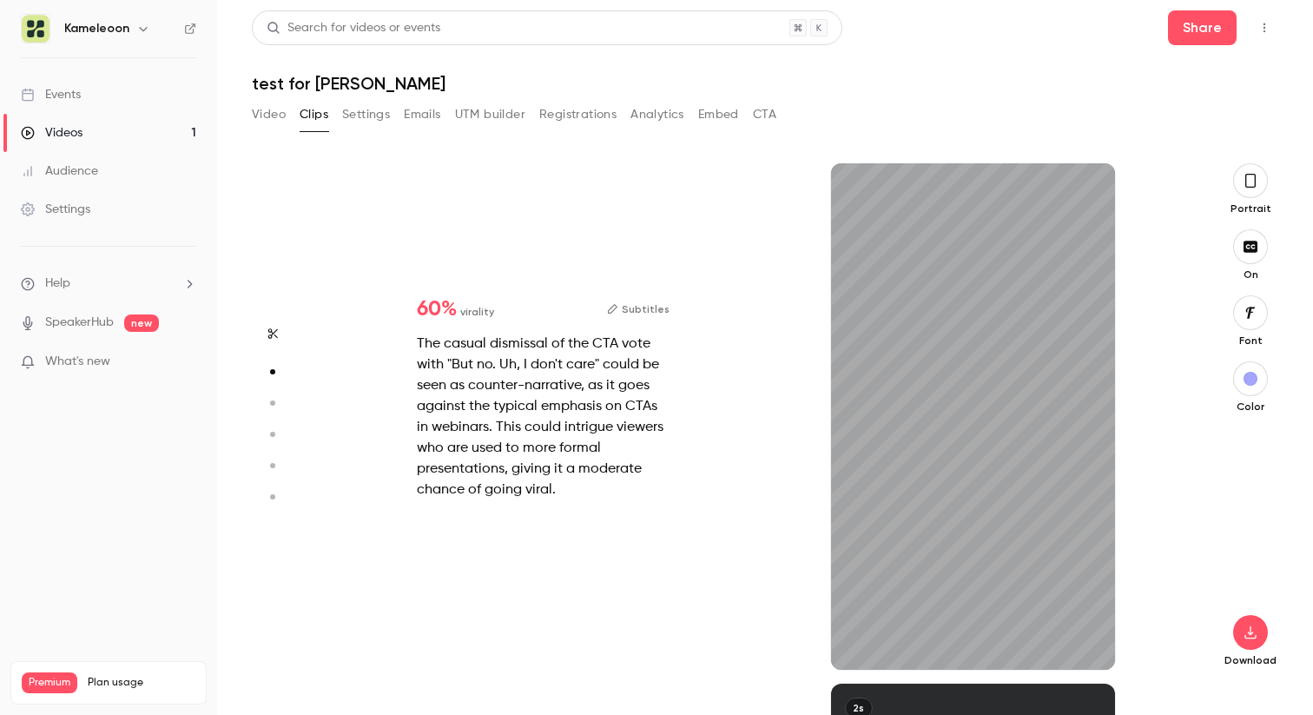
scroll to position [520, 0]
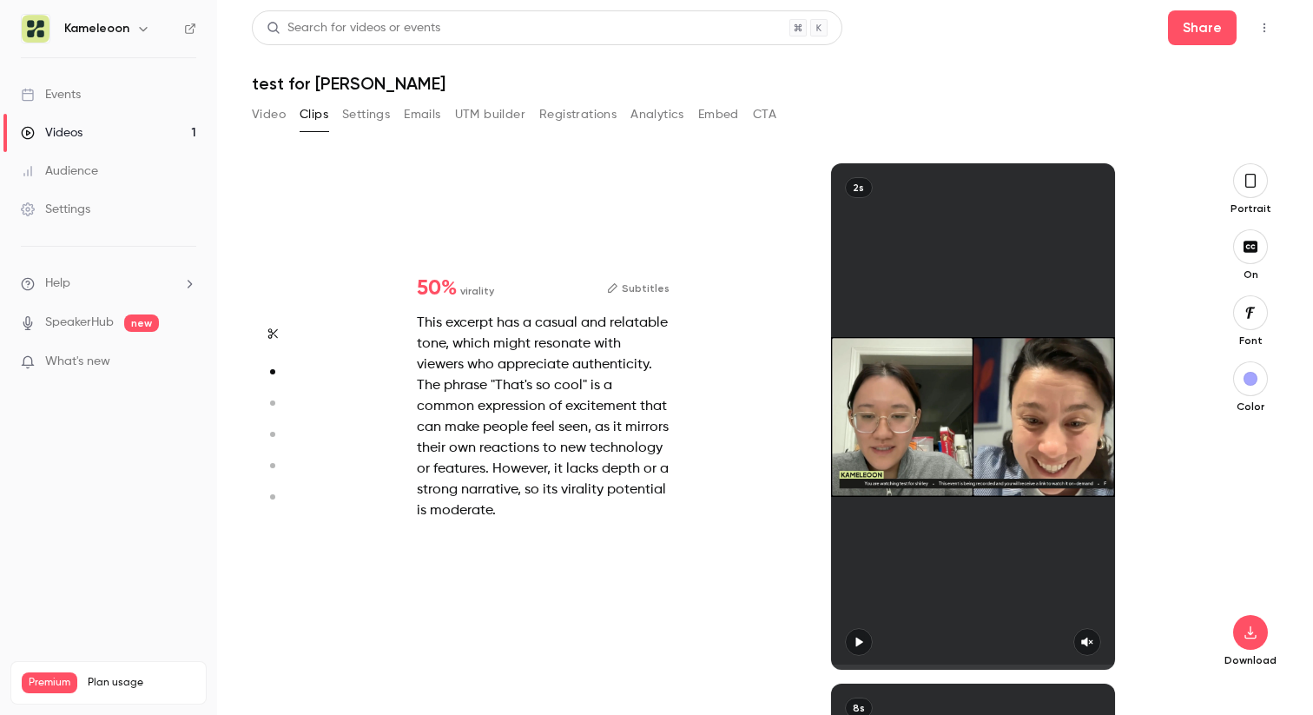
type input "*"
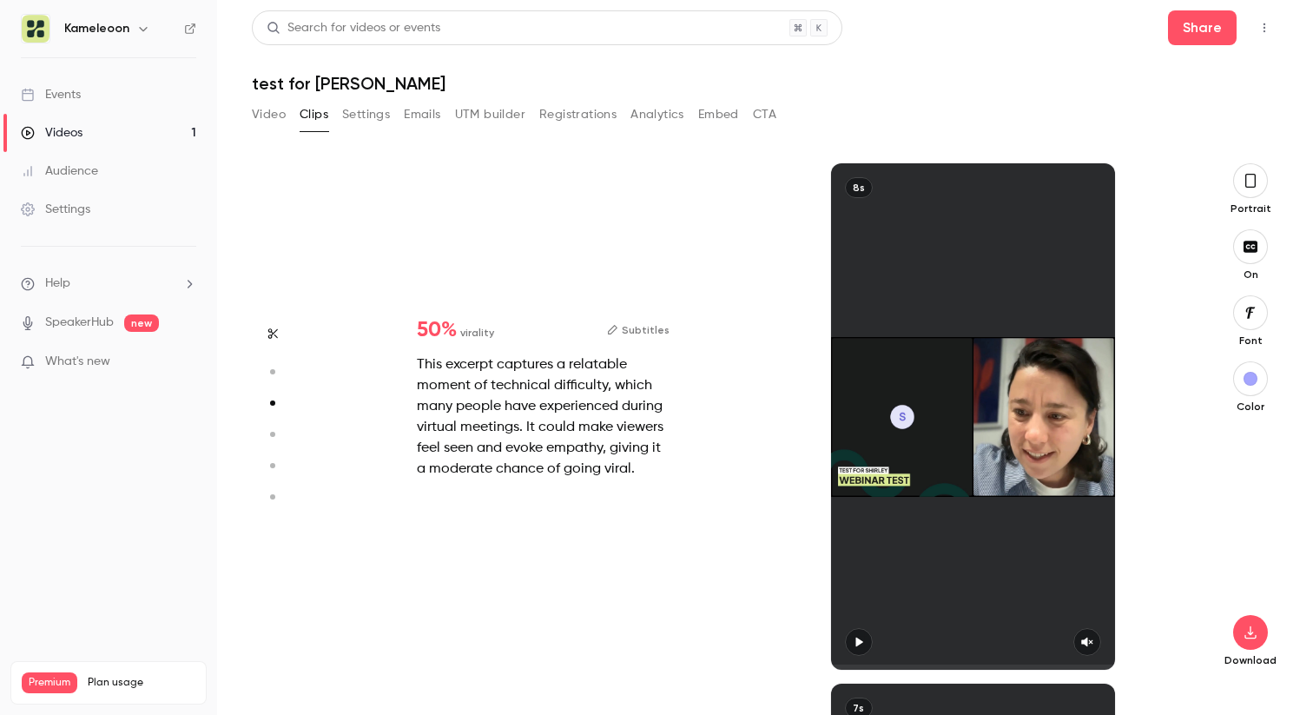
type input "*"
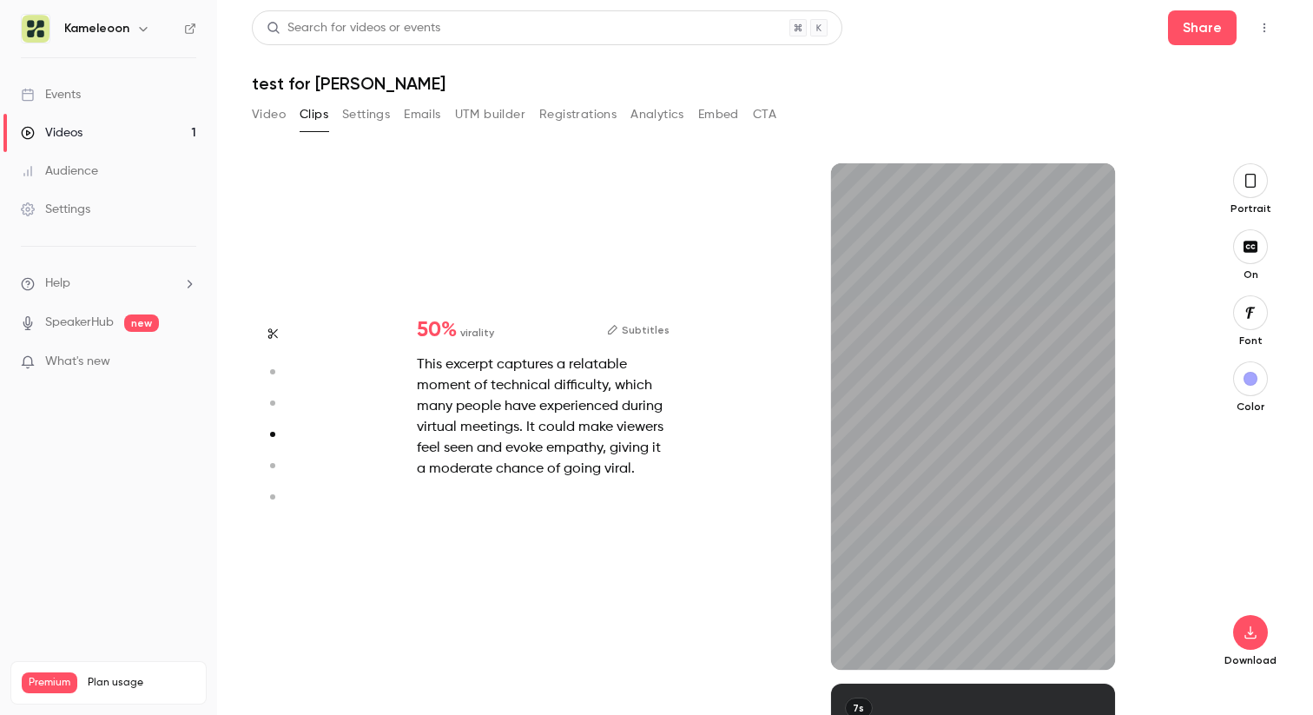
scroll to position [1561, 0]
type input "*"
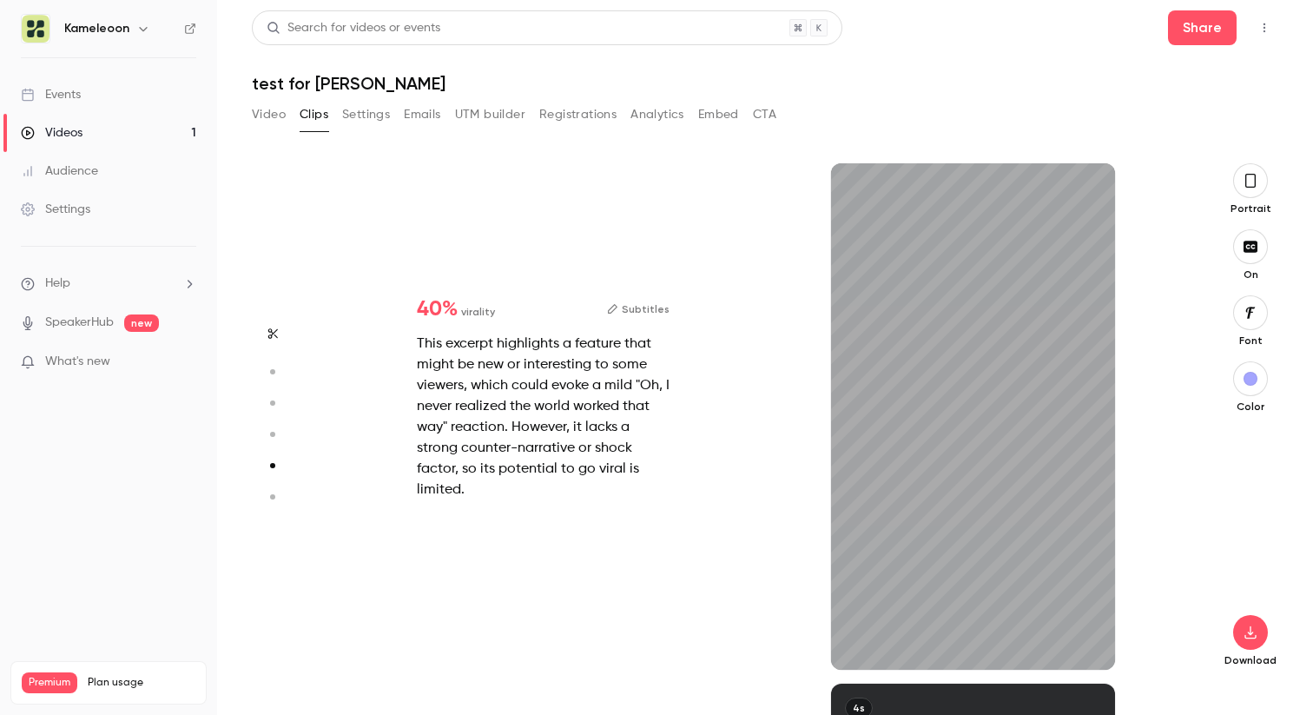
scroll to position [2081, 0]
type input "*"
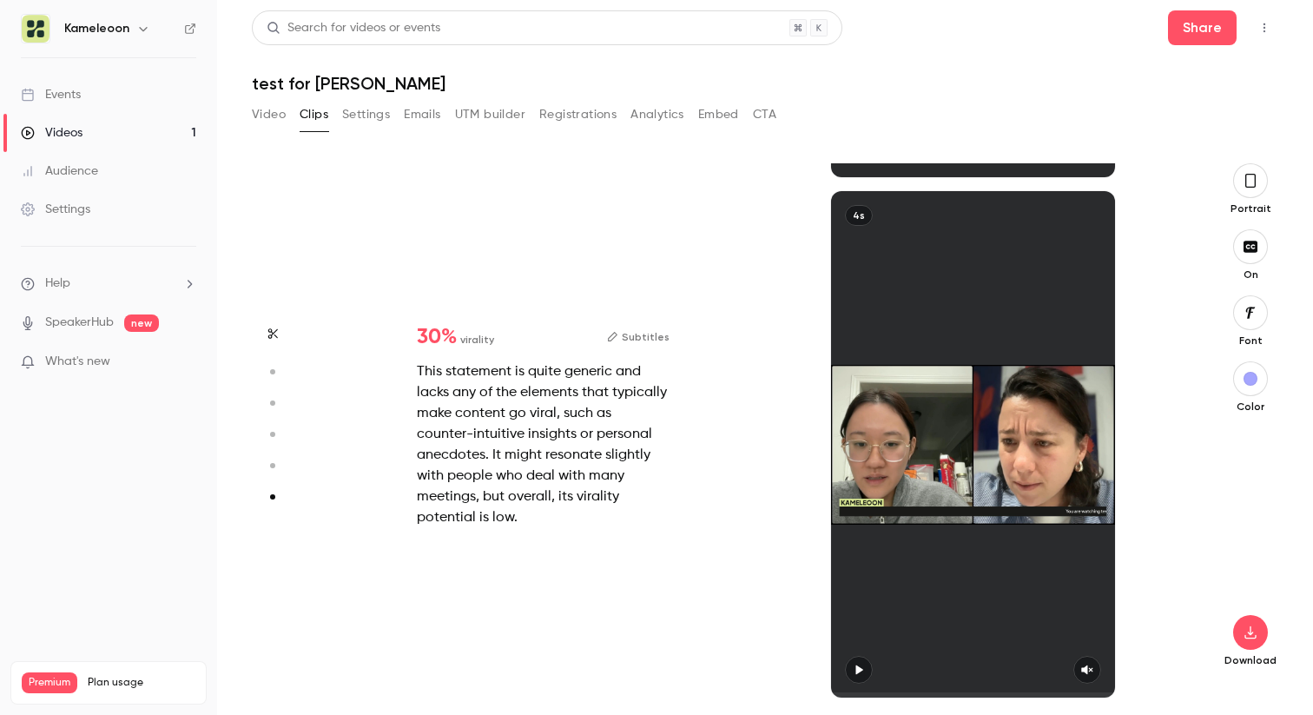
scroll to position [2573, 0]
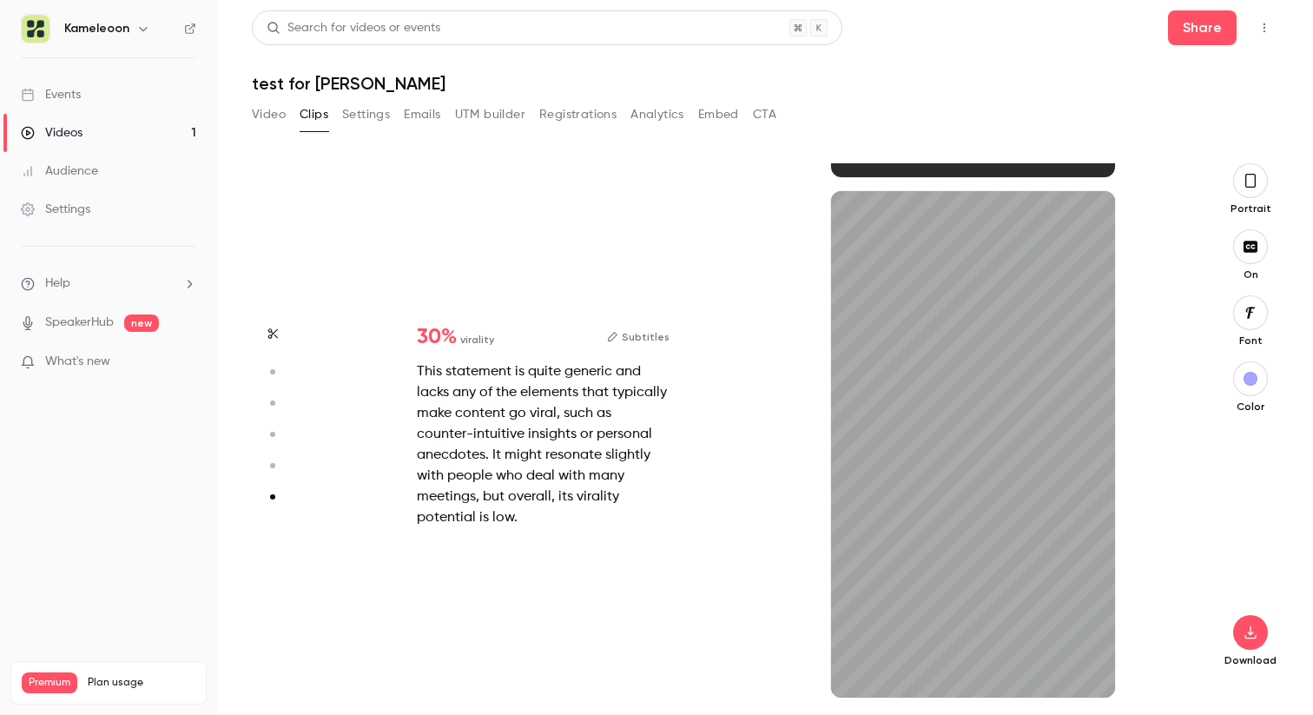
click at [1249, 189] on icon "button" at bounding box center [1251, 180] width 14 height 19
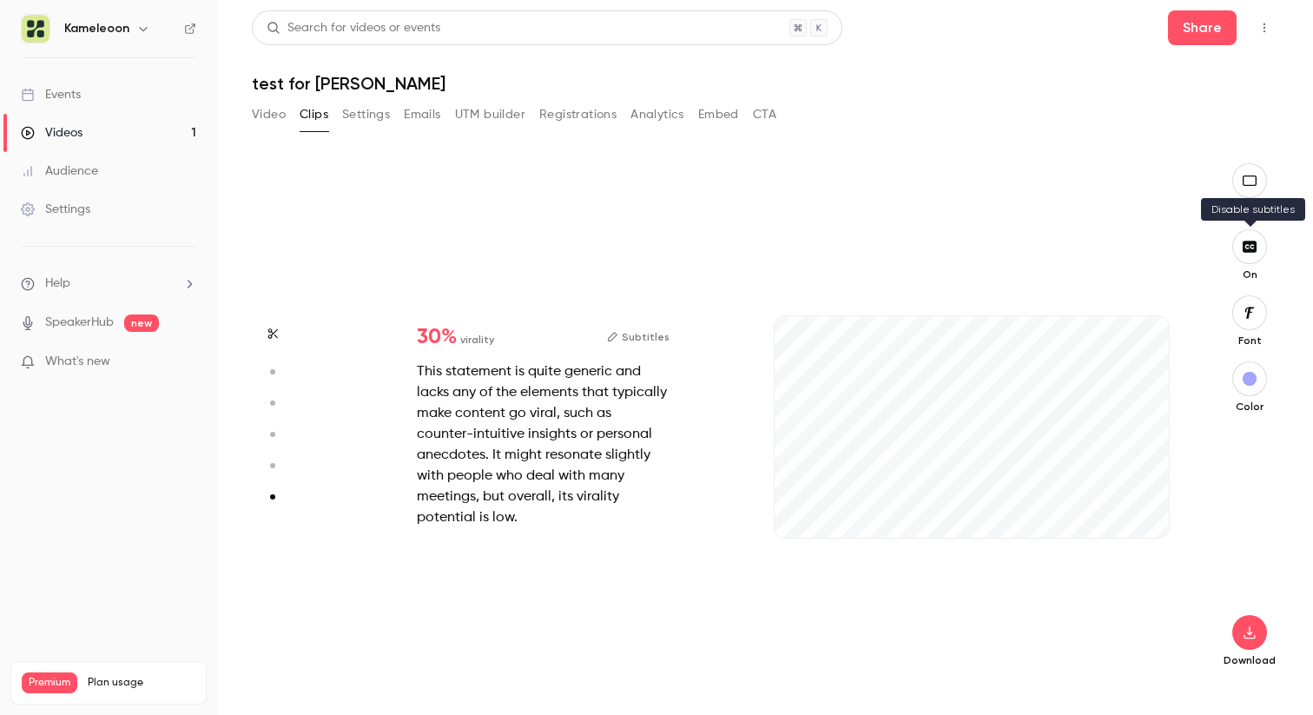
click at [1250, 254] on button "button" at bounding box center [1249, 246] width 35 height 35
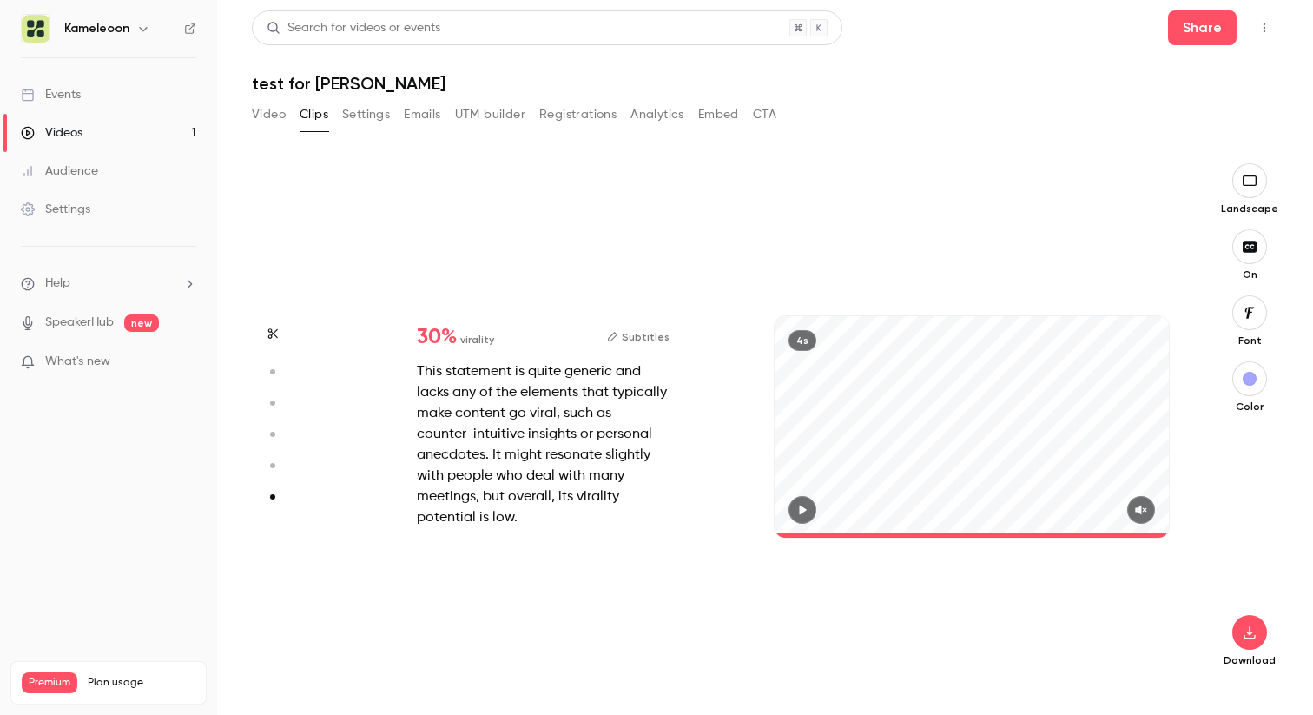
click at [1247, 379] on div "button" at bounding box center [1250, 379] width 14 height 14
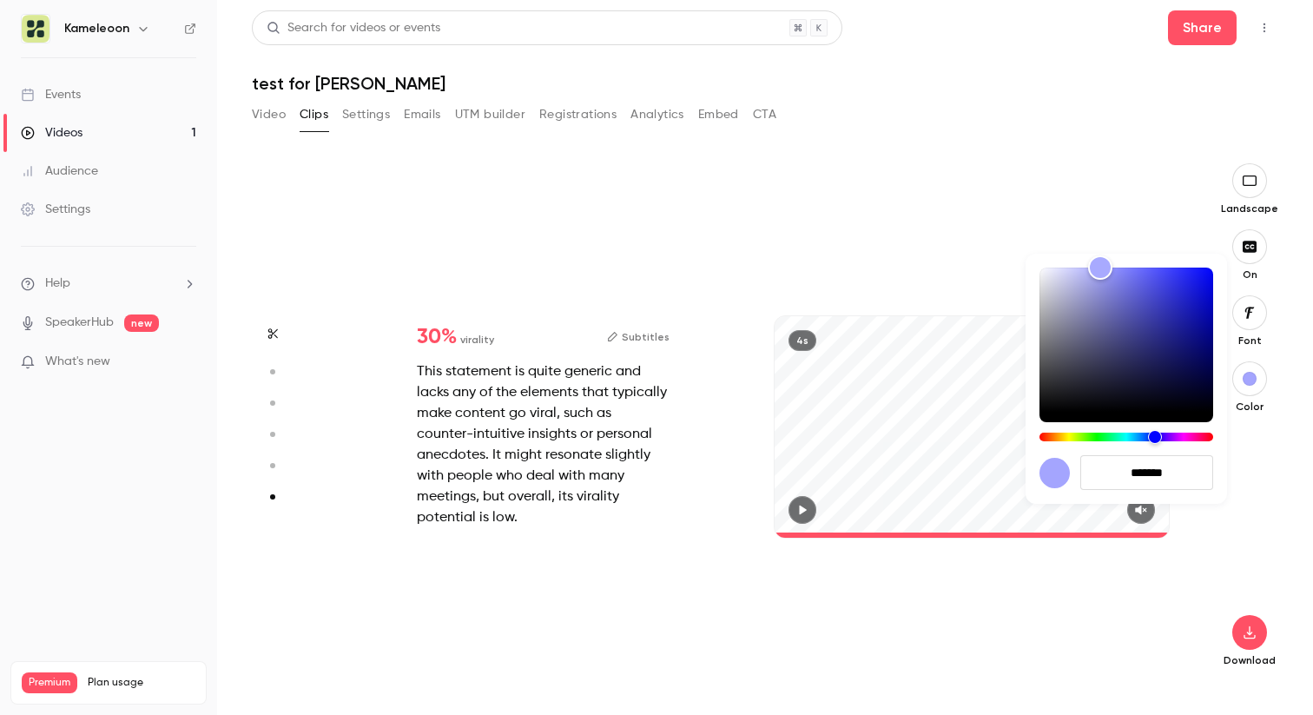
click at [1247, 379] on div at bounding box center [656, 357] width 1313 height 715
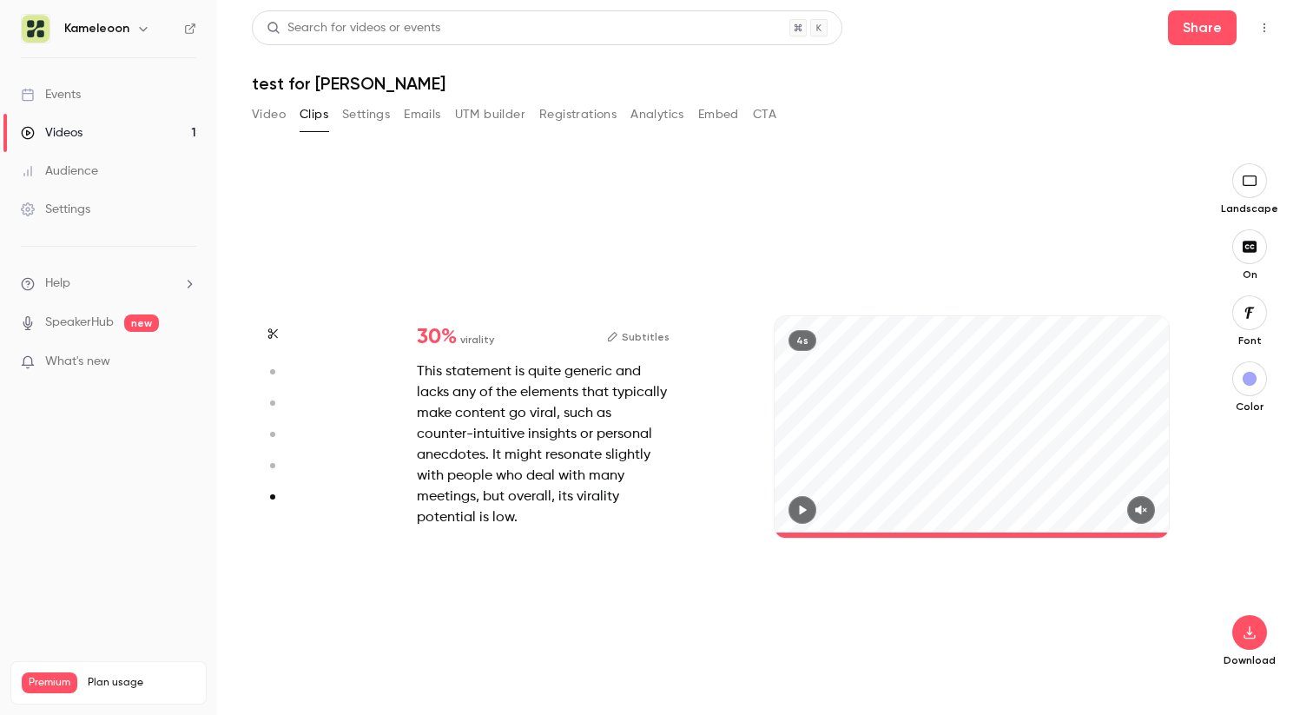
click at [1248, 313] on icon "button" at bounding box center [1249, 313] width 19 height 14
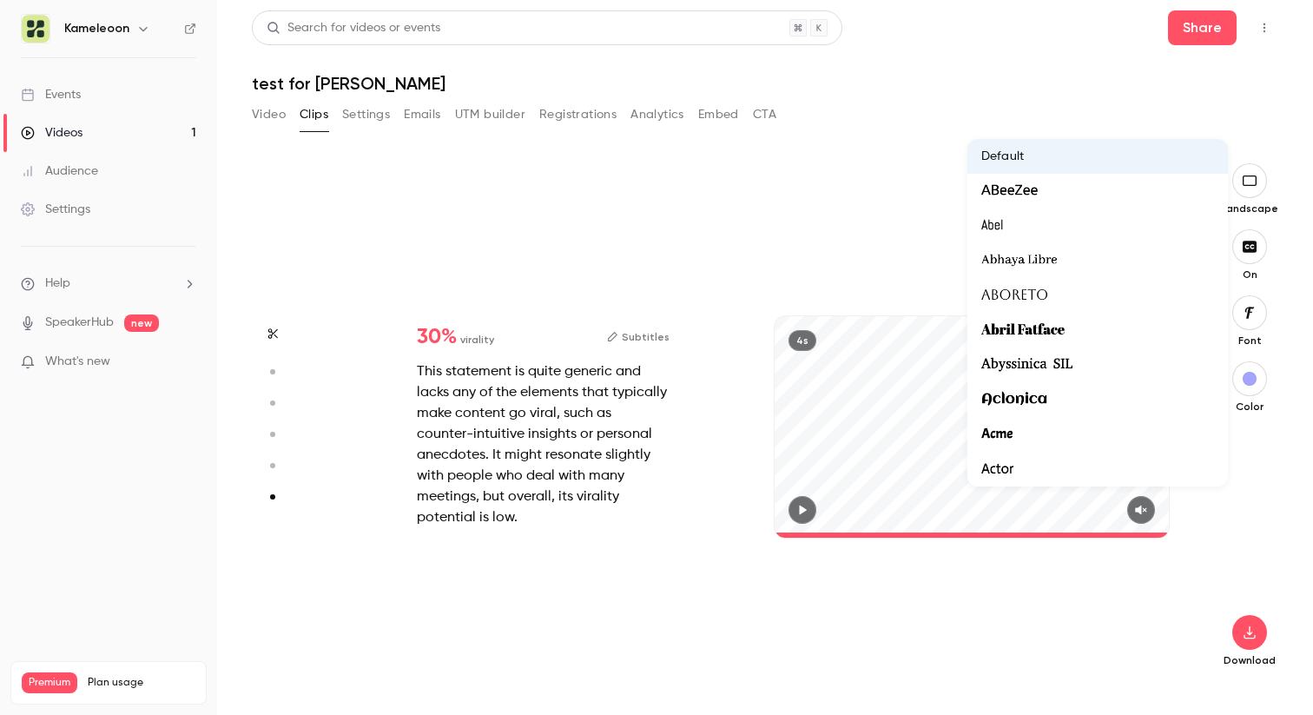
click at [1248, 313] on div at bounding box center [656, 357] width 1313 height 715
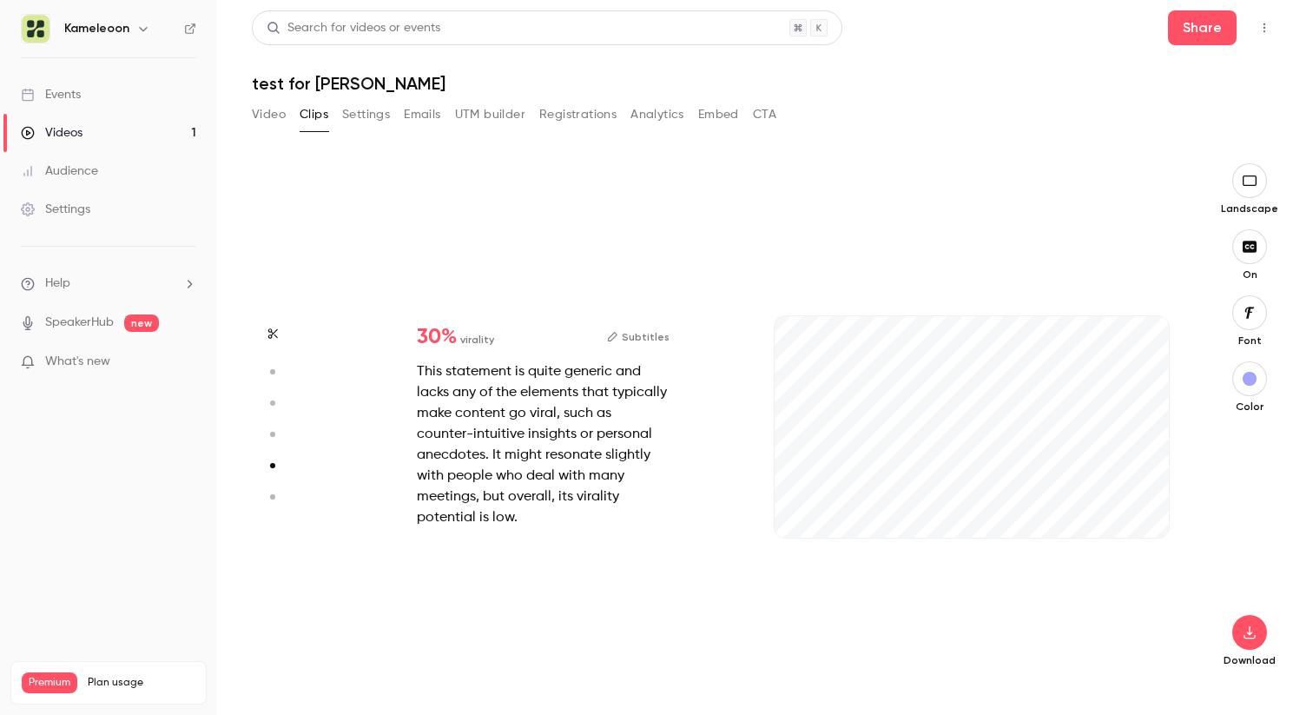
type input "*"
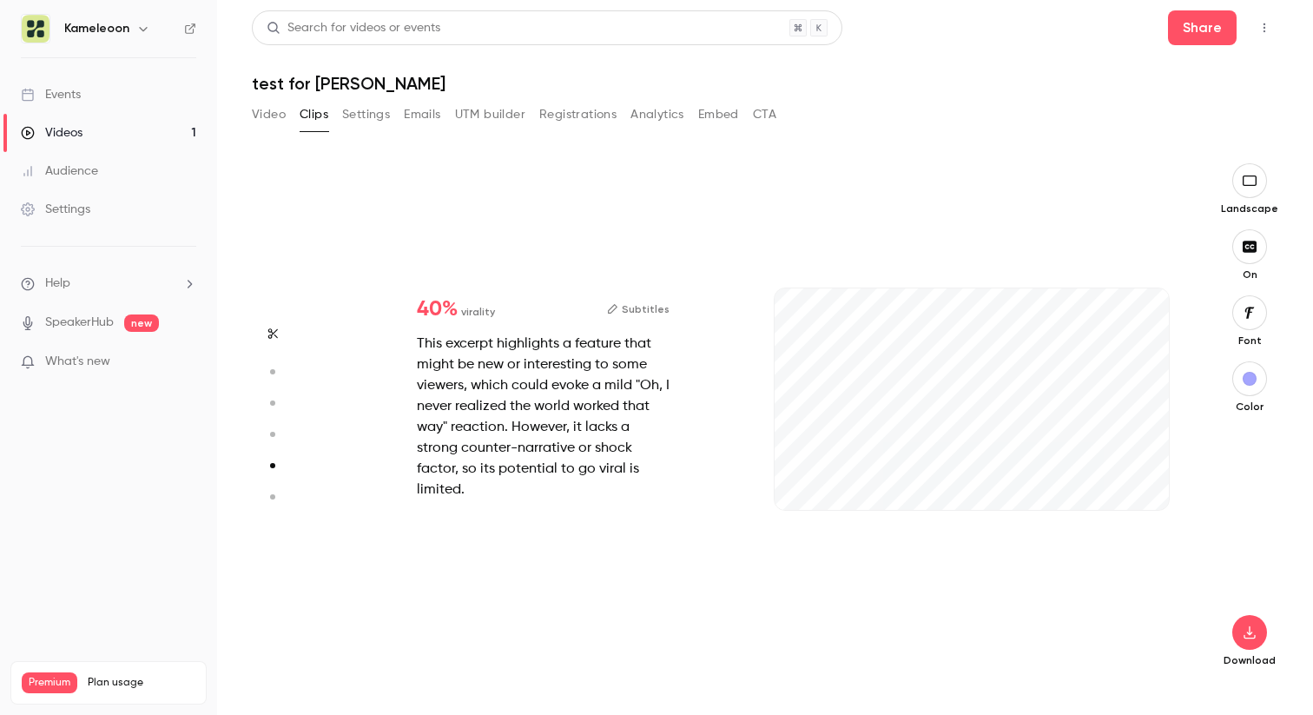
scroll to position [2081, 0]
type input "***"
click at [348, 113] on button "Settings" at bounding box center [366, 115] width 48 height 28
